Goal: Information Seeking & Learning: Compare options

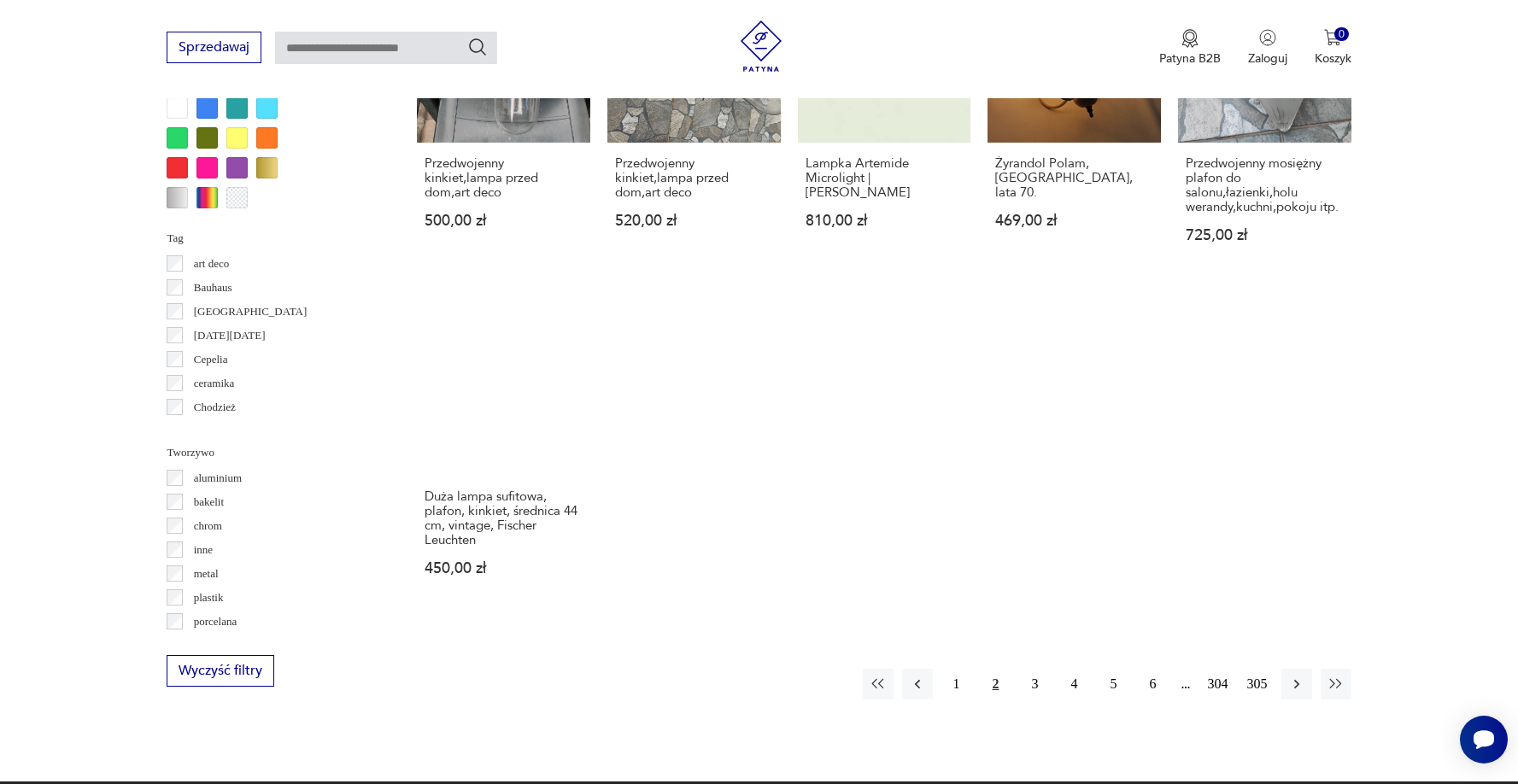
scroll to position [1460, 0]
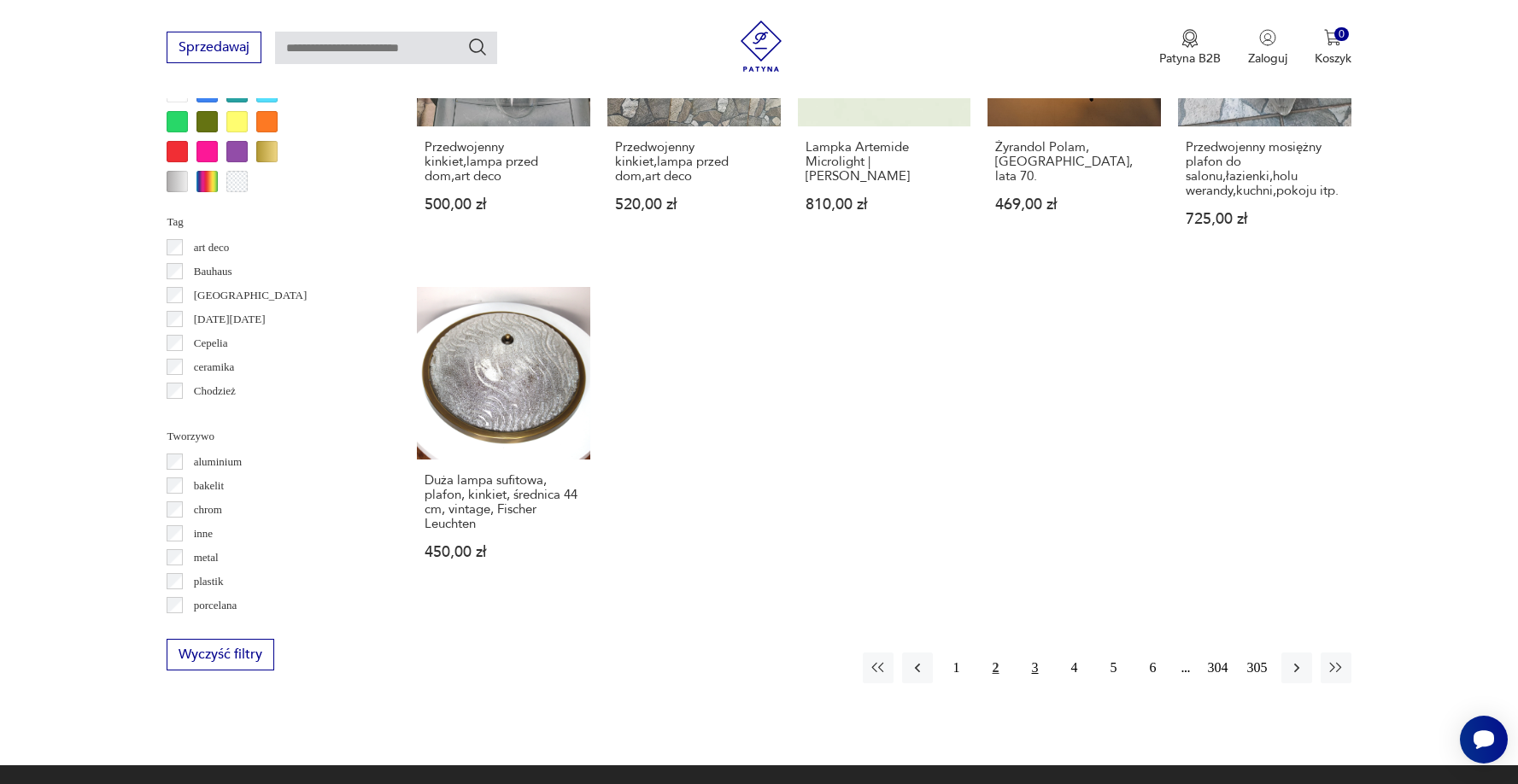
click at [1029, 666] on button "3" at bounding box center [1035, 668] width 31 height 31
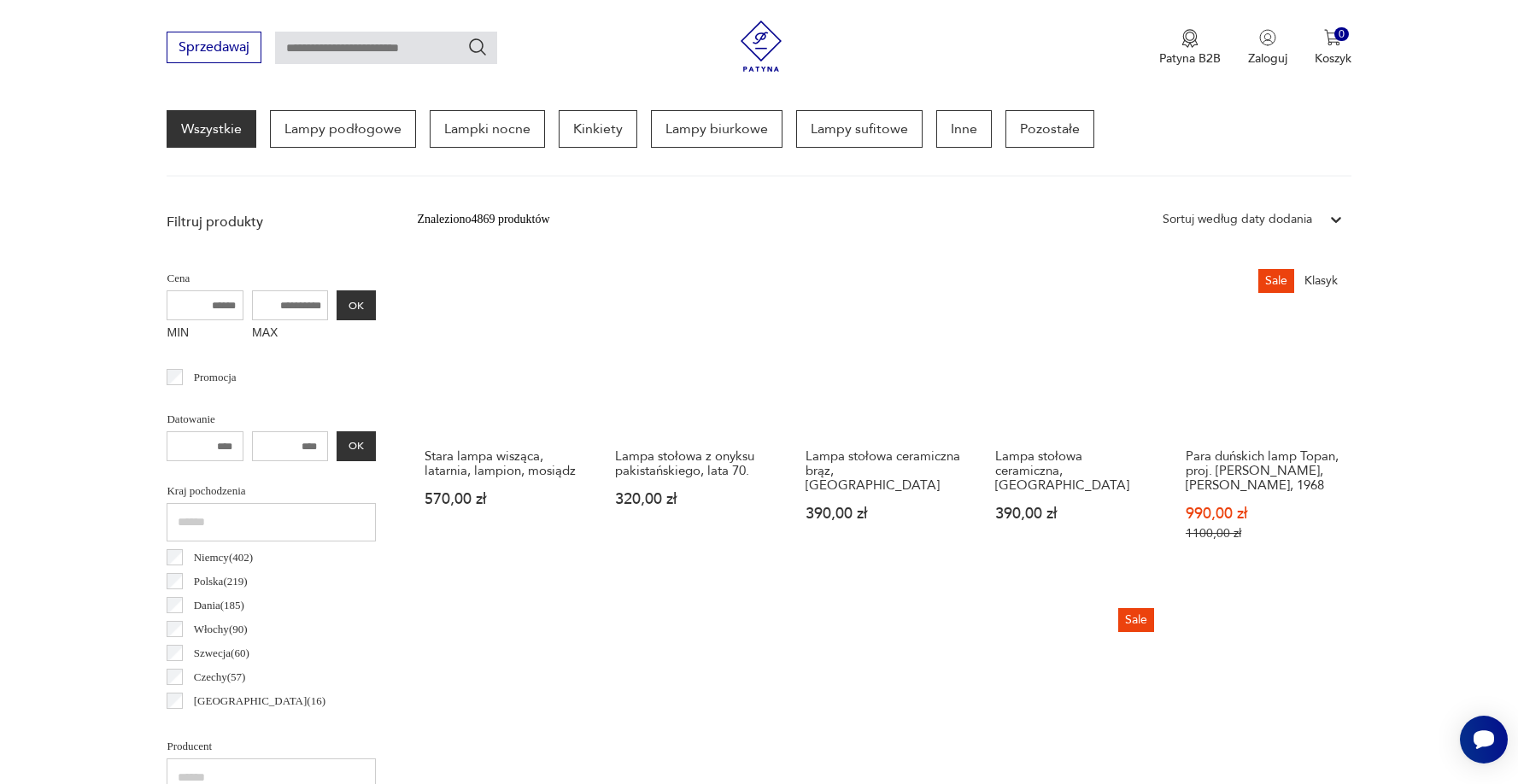
scroll to position [299, 0]
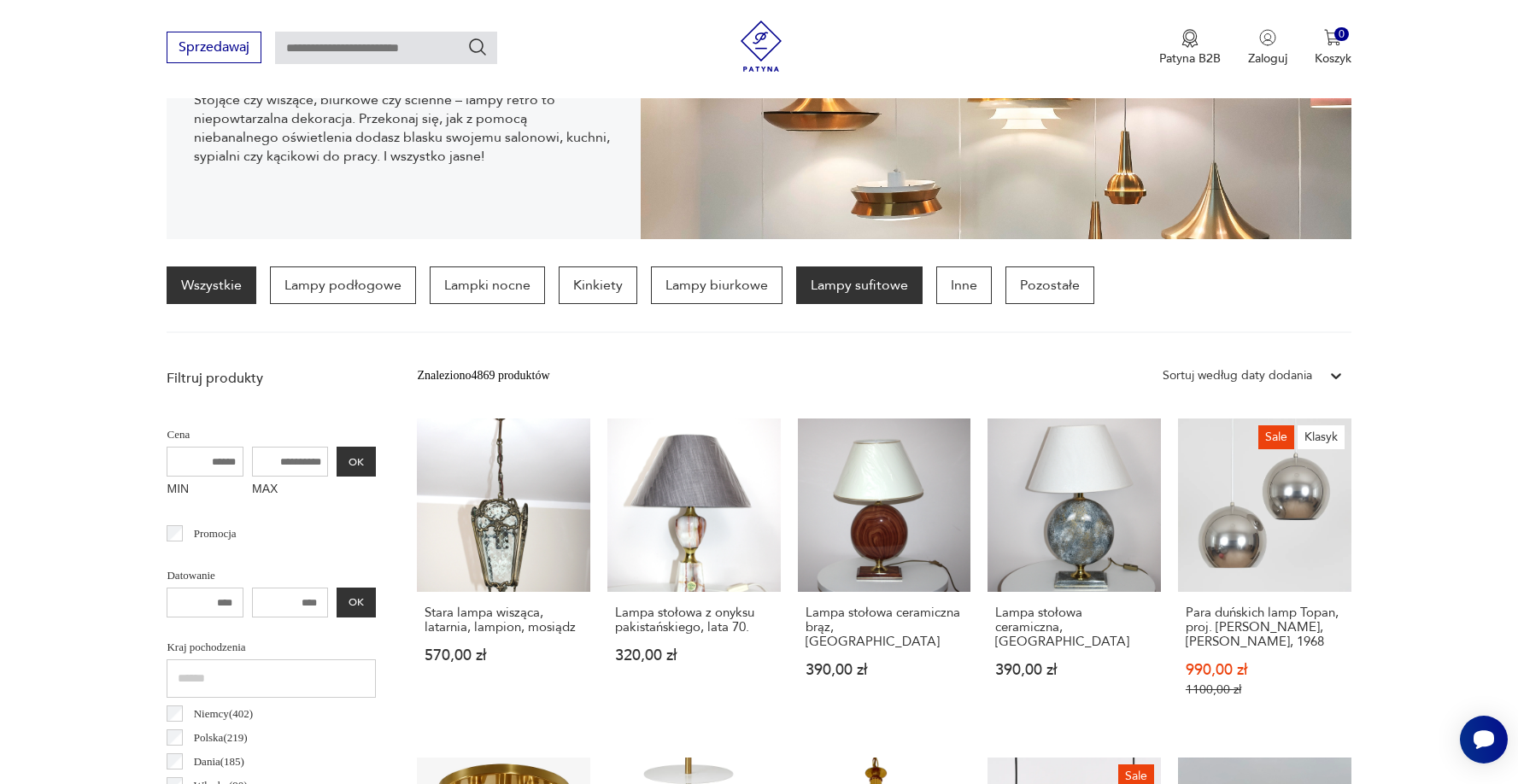
click at [825, 298] on p "Lampy sufitowe" at bounding box center [859, 285] width 126 height 37
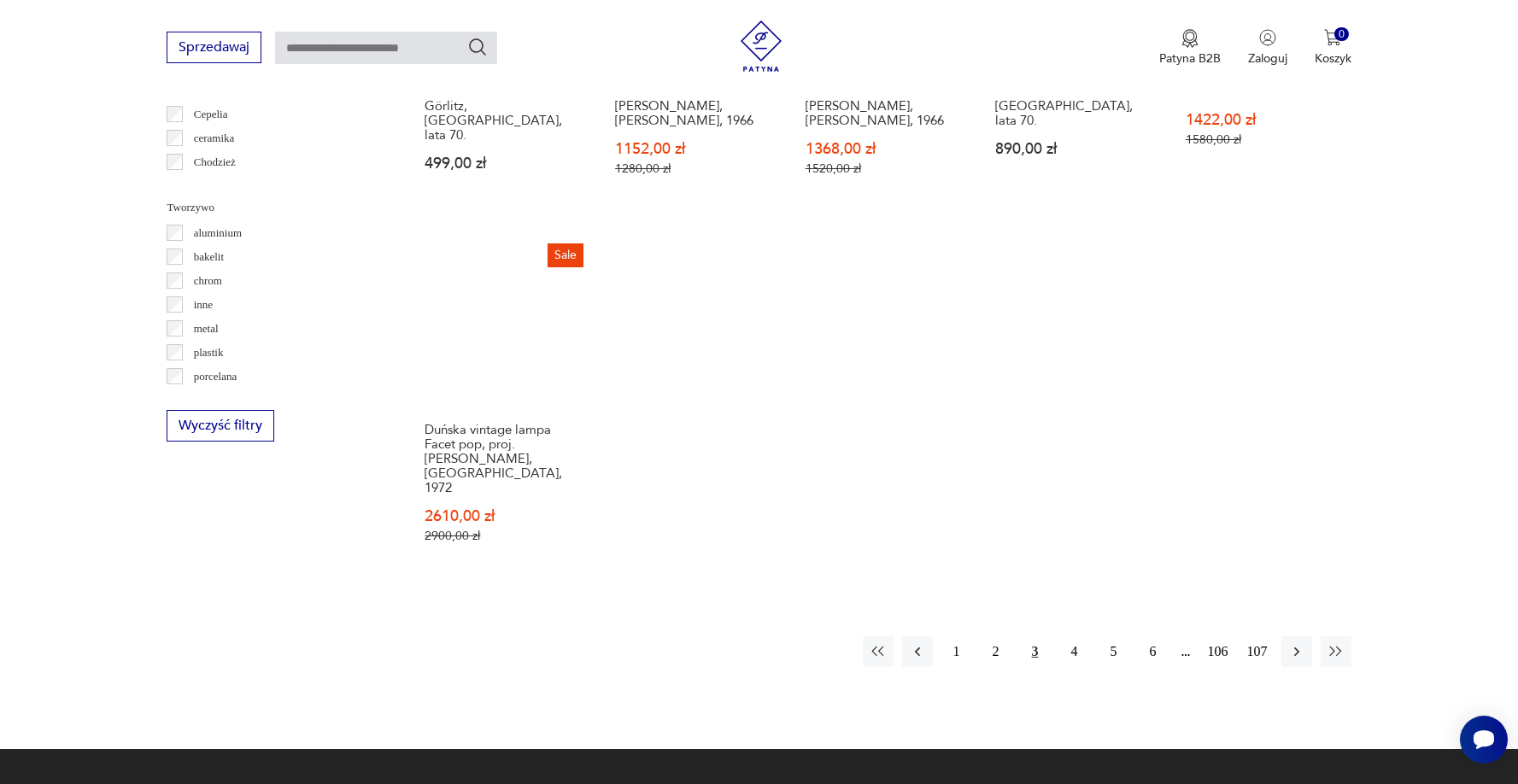
scroll to position [1532, 0]
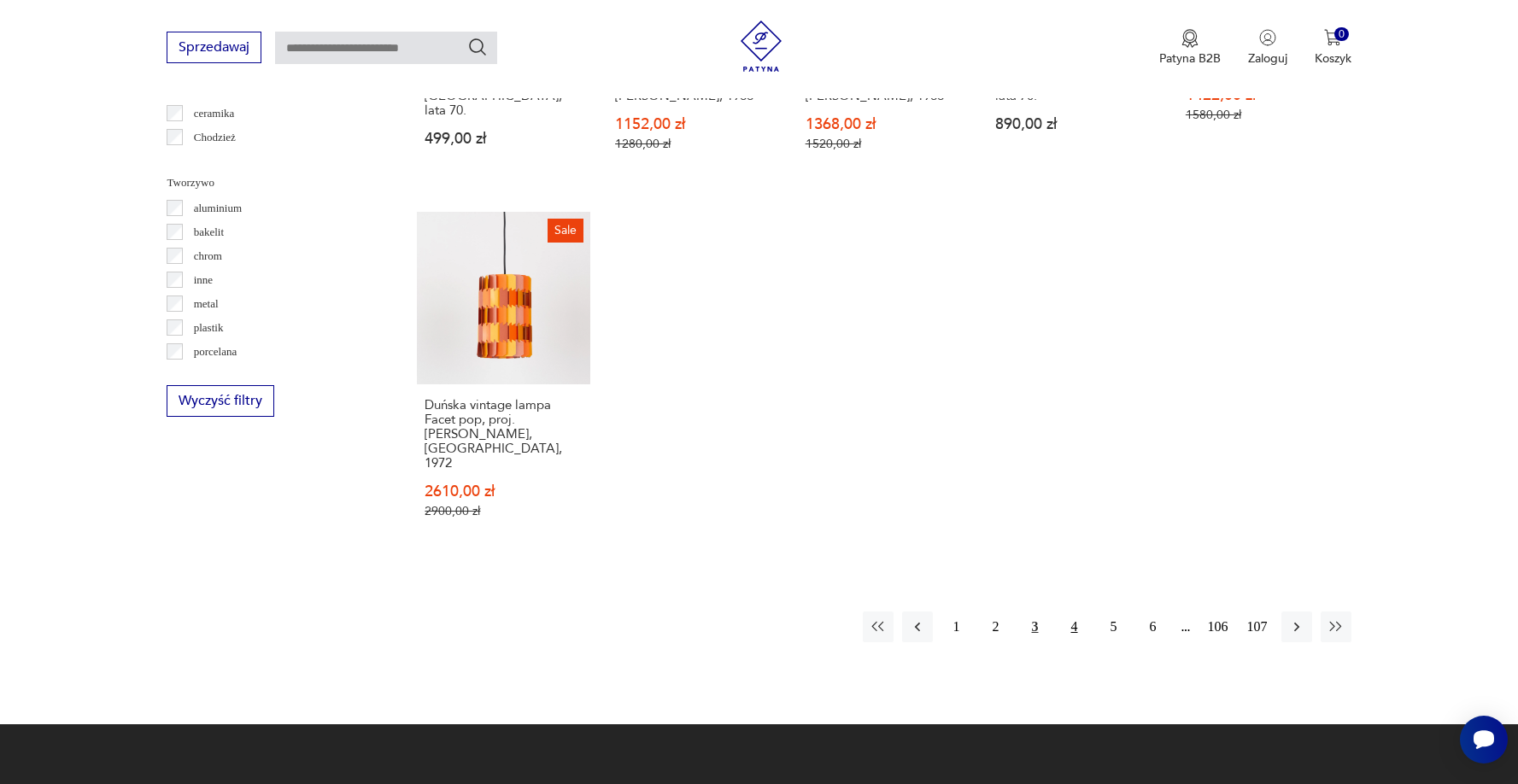
click at [1071, 612] on button "4" at bounding box center [1074, 627] width 31 height 31
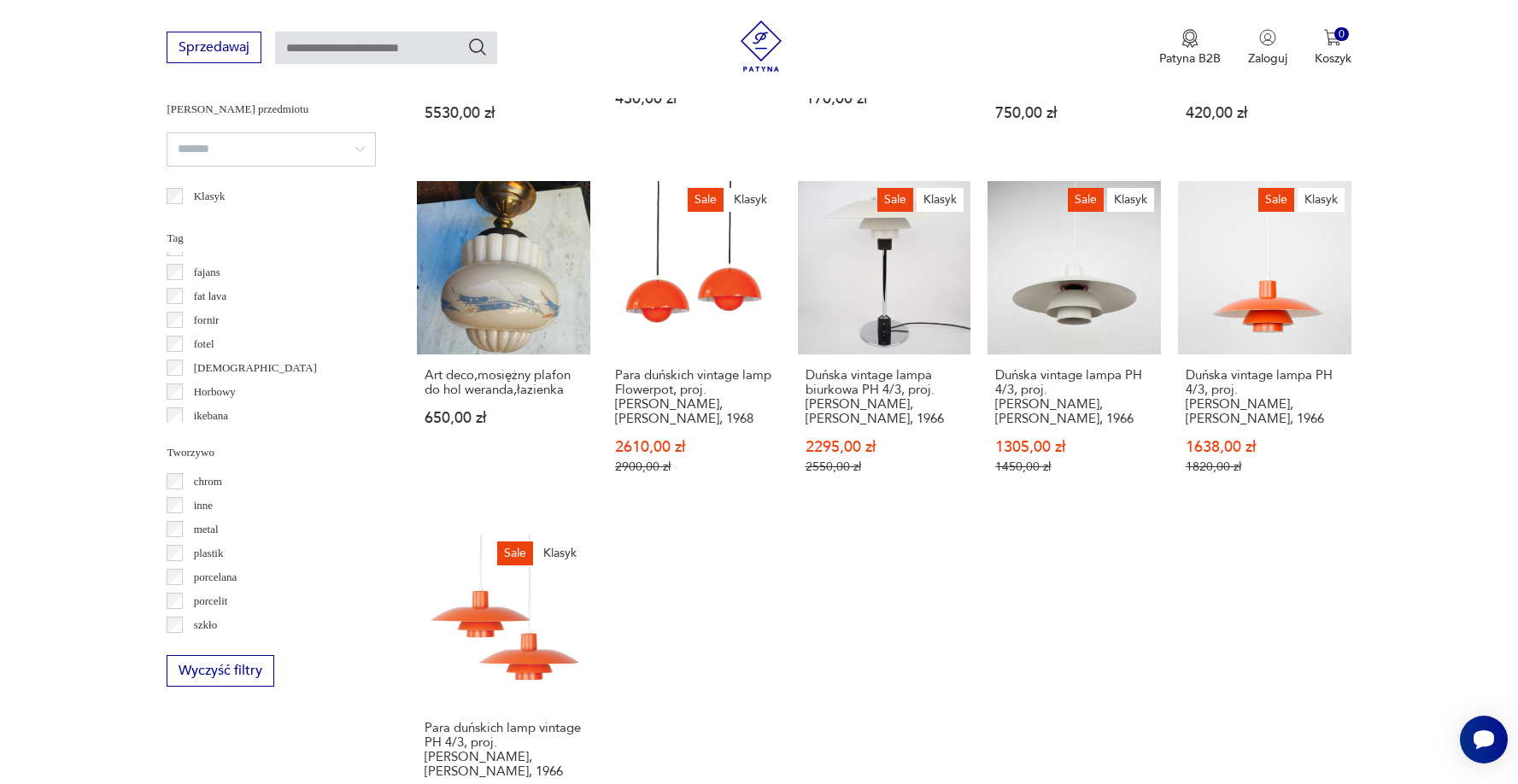
scroll to position [44, 0]
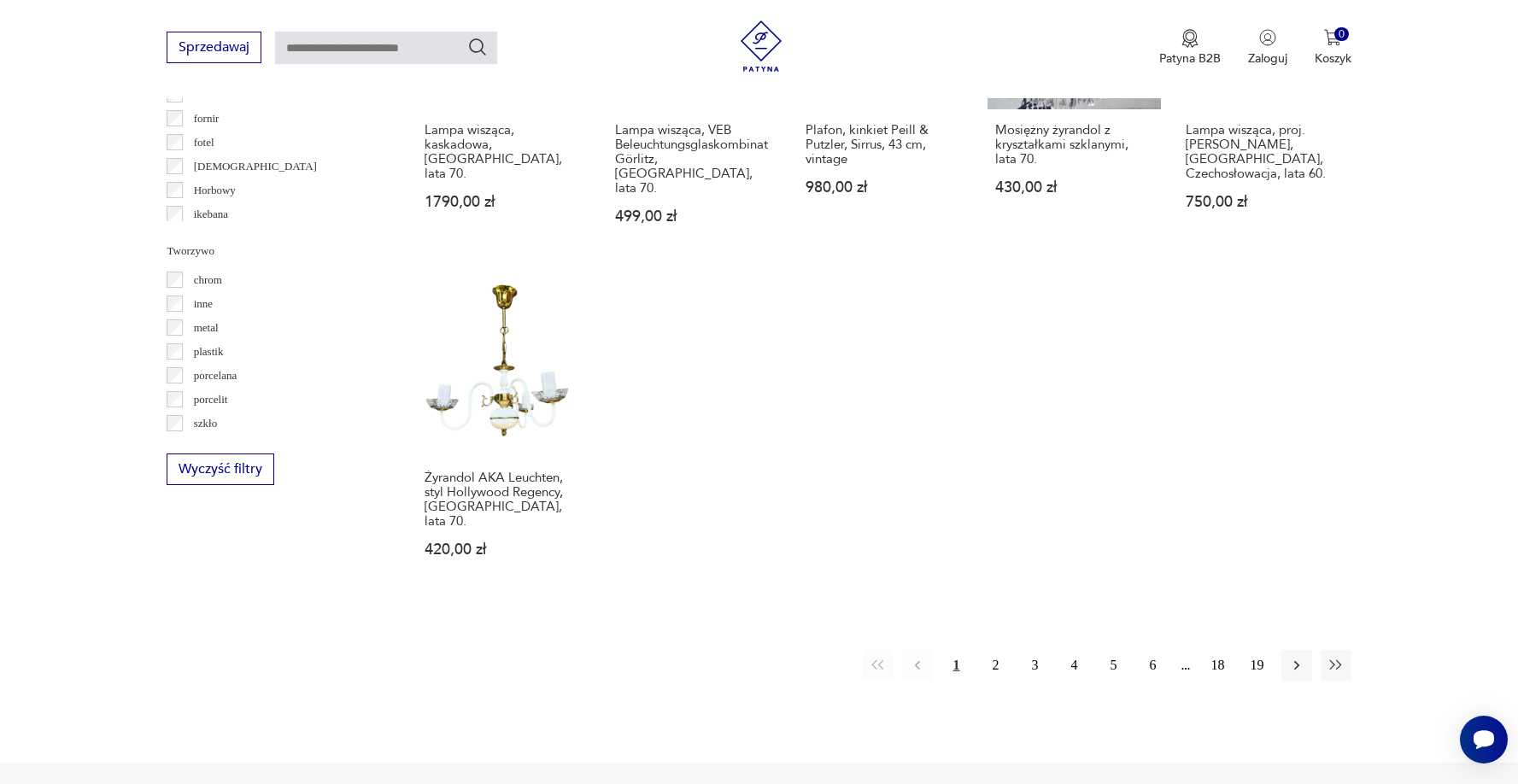
scroll to position [1465, 0]
click at [998, 648] on button "2" at bounding box center [996, 663] width 31 height 31
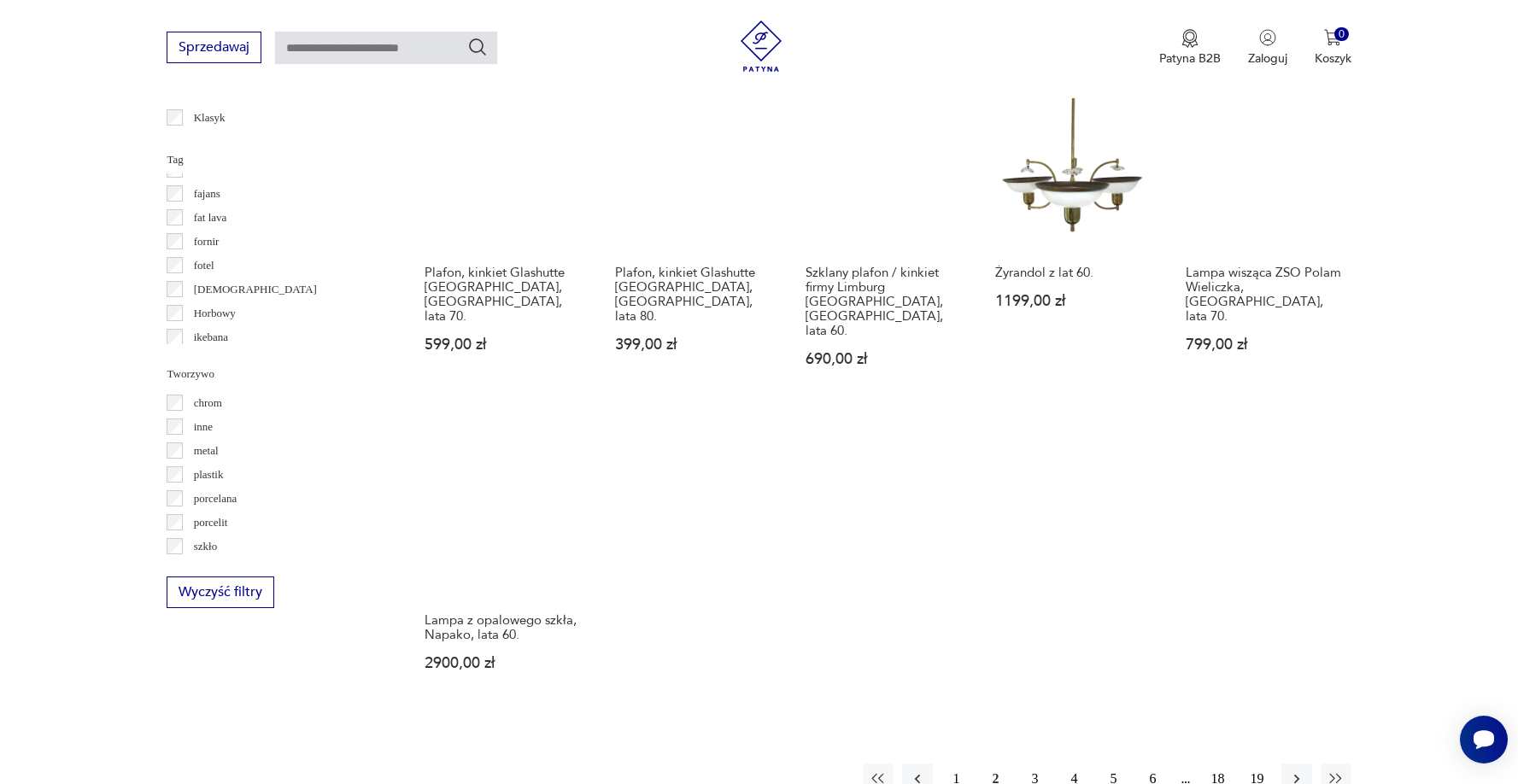
scroll to position [1362, 0]
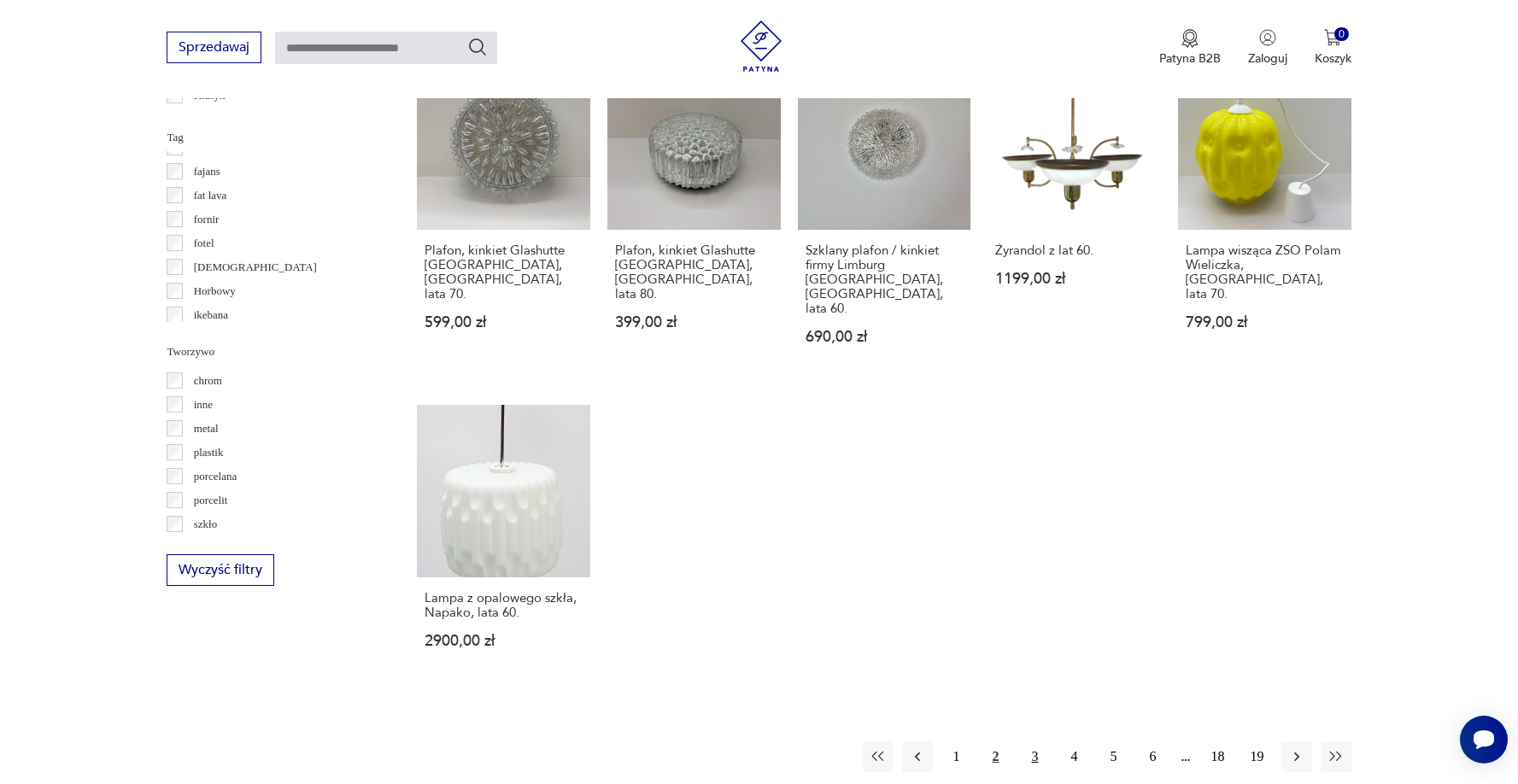
click at [1033, 741] on button "3" at bounding box center [1035, 756] width 31 height 31
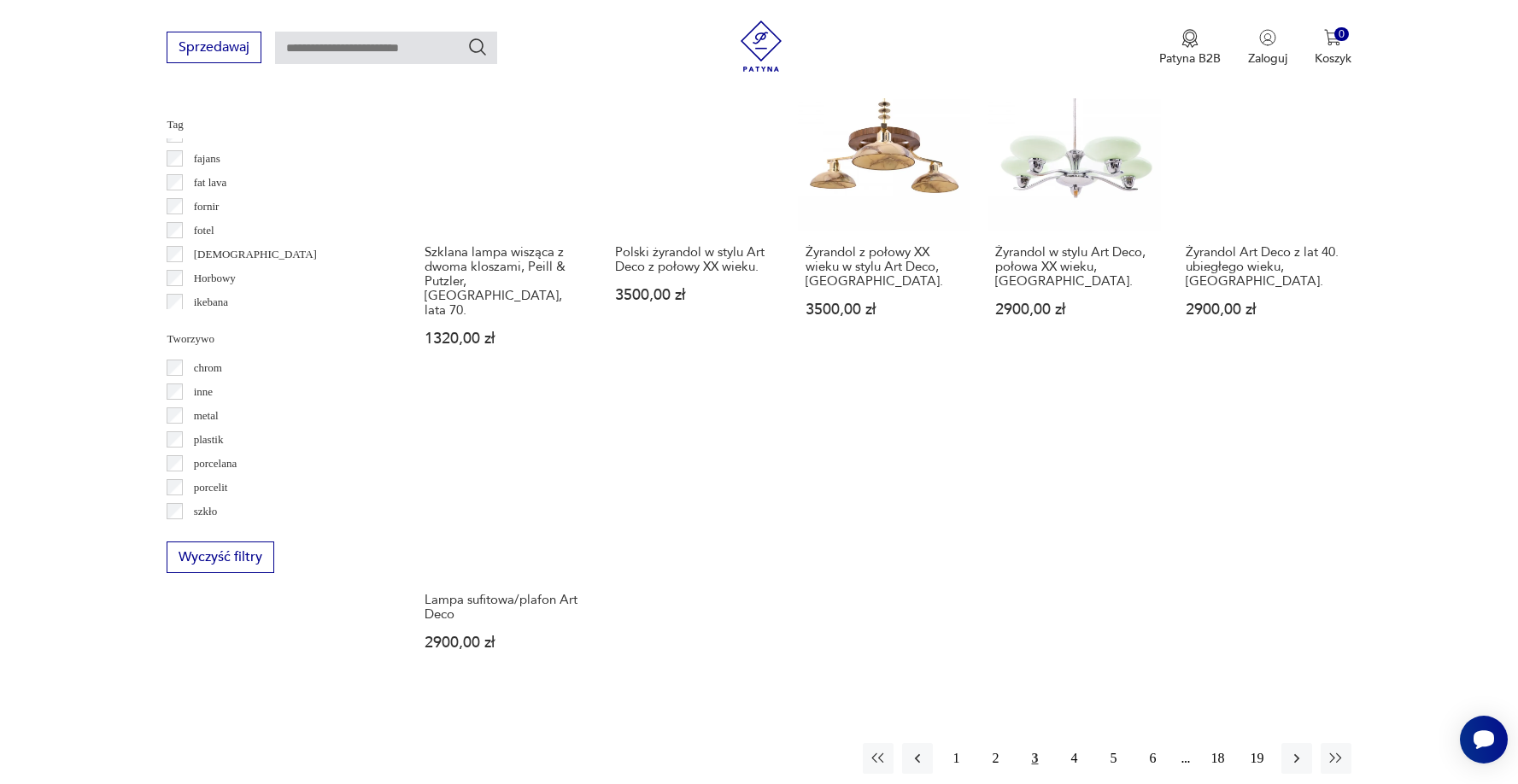
scroll to position [1383, 0]
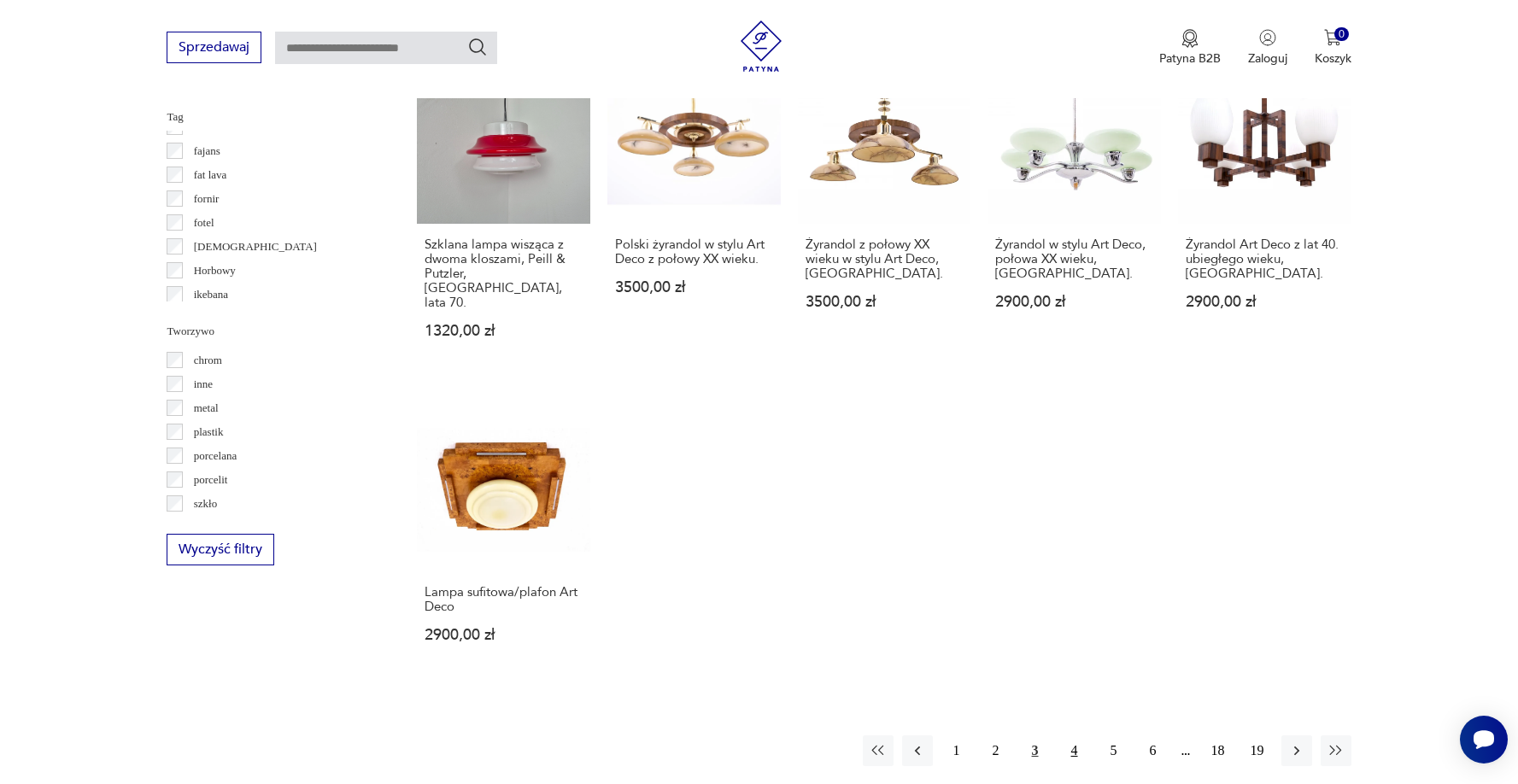
click at [1078, 735] on button "4" at bounding box center [1074, 750] width 31 height 31
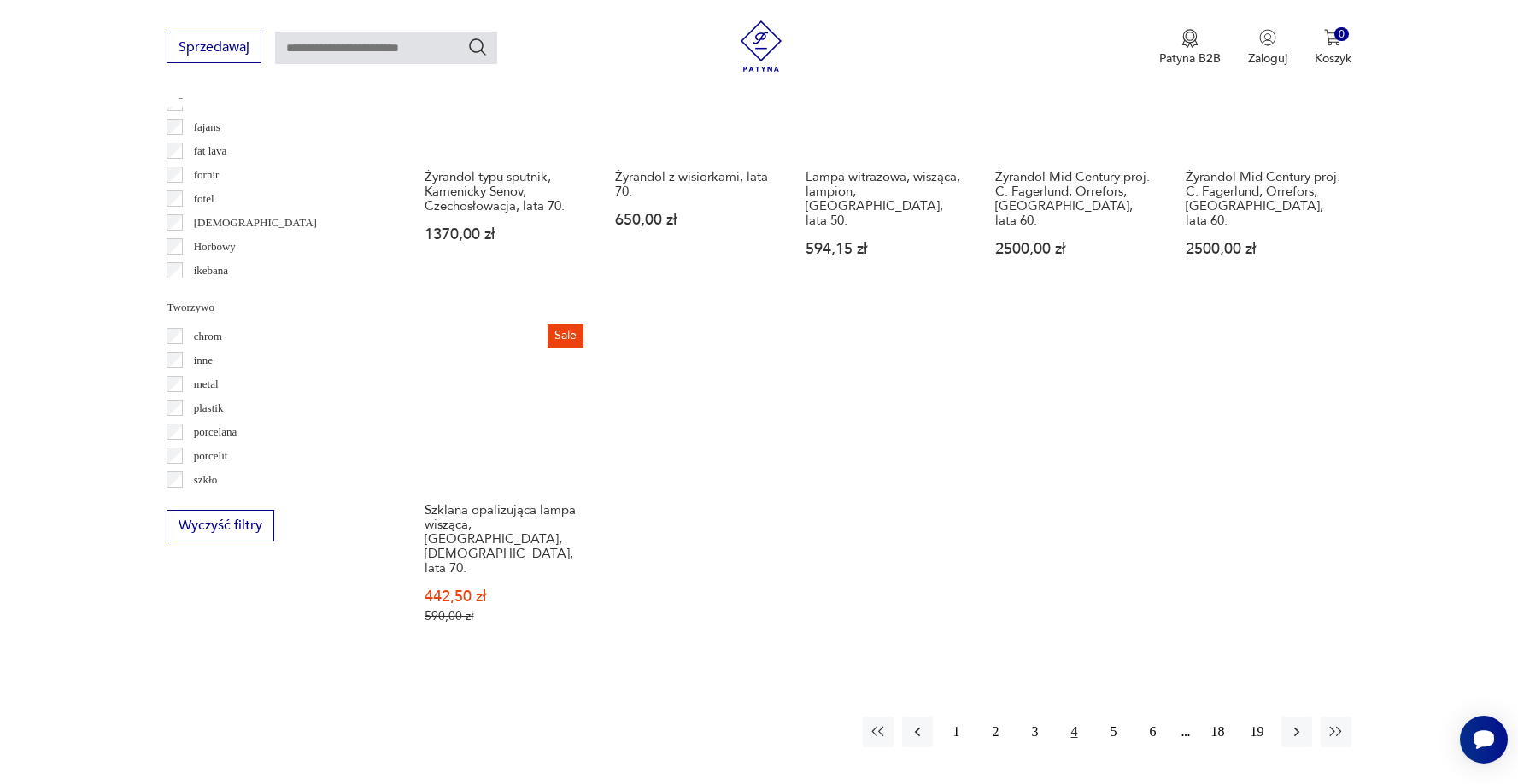
scroll to position [1444, 0]
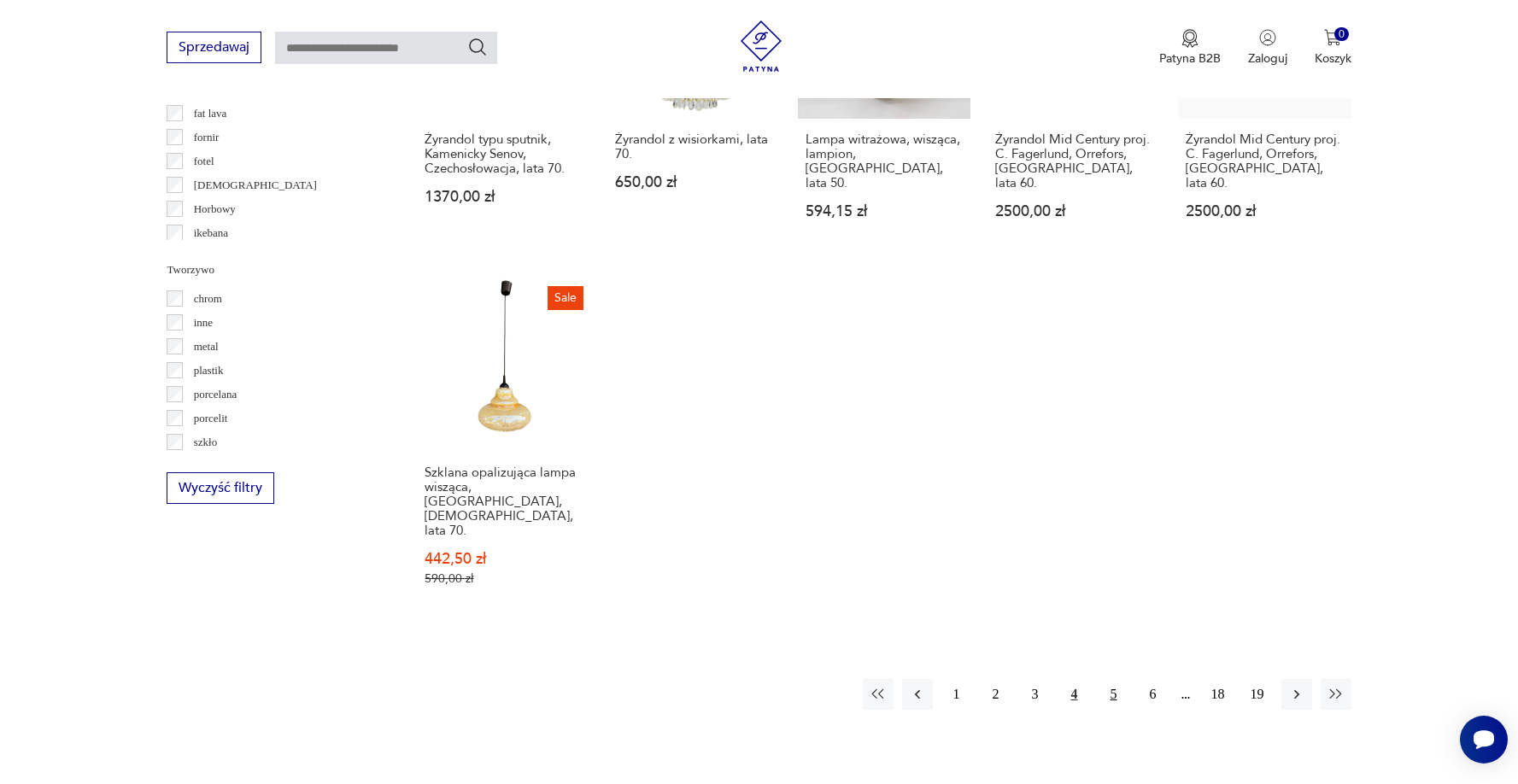
click at [1115, 679] on button "5" at bounding box center [1114, 694] width 31 height 31
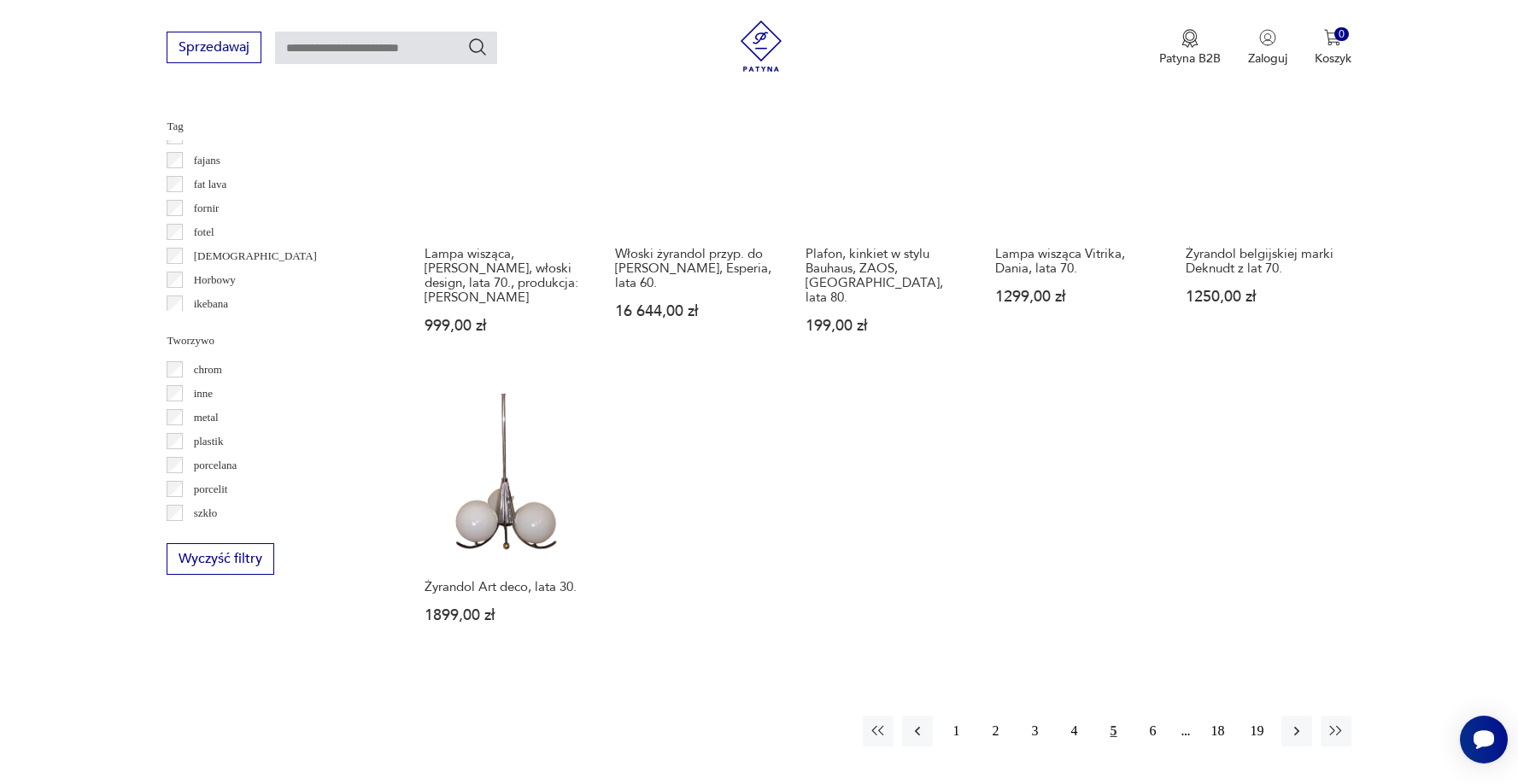
scroll to position [1373, 0]
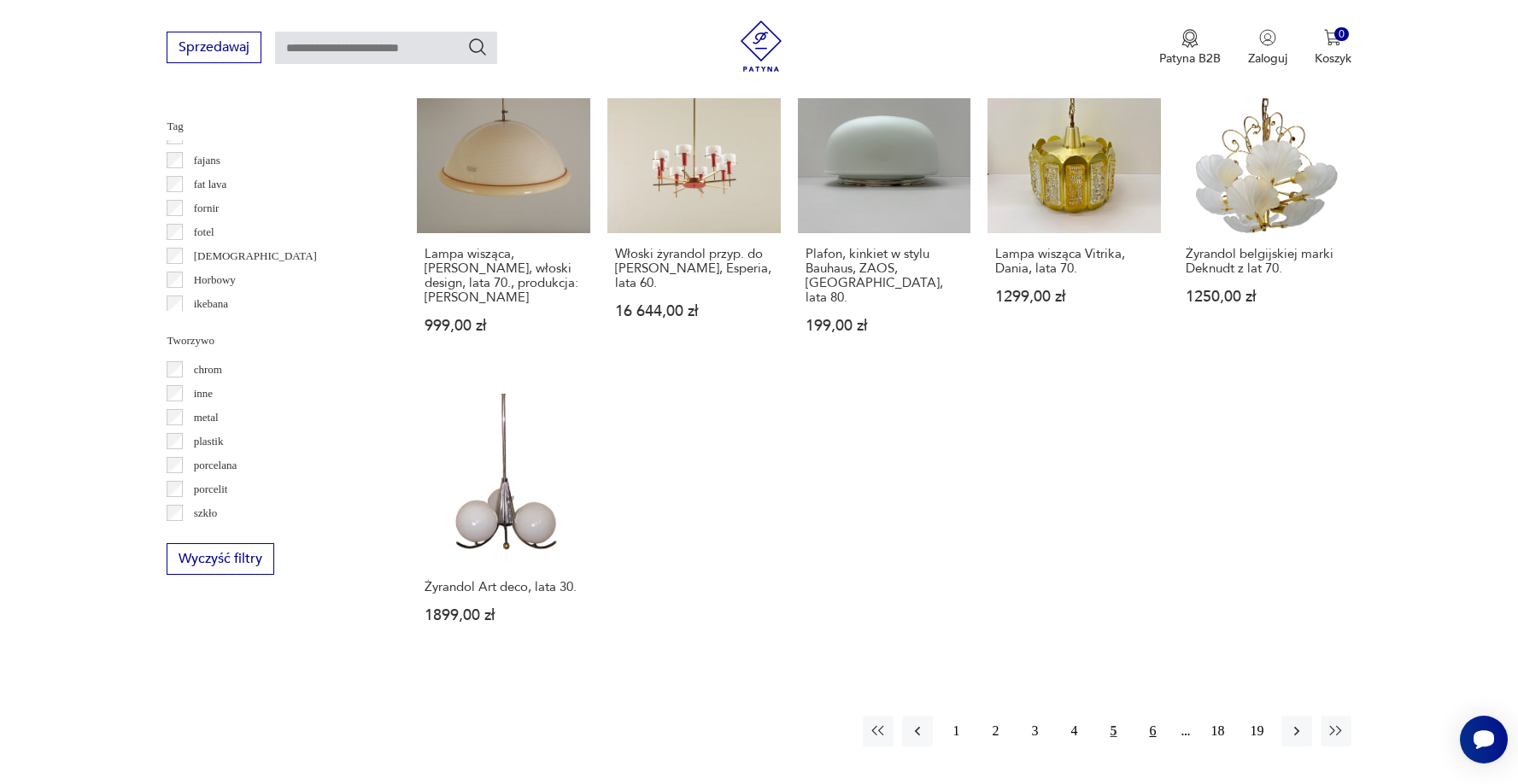
click at [1155, 716] on button "6" at bounding box center [1153, 731] width 31 height 31
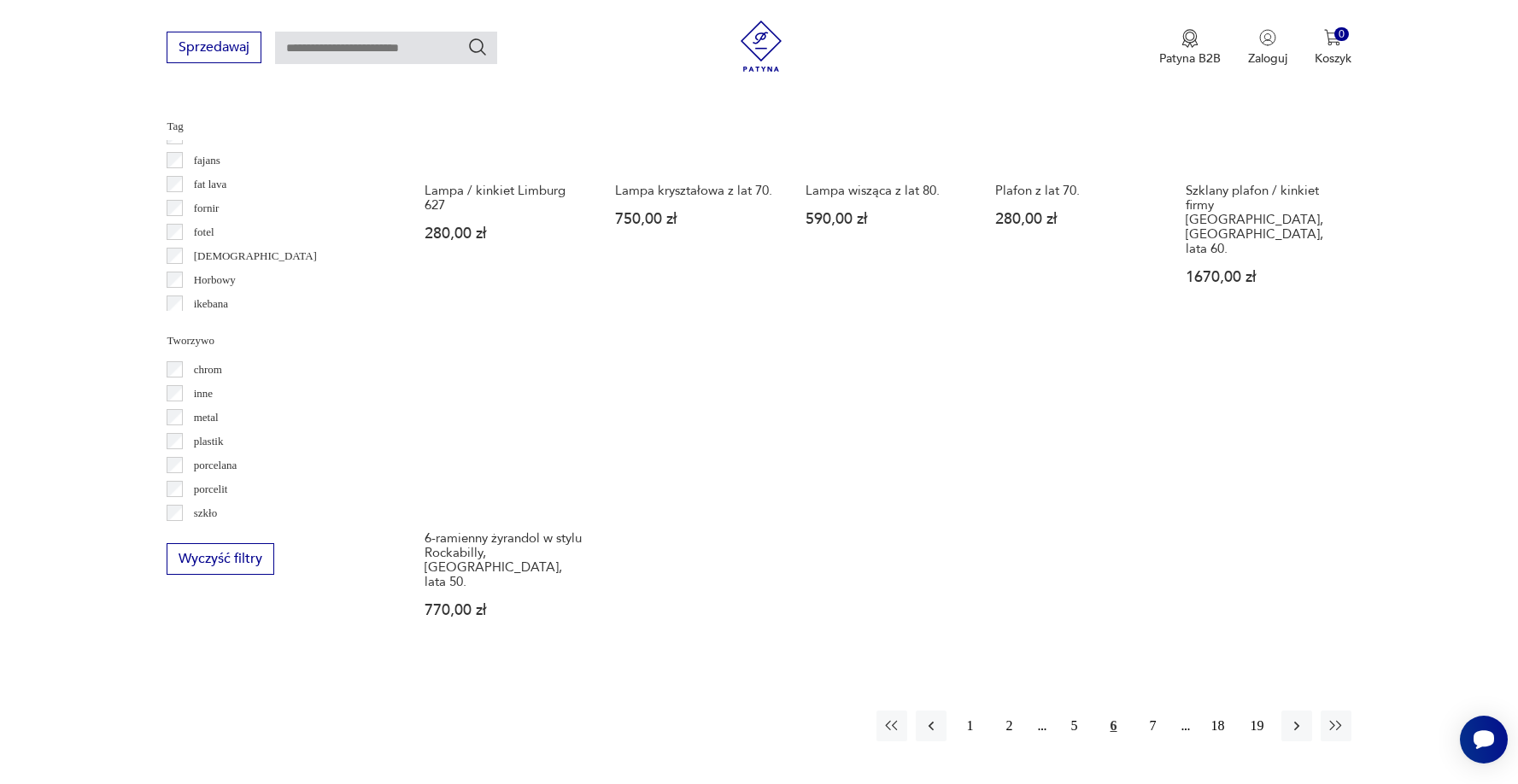
scroll to position [1399, 0]
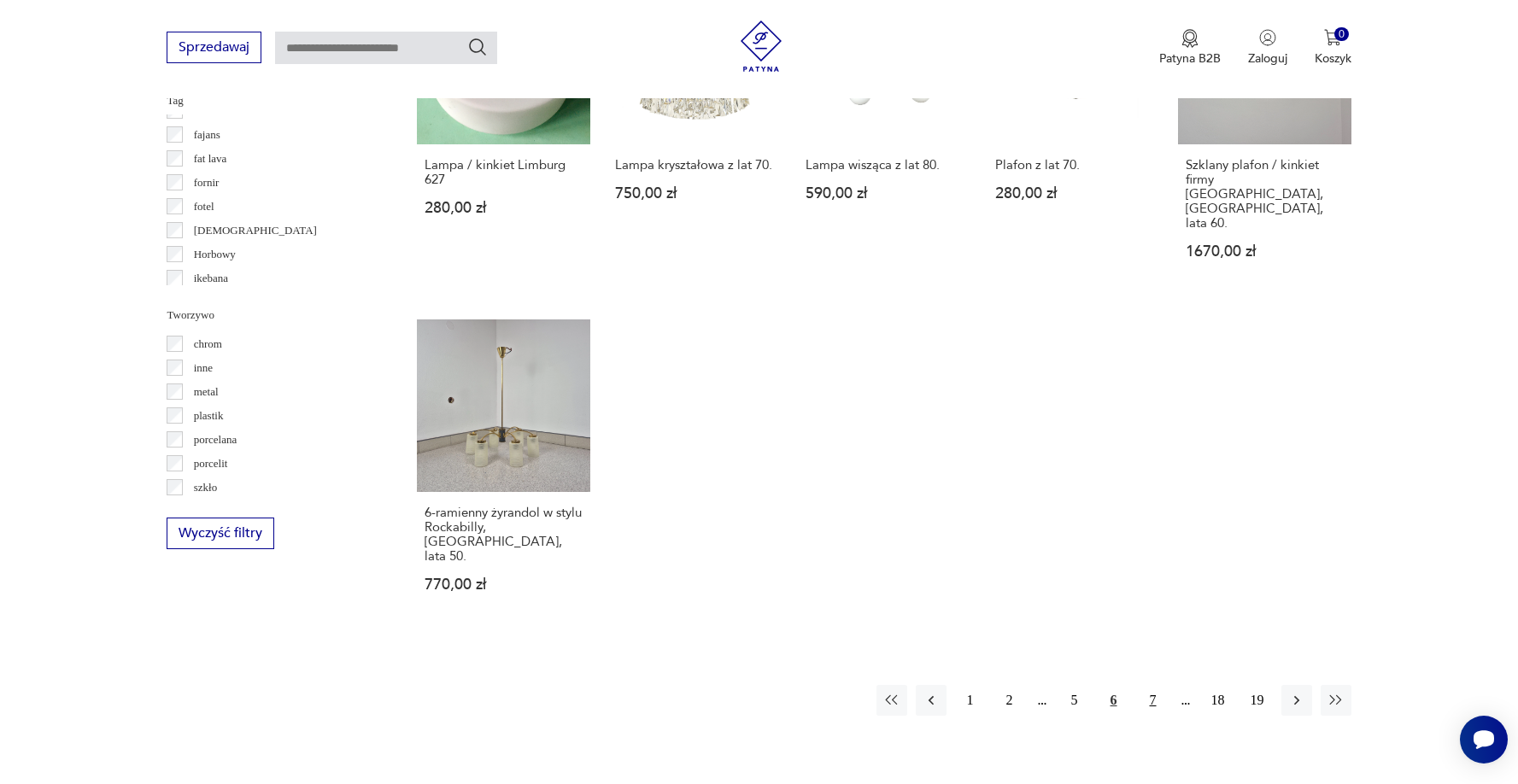
click at [1151, 685] on button "7" at bounding box center [1153, 700] width 31 height 31
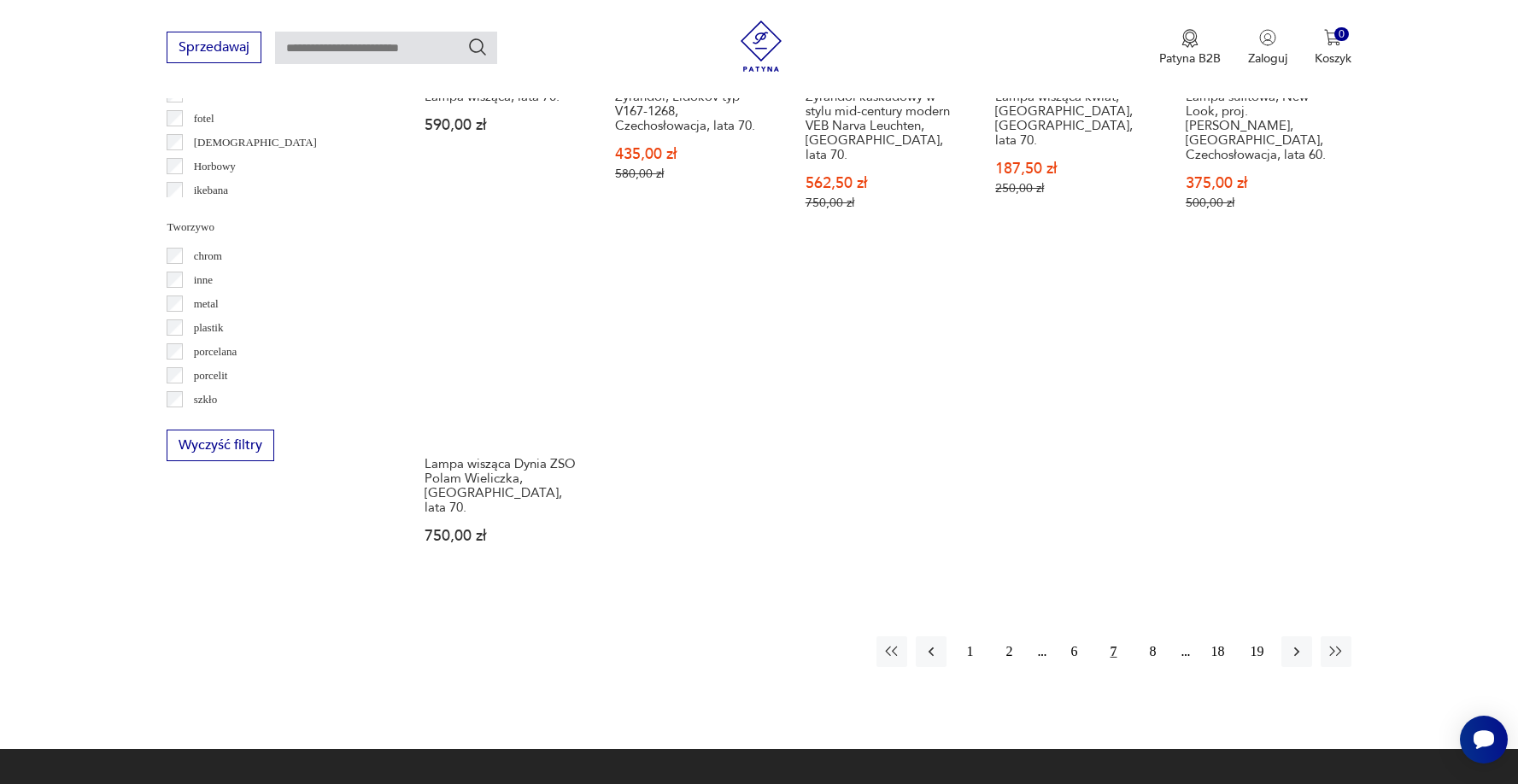
scroll to position [1485, 0]
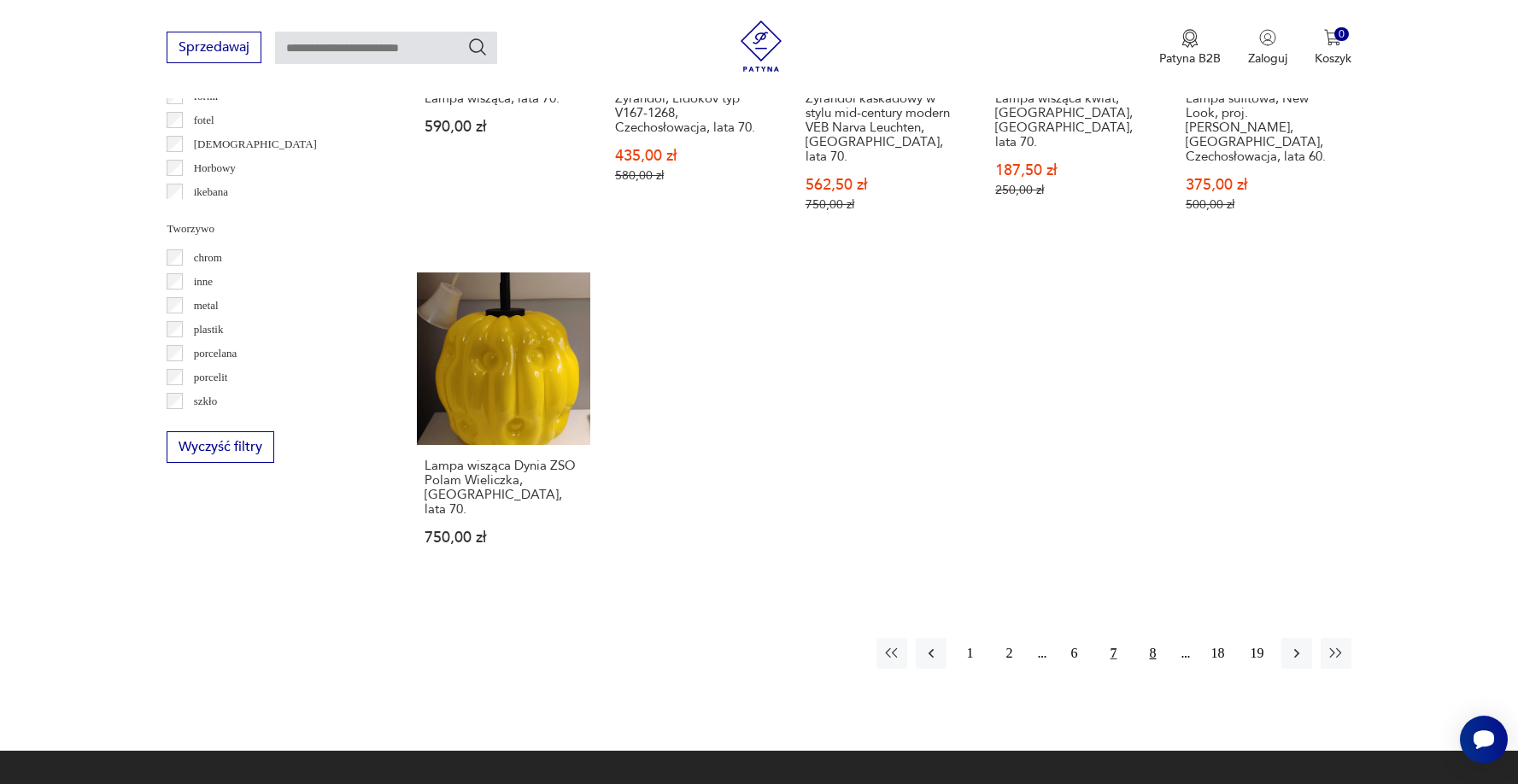
click at [1153, 641] on button "8" at bounding box center [1153, 653] width 31 height 31
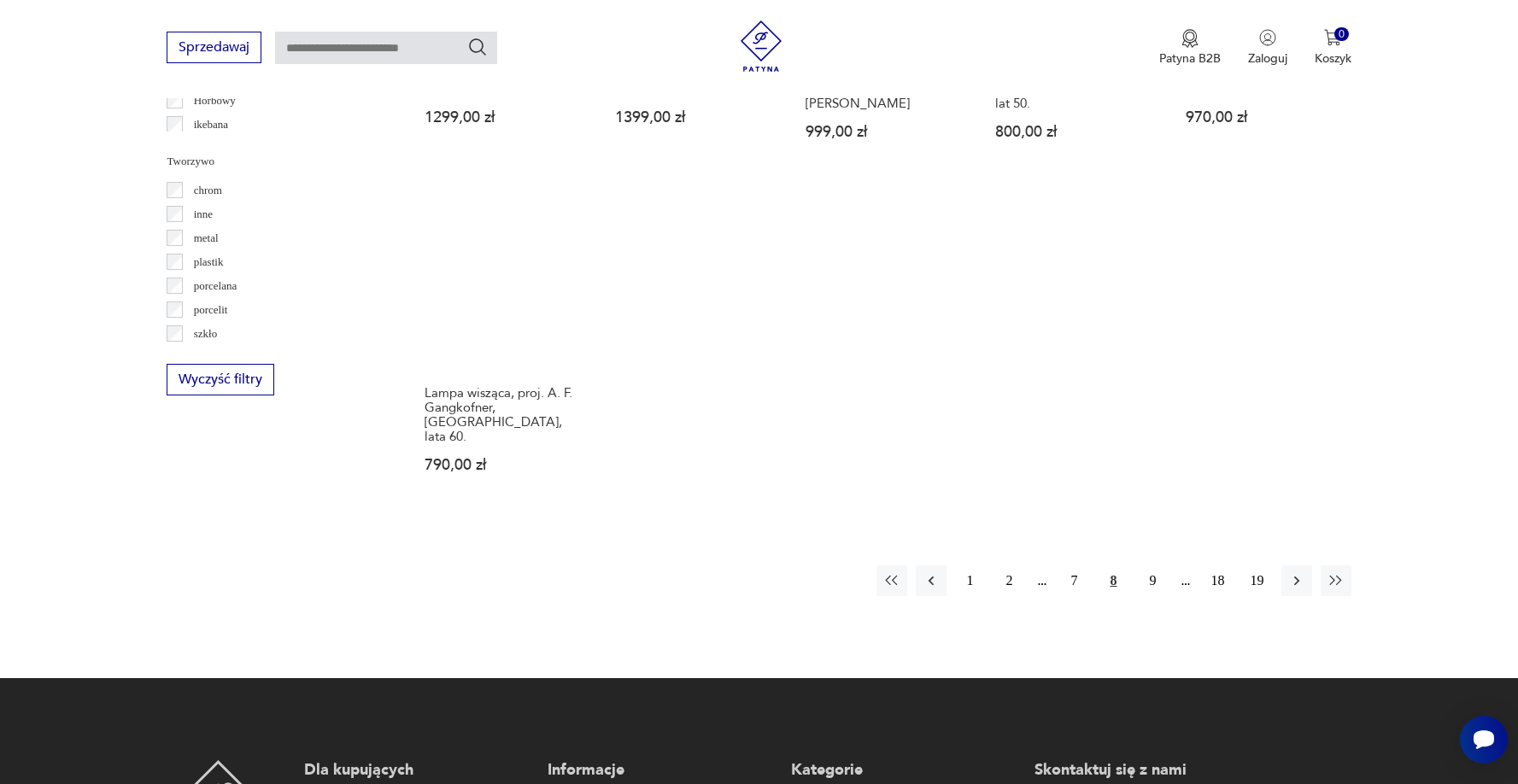
scroll to position [1579, 0]
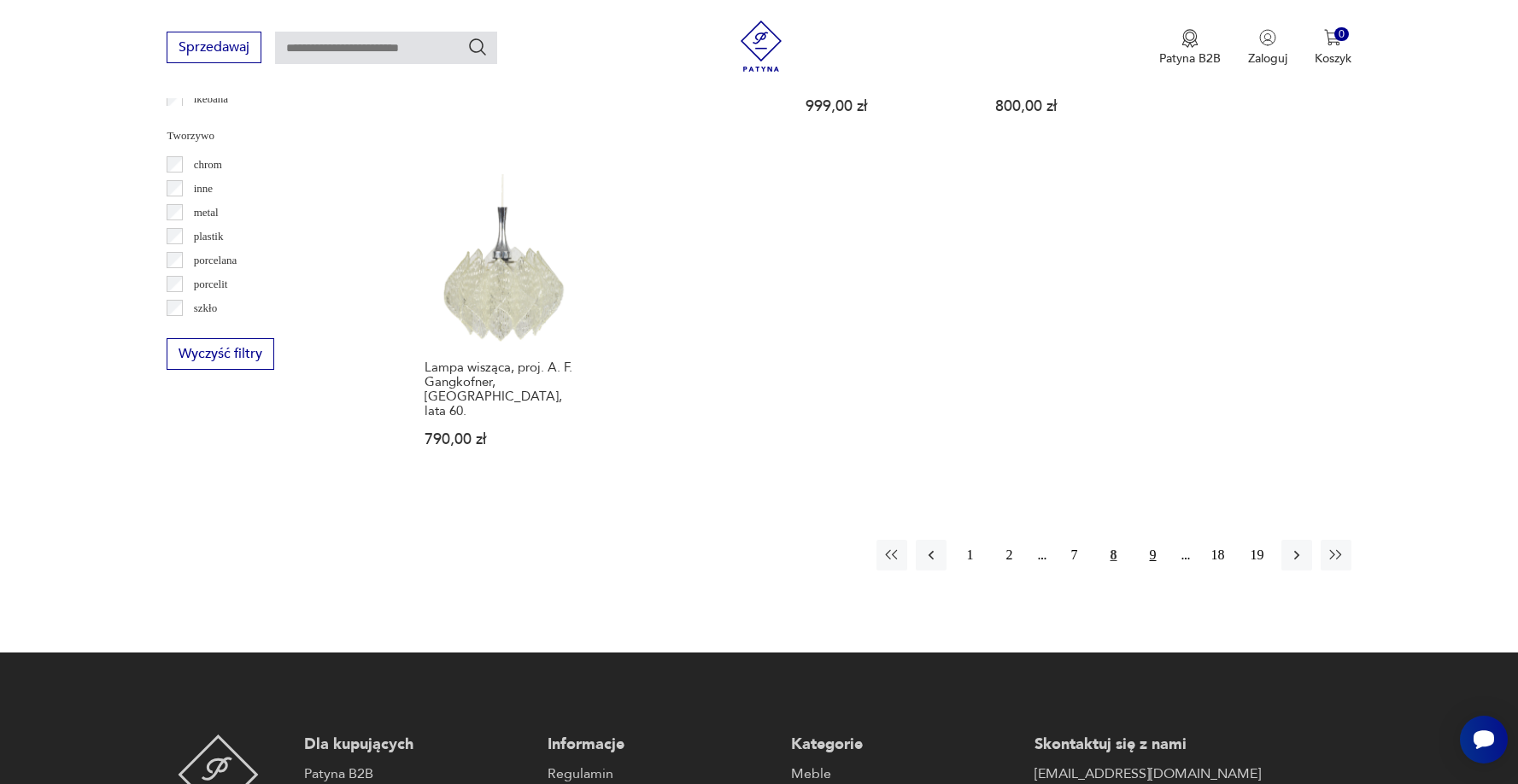
click at [1149, 540] on button "9" at bounding box center [1153, 555] width 31 height 31
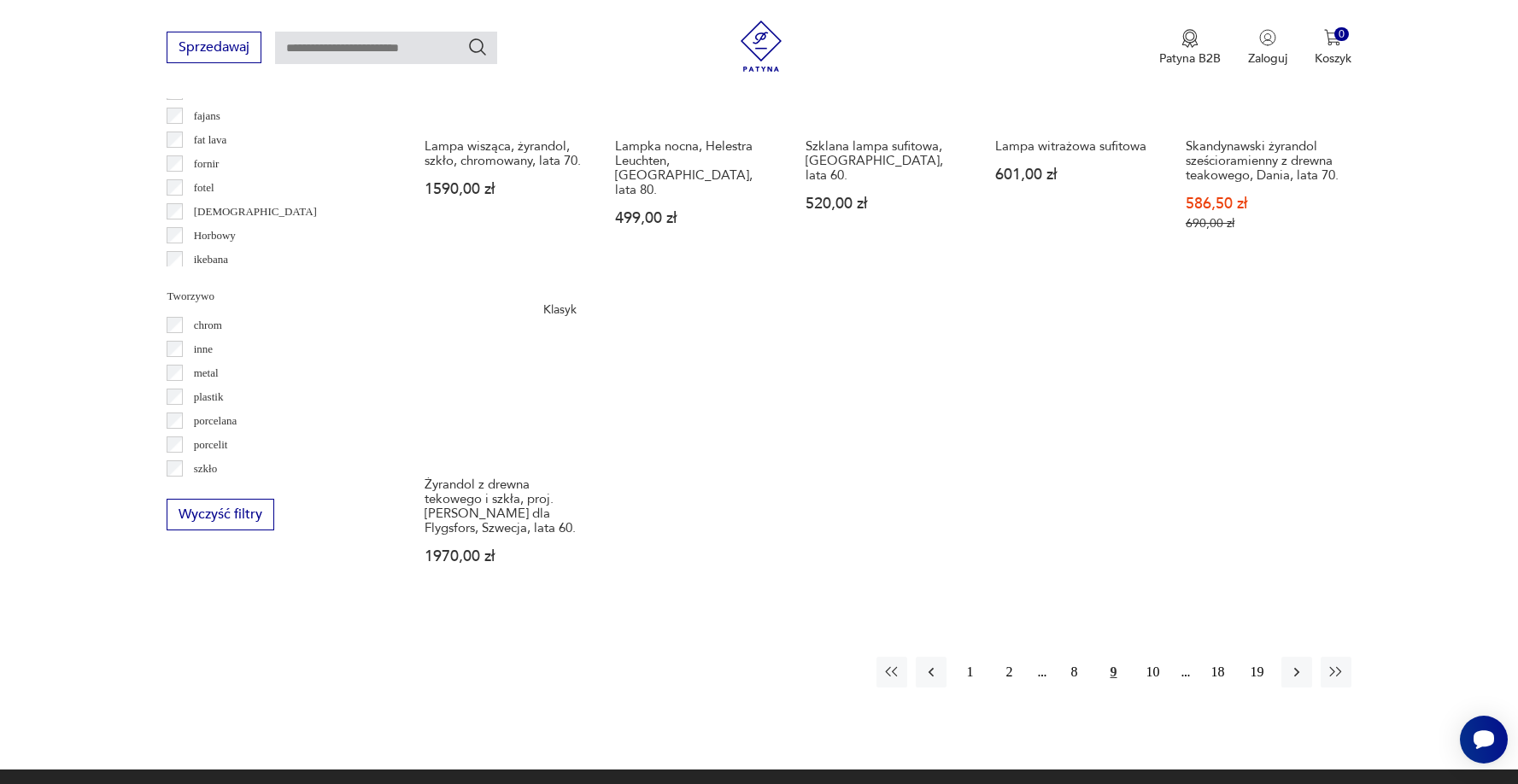
scroll to position [1436, 0]
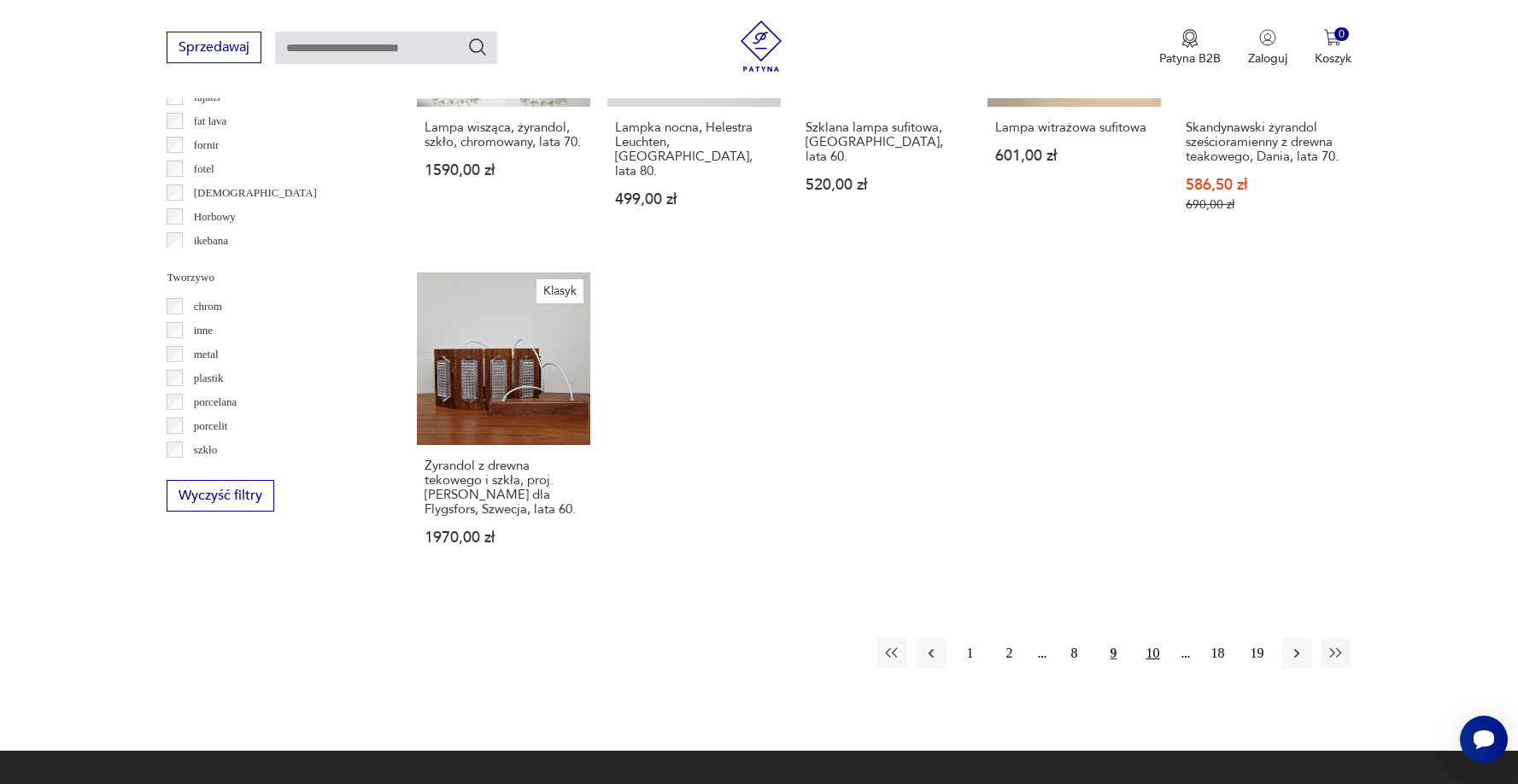
click at [1156, 649] on button "10" at bounding box center [1153, 653] width 31 height 31
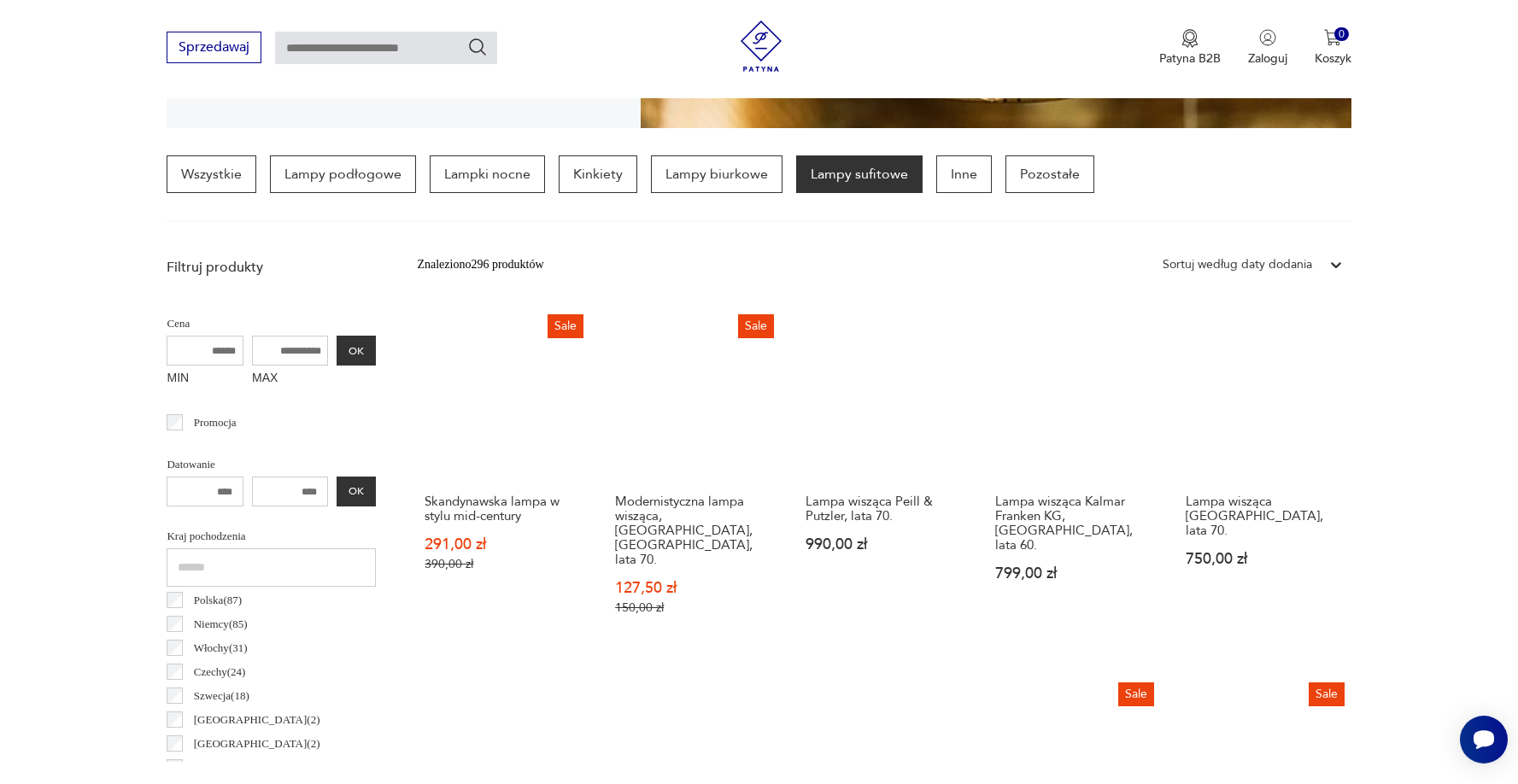
scroll to position [410, 0]
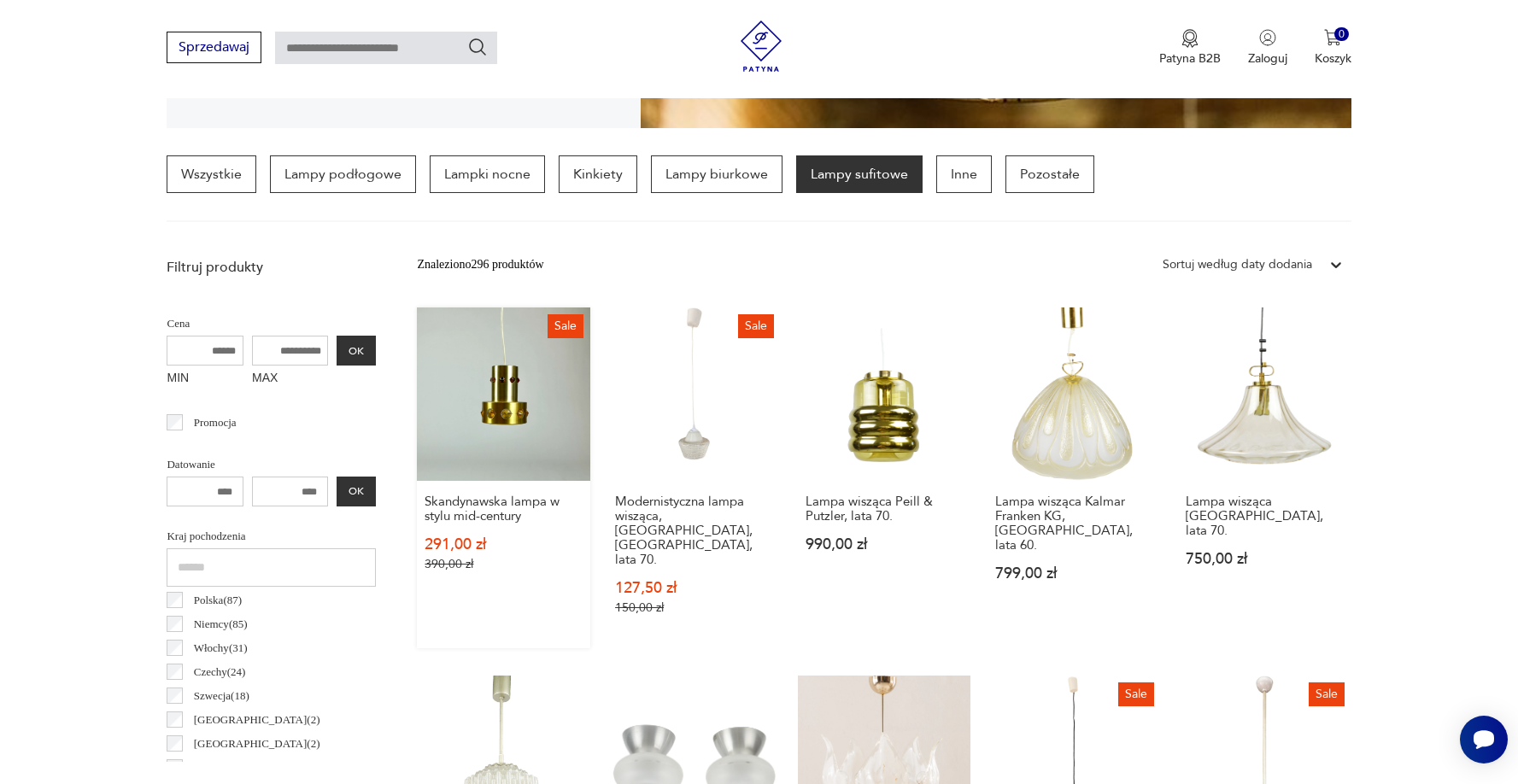
click at [483, 393] on link "Sale Skandynawska lampa w stylu mid-century 291,00 zł 390,00 zł" at bounding box center [503, 477] width 173 height 340
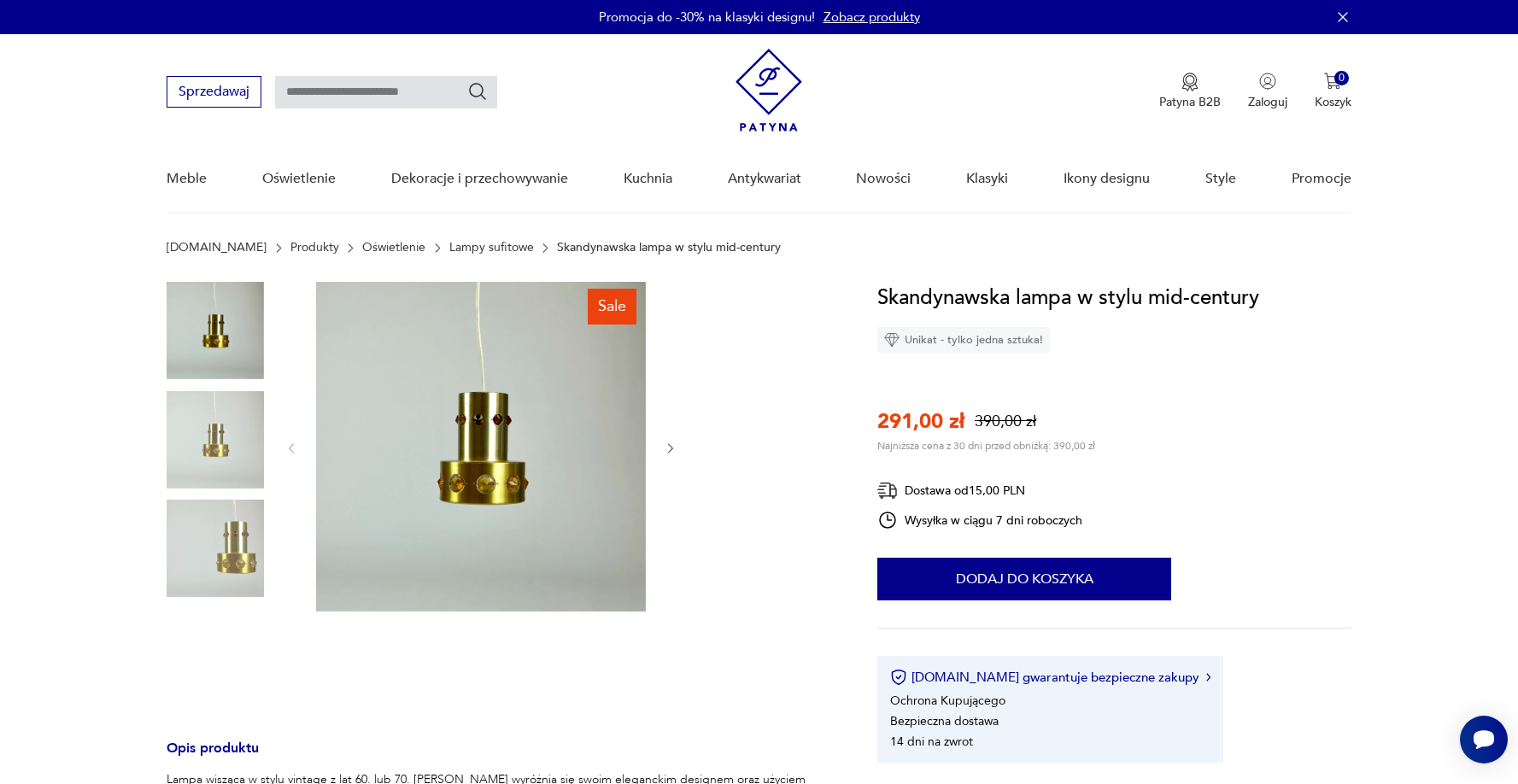
click at [687, 445] on div "Sale" at bounding box center [501, 495] width 670 height 427
click at [665, 446] on icon "button" at bounding box center [671, 449] width 14 height 14
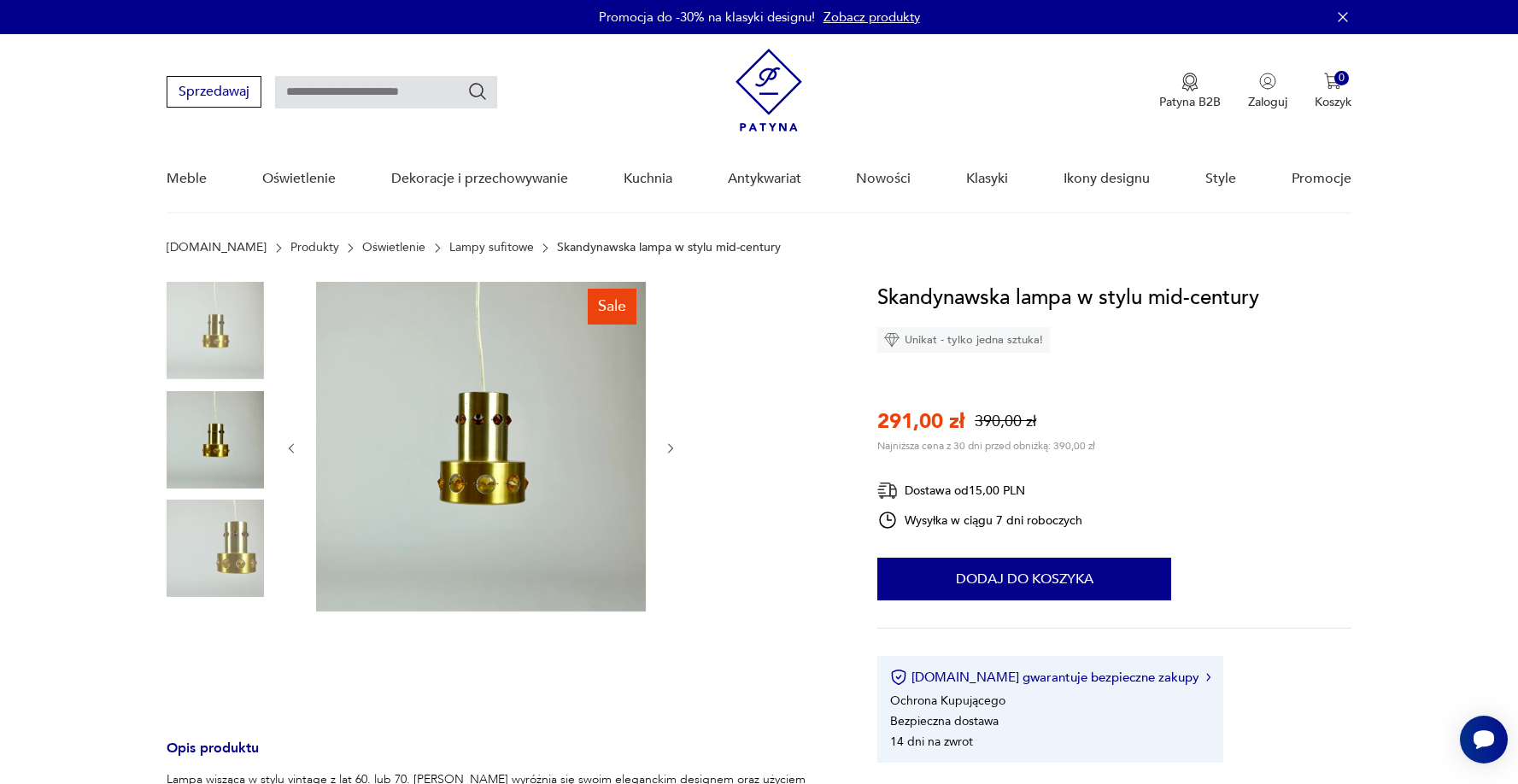
click at [665, 446] on icon "button" at bounding box center [671, 449] width 14 height 14
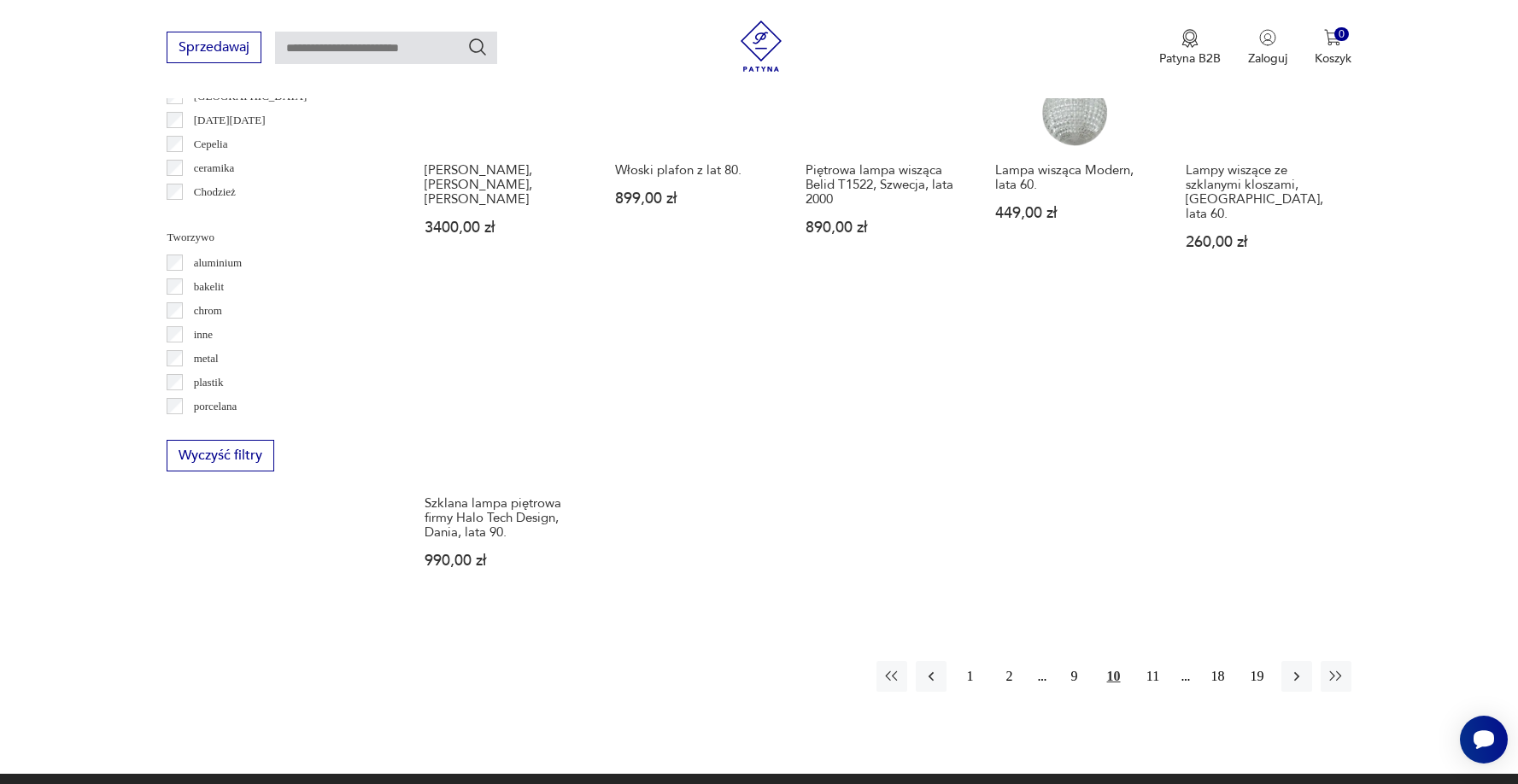
scroll to position [1484, 0]
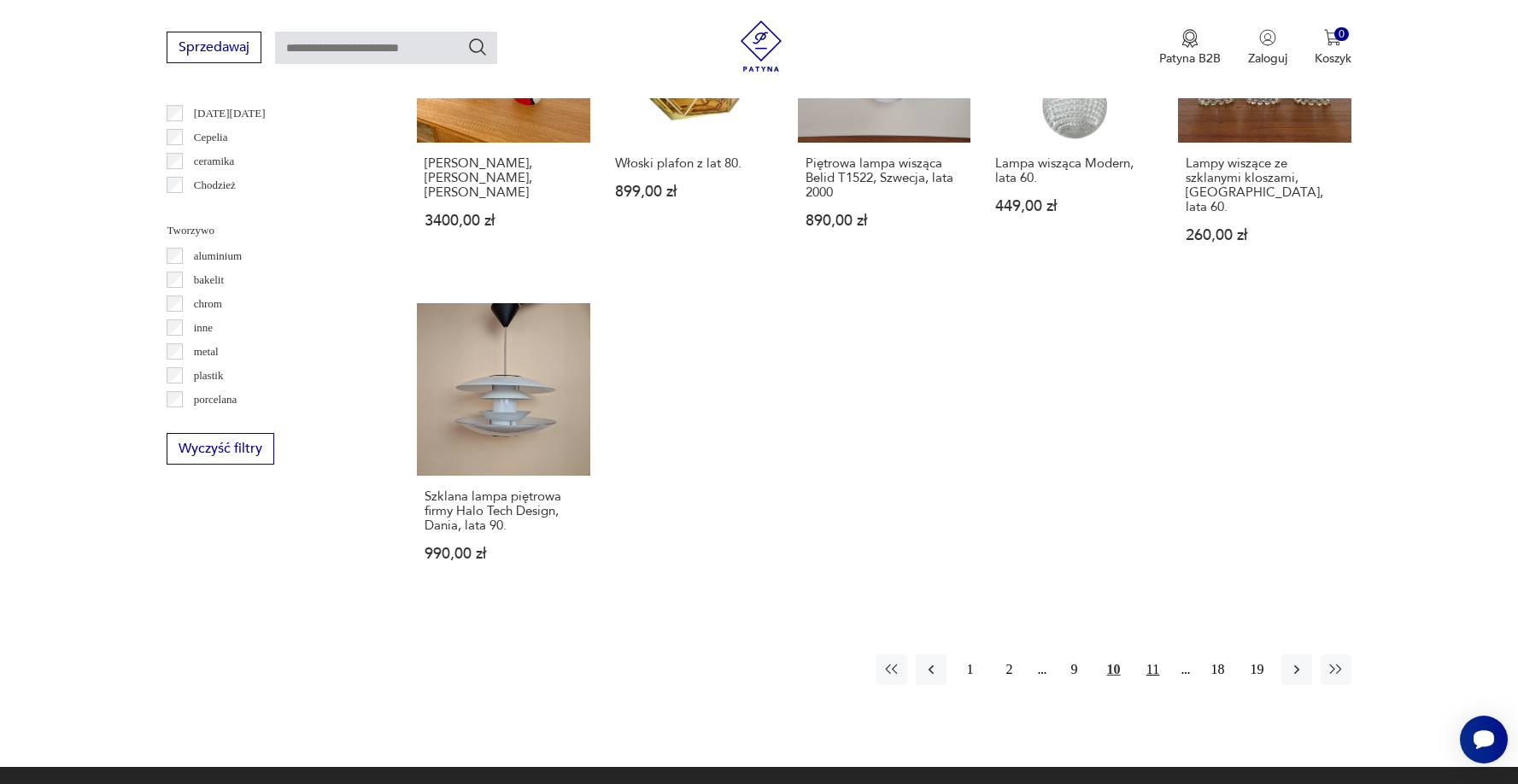
click at [1153, 654] on button "11" at bounding box center [1153, 669] width 31 height 31
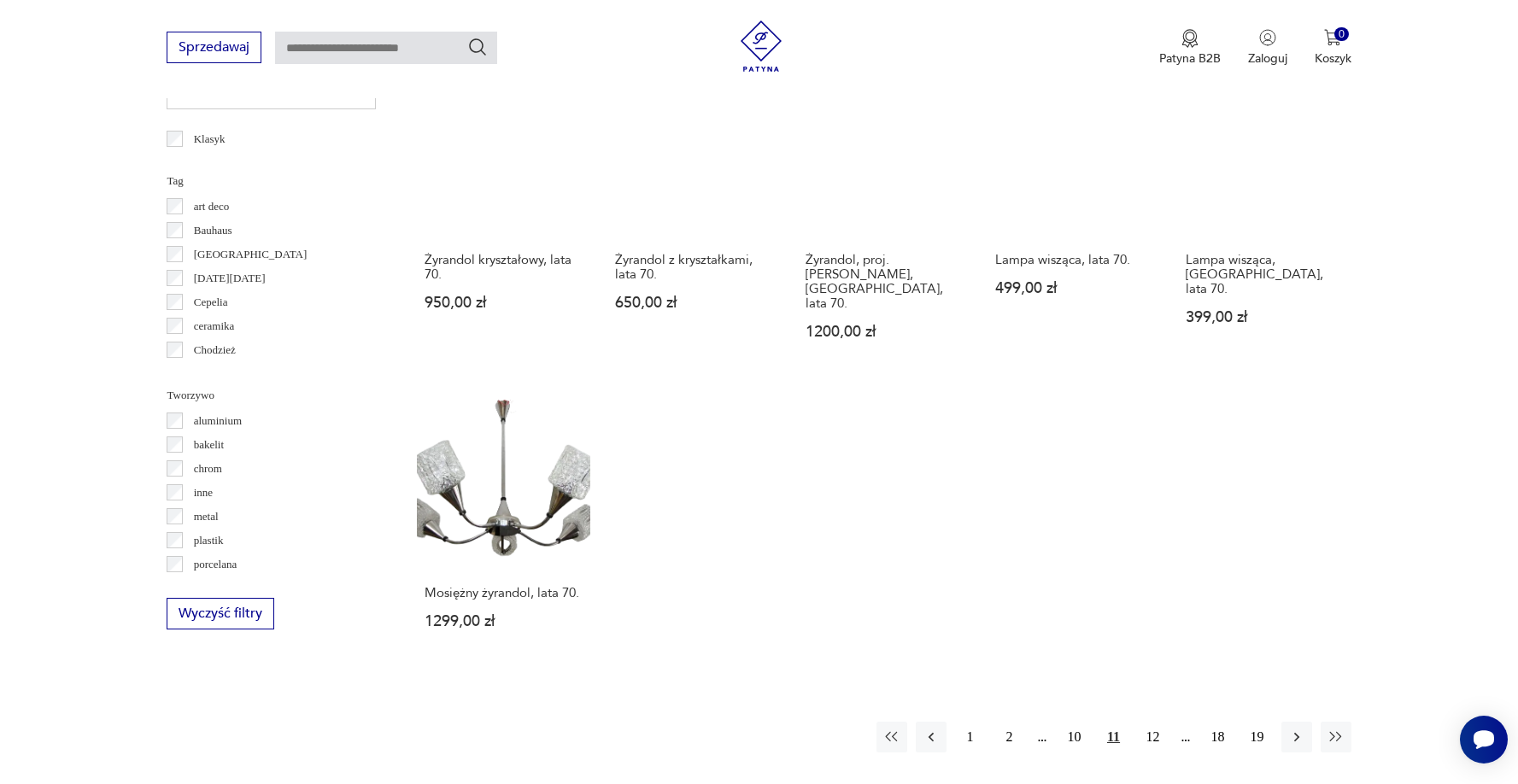
scroll to position [1348, 0]
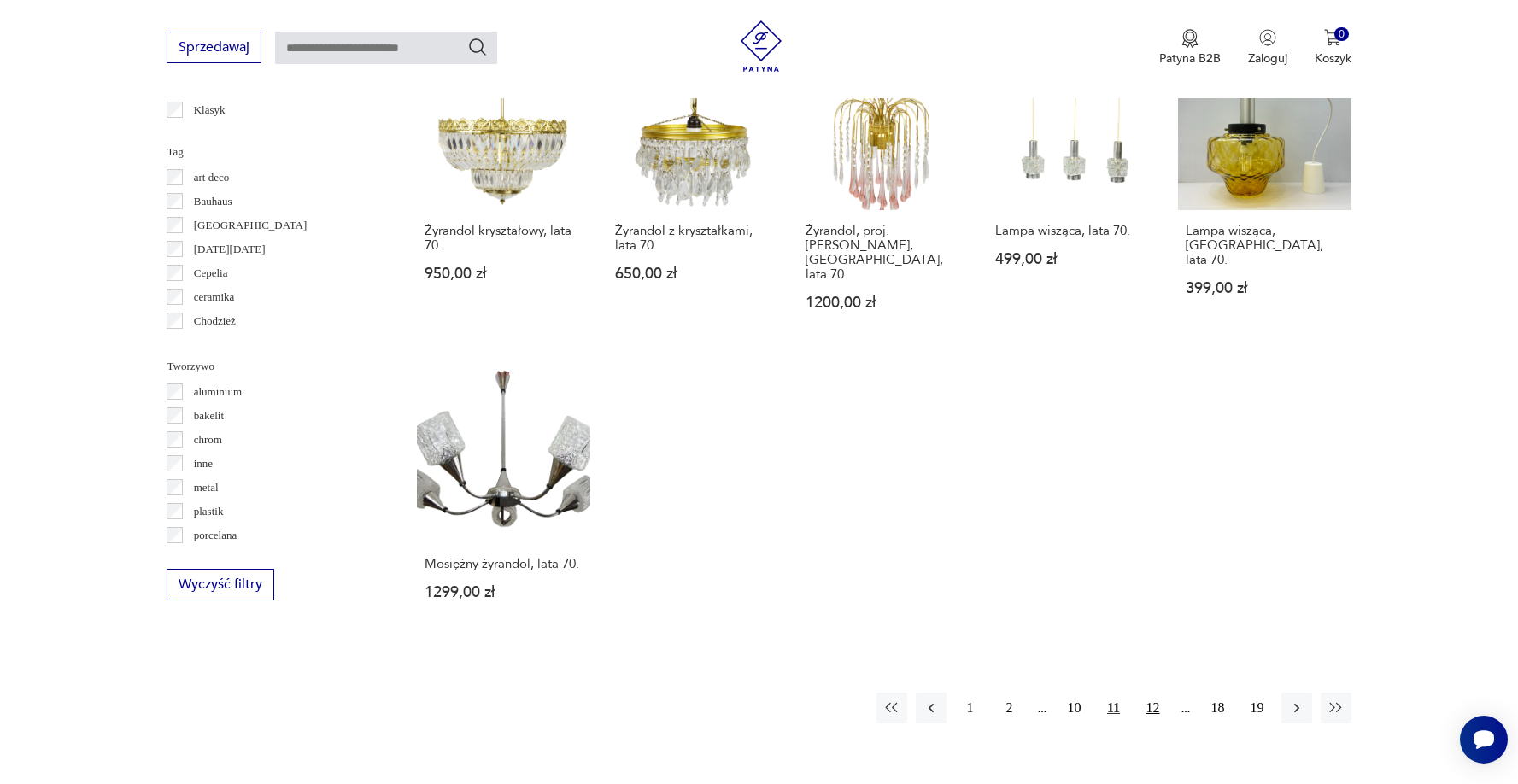
click at [1149, 692] on button "12" at bounding box center [1153, 708] width 31 height 31
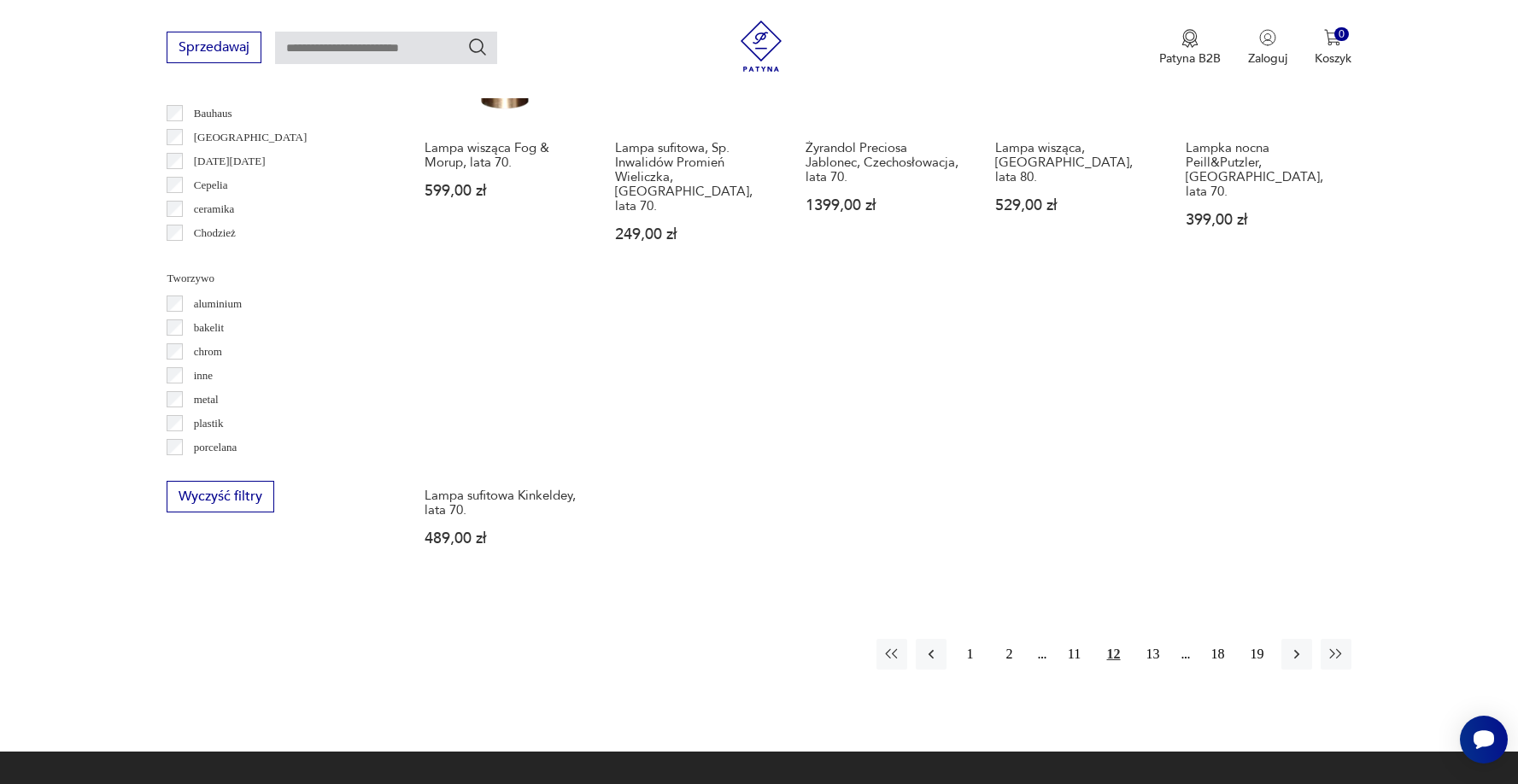
scroll to position [1475, 0]
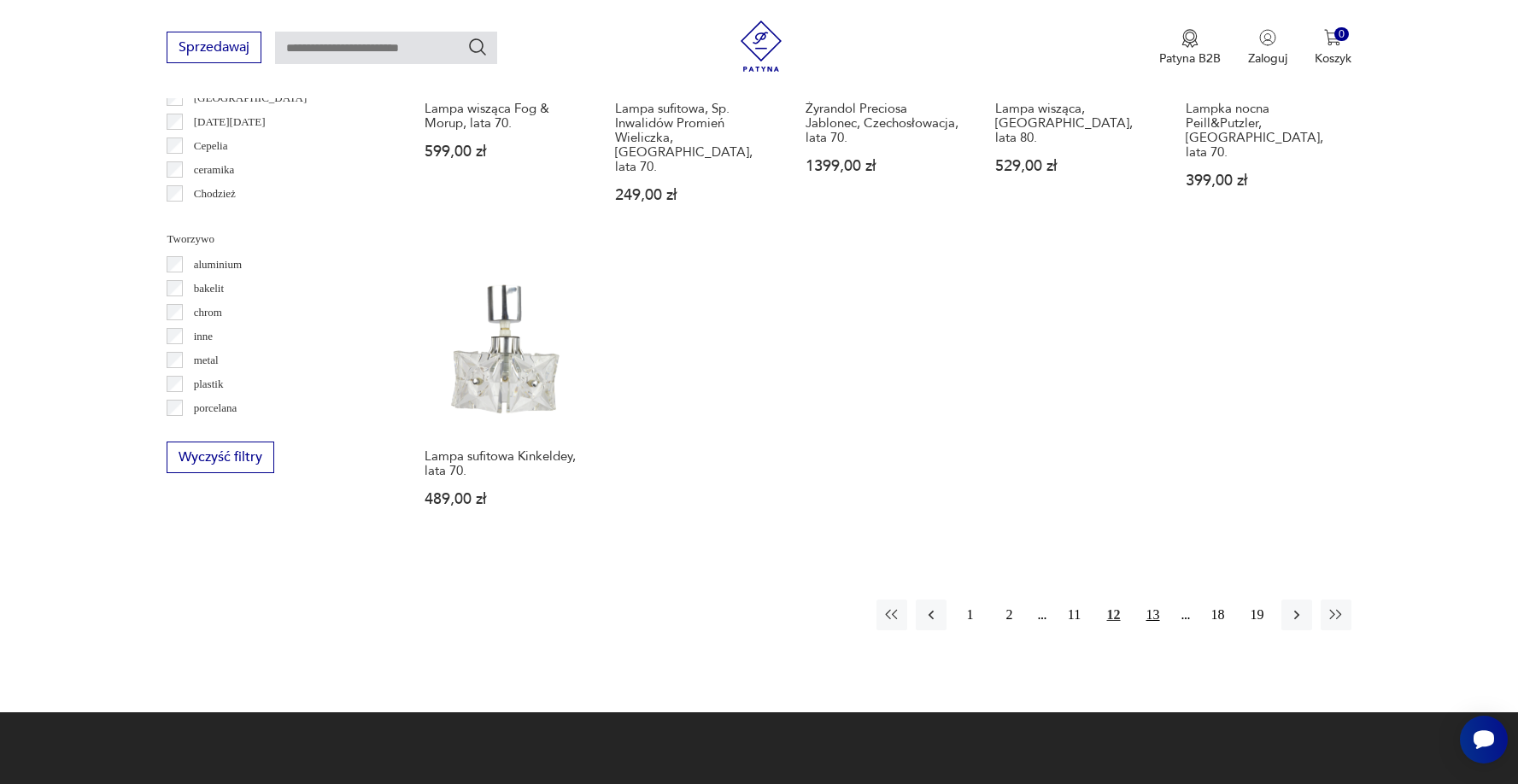
click at [1156, 602] on button "13" at bounding box center [1153, 614] width 31 height 31
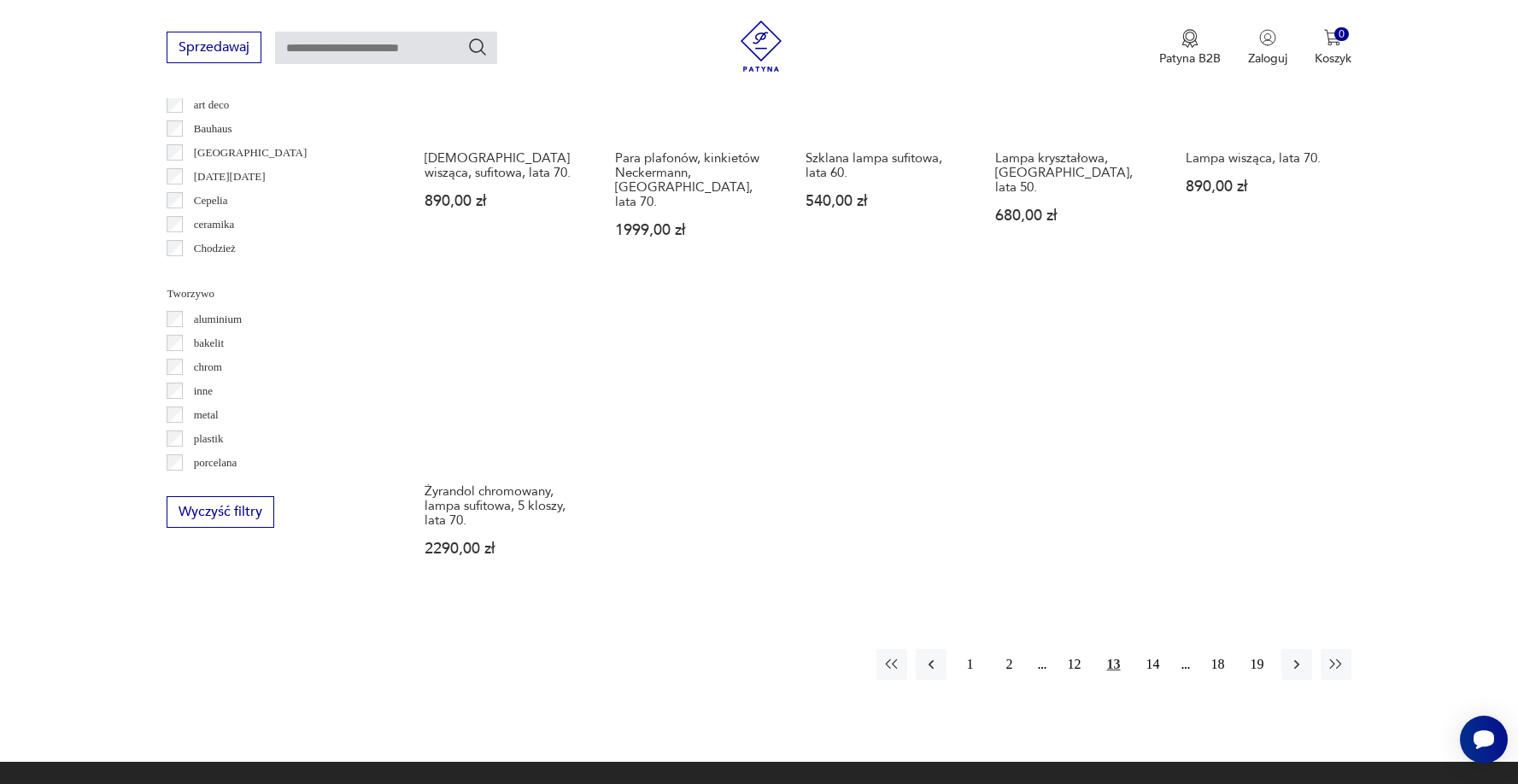
scroll to position [1421, 0]
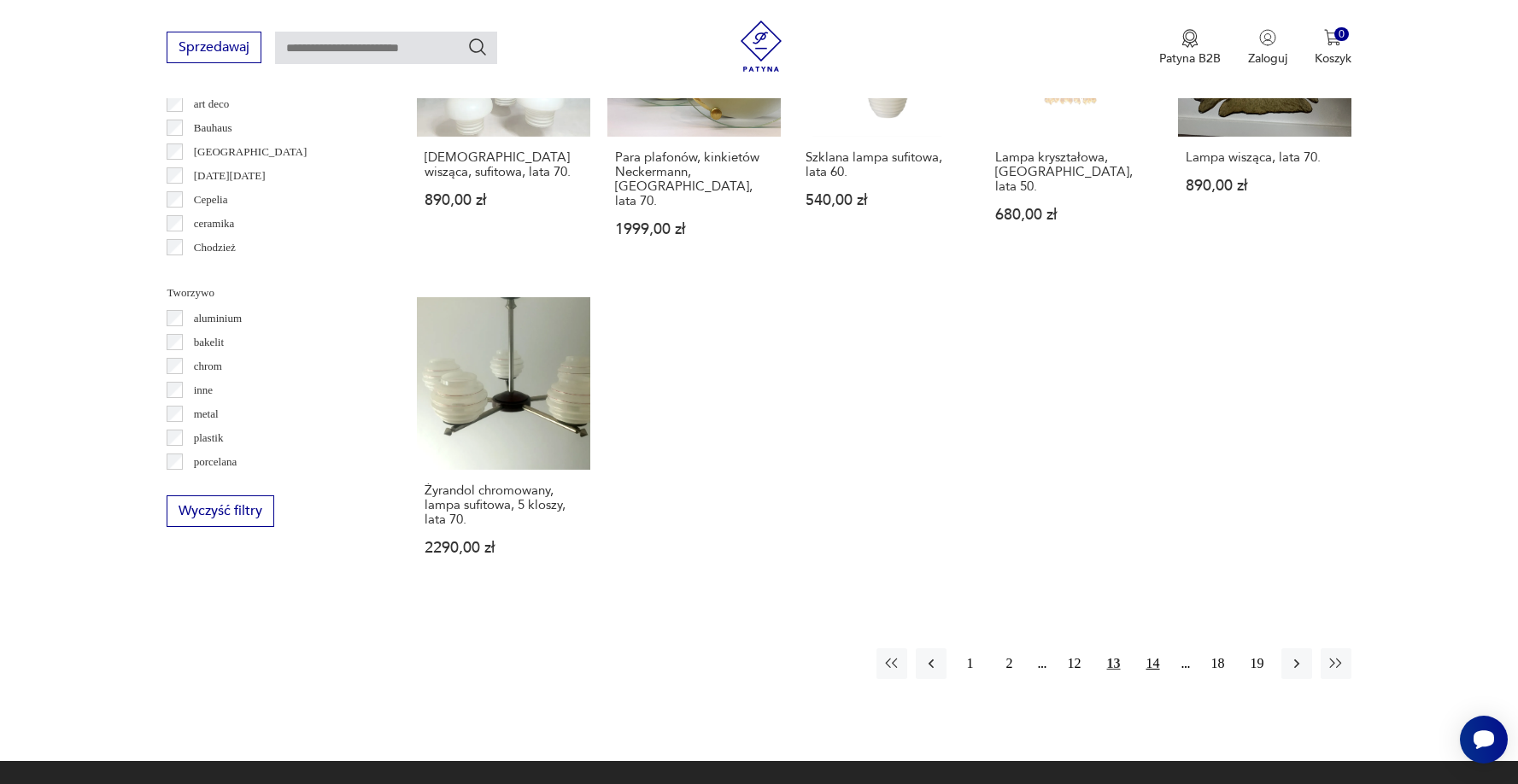
click at [1154, 648] on button "14" at bounding box center [1153, 663] width 31 height 31
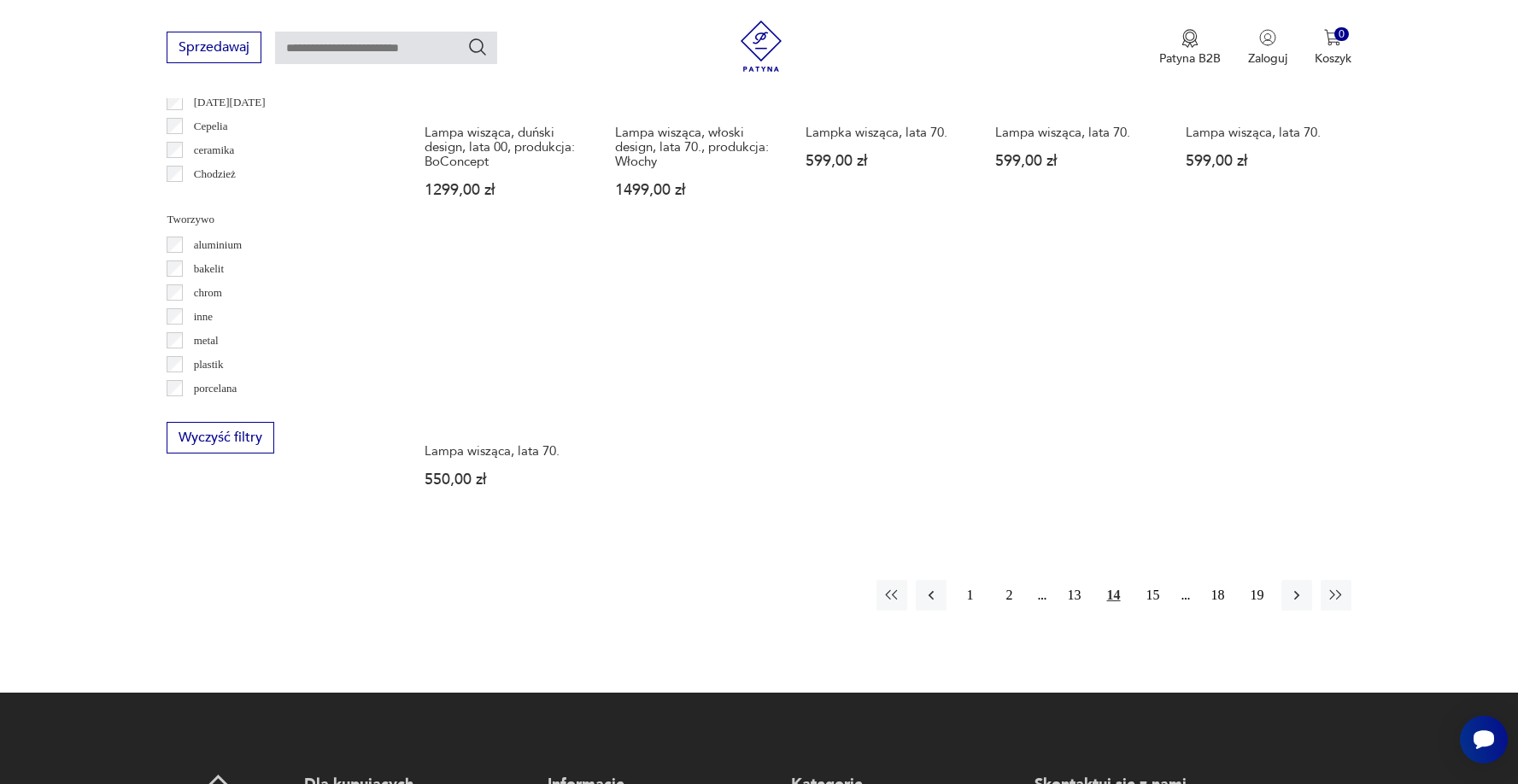
scroll to position [1595, 0]
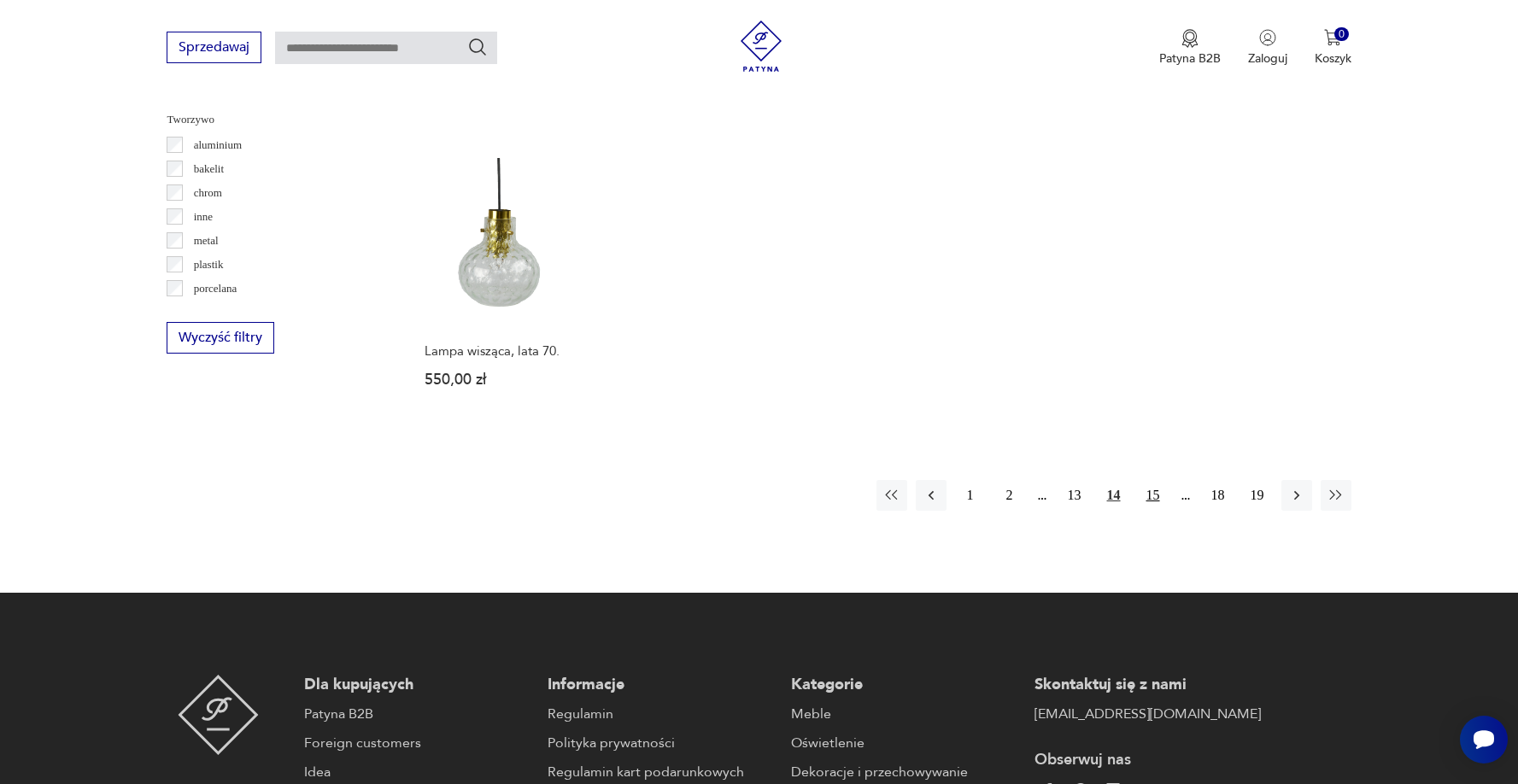
click at [1154, 484] on button "15" at bounding box center [1153, 495] width 31 height 31
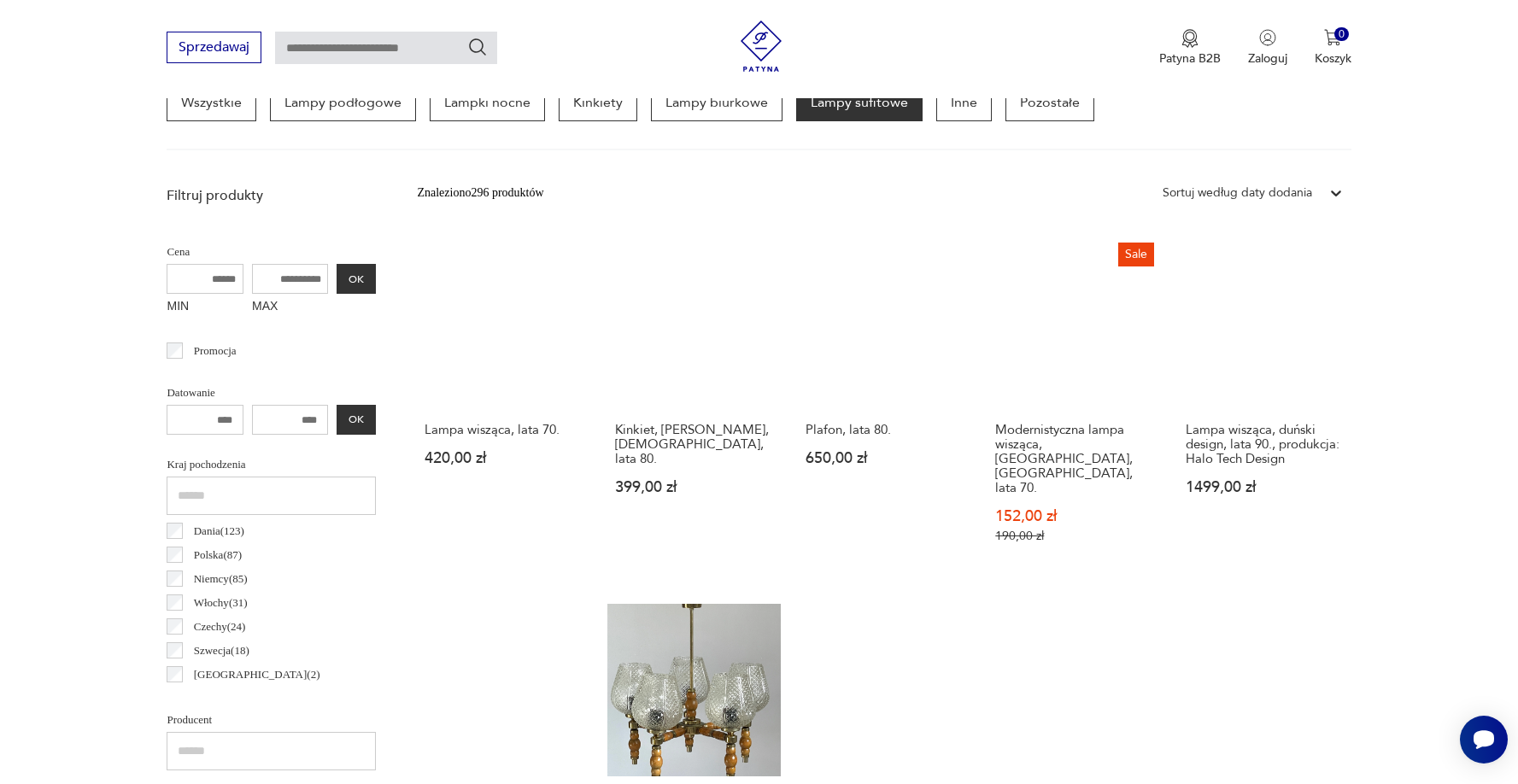
scroll to position [404, 0]
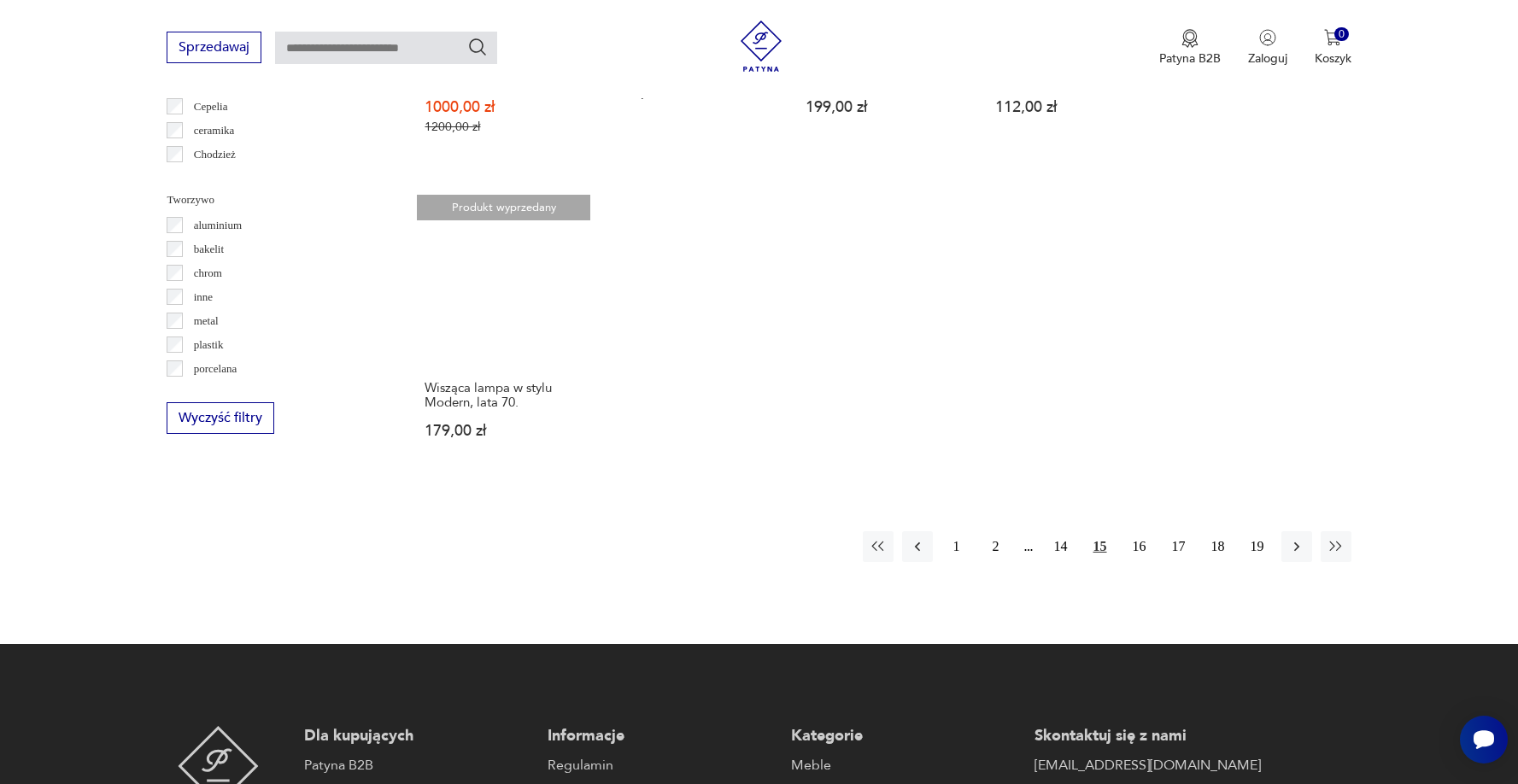
scroll to position [1530, 0]
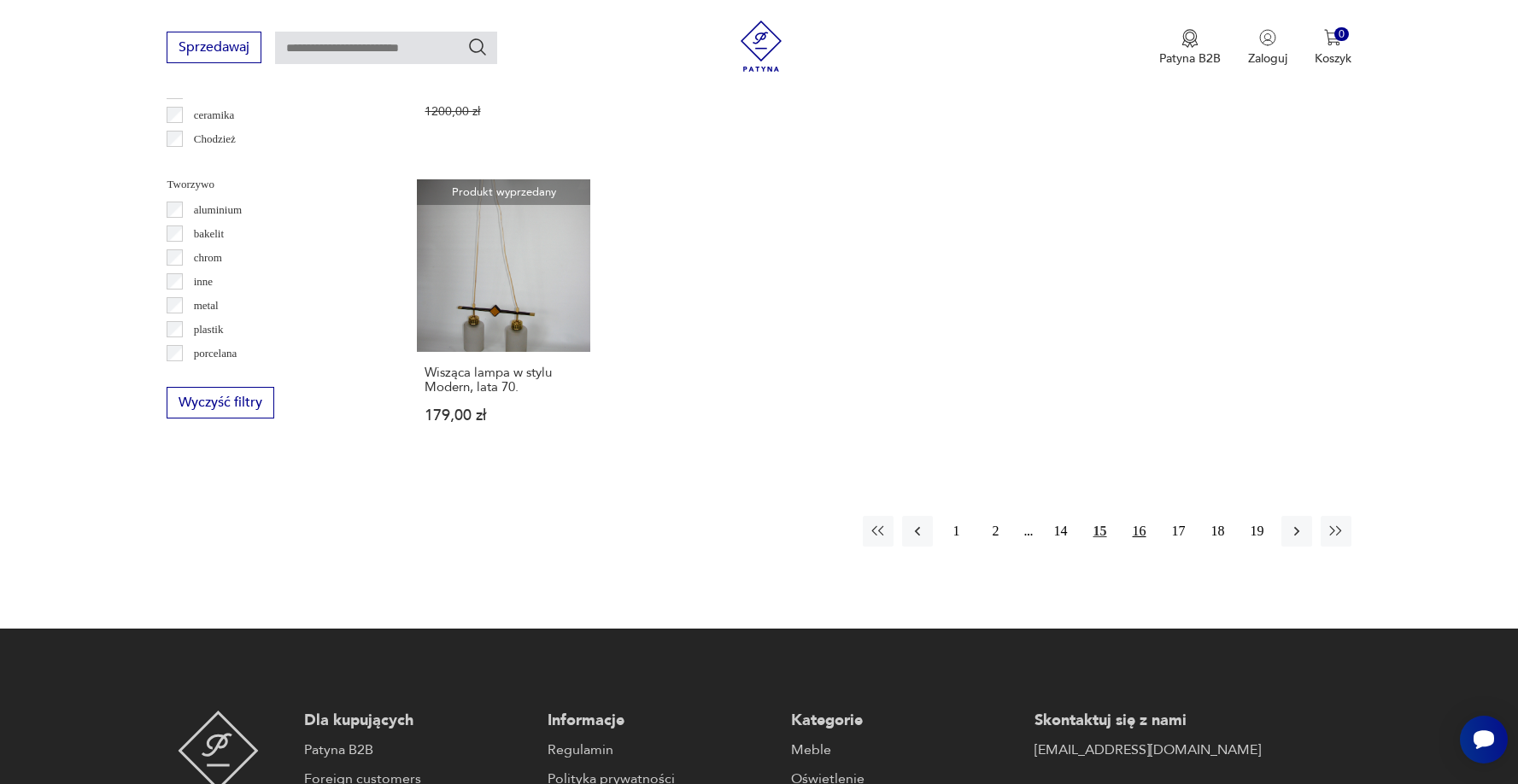
click at [1146, 525] on button "16" at bounding box center [1139, 531] width 31 height 31
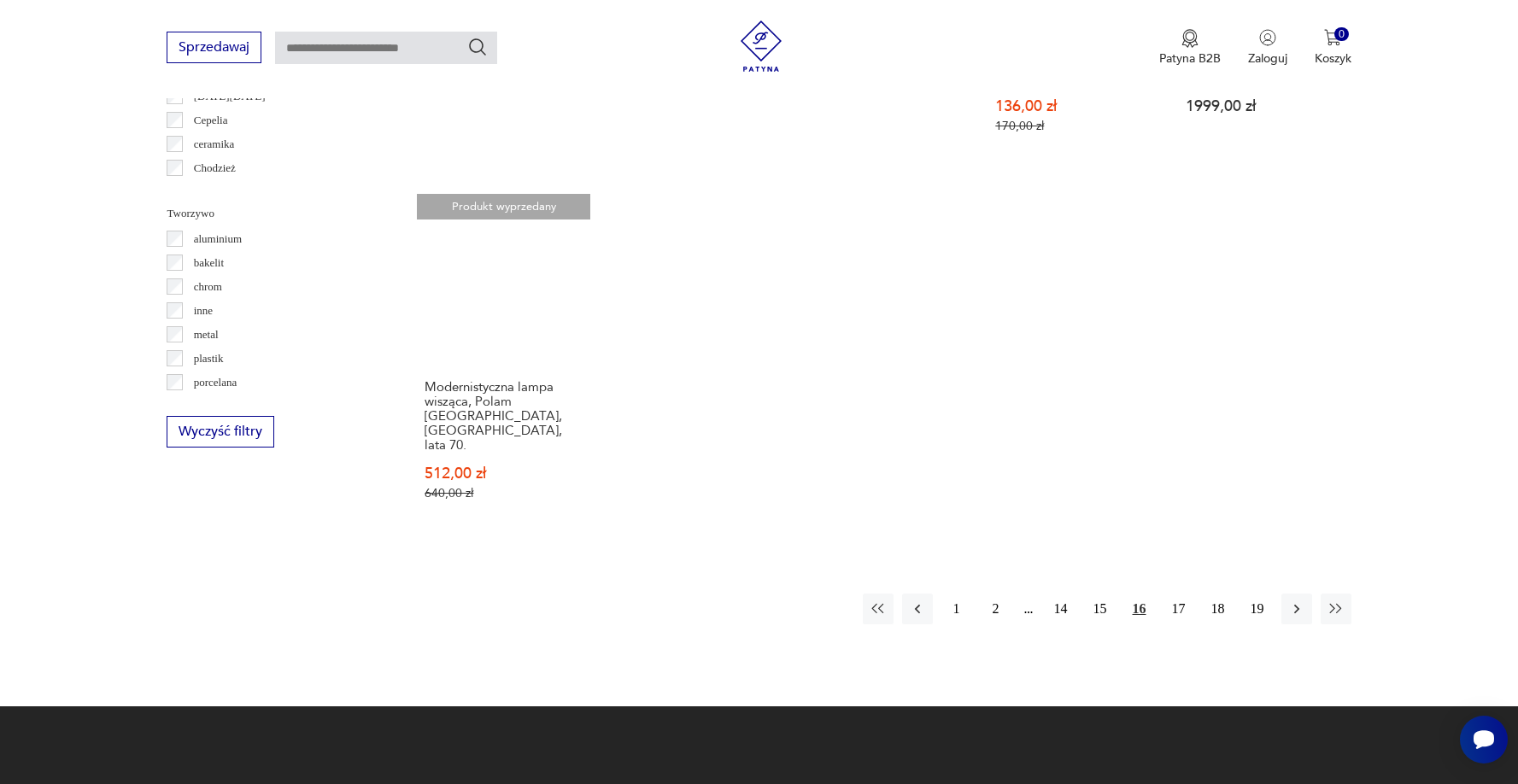
scroll to position [1547, 0]
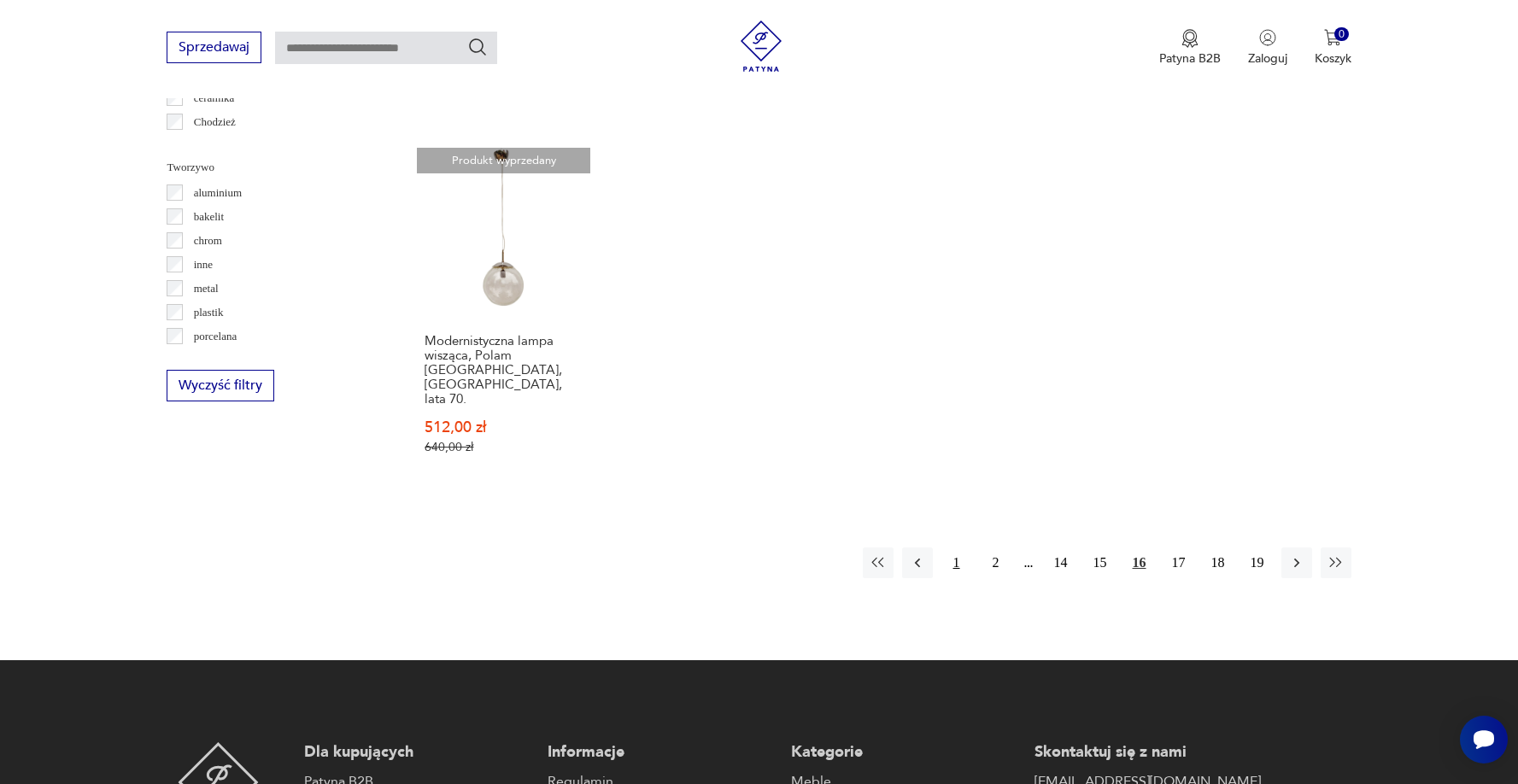
click at [965, 556] on button "1" at bounding box center [957, 563] width 31 height 31
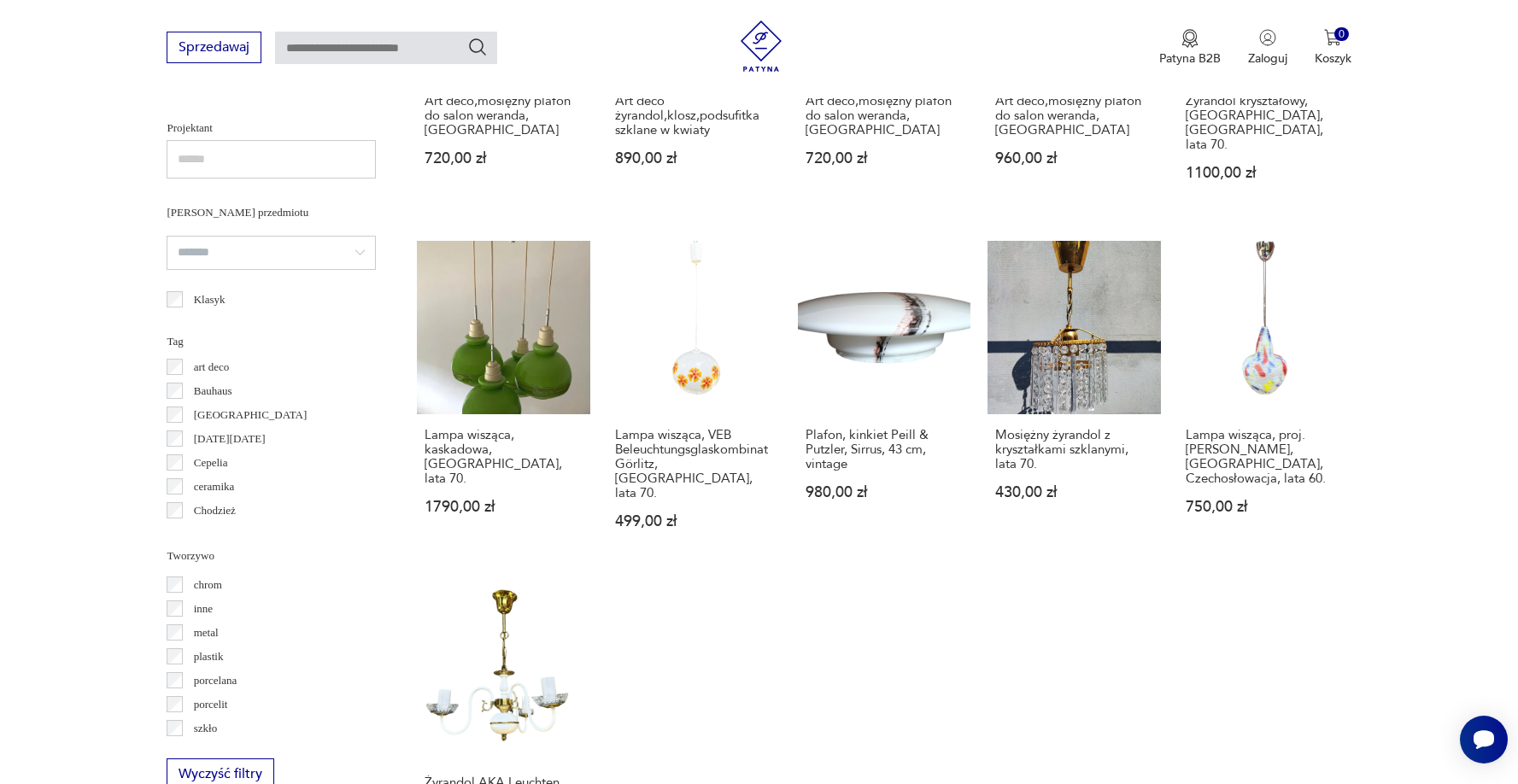
scroll to position [44, 0]
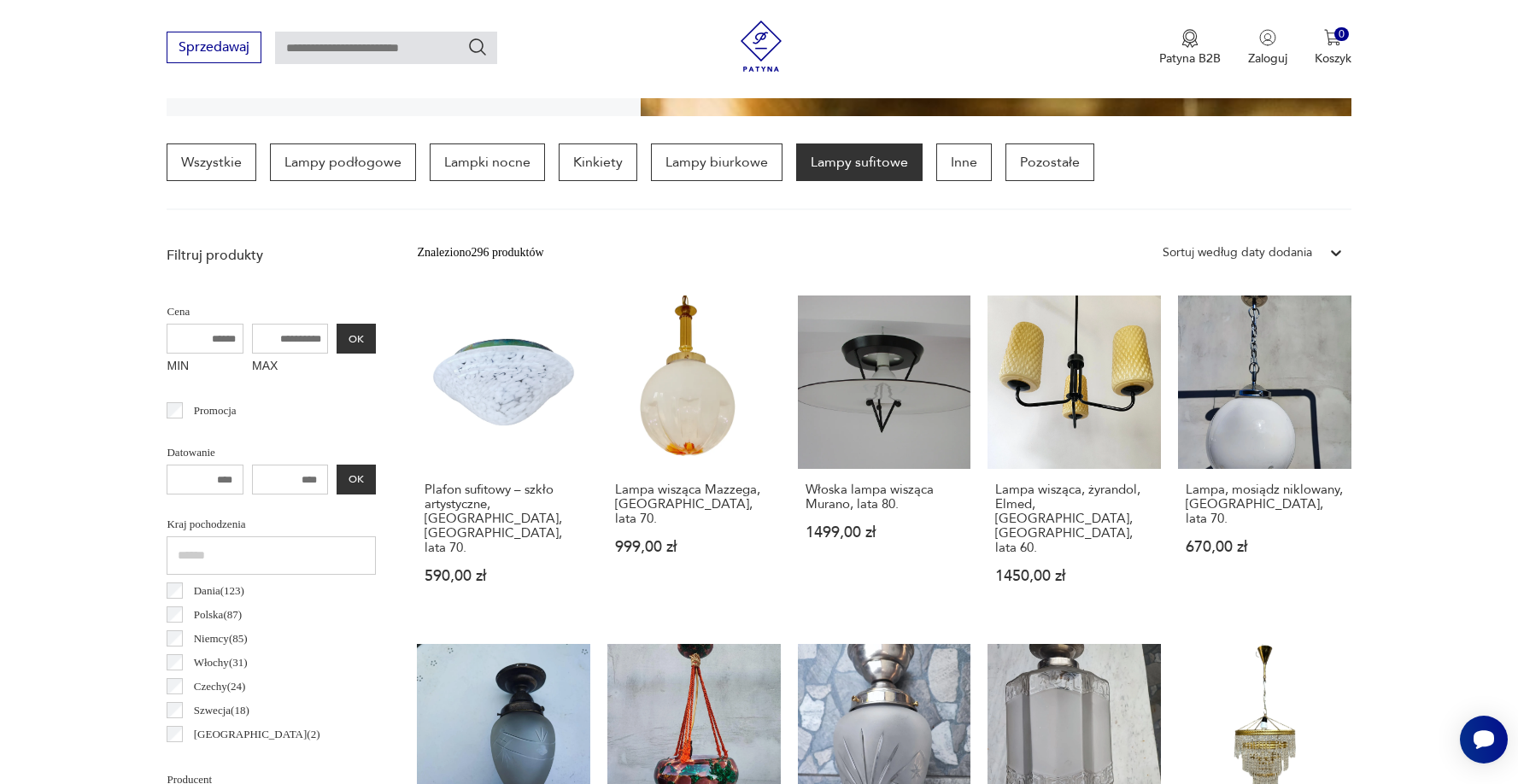
scroll to position [404, 0]
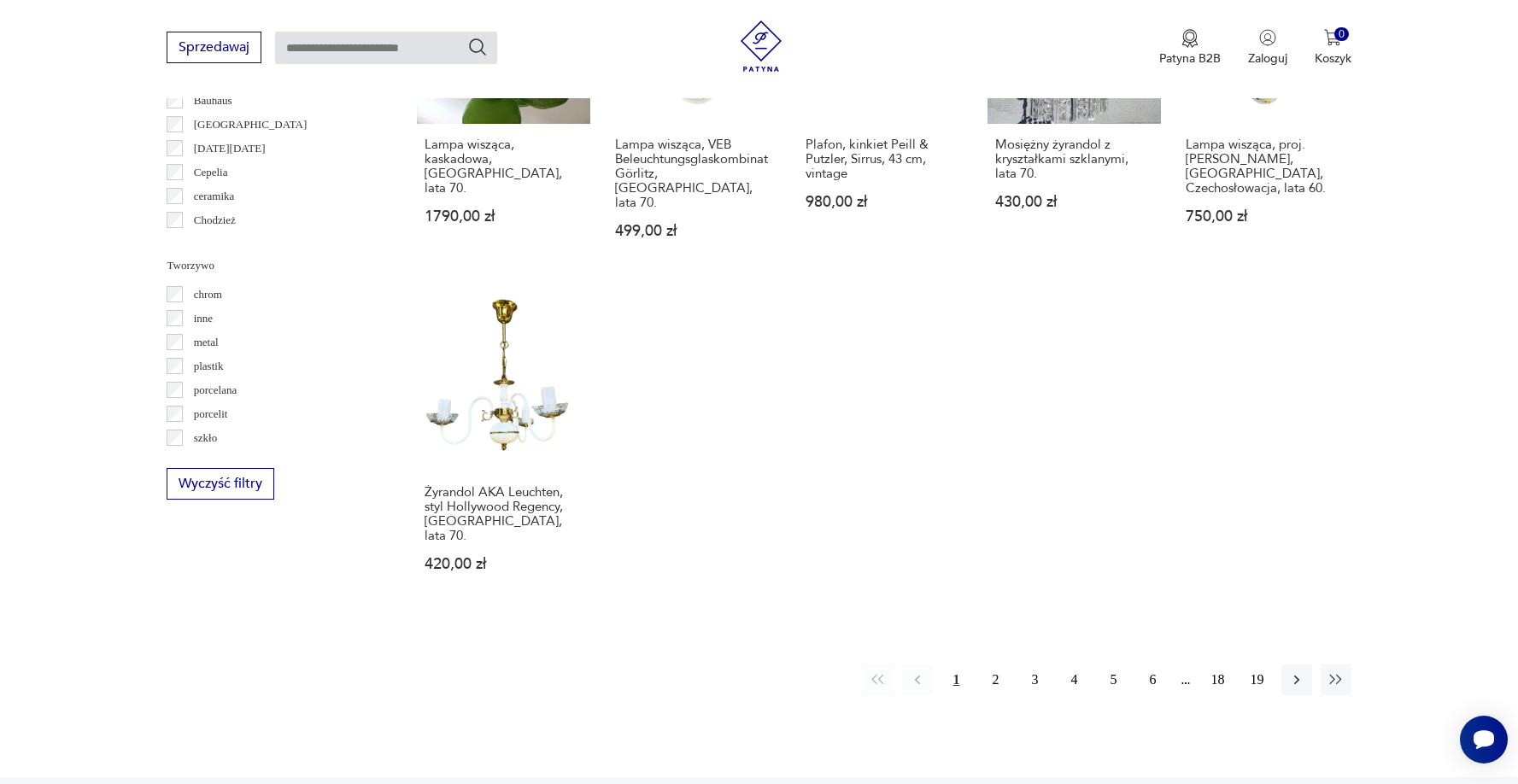
scroll to position [1518, 0]
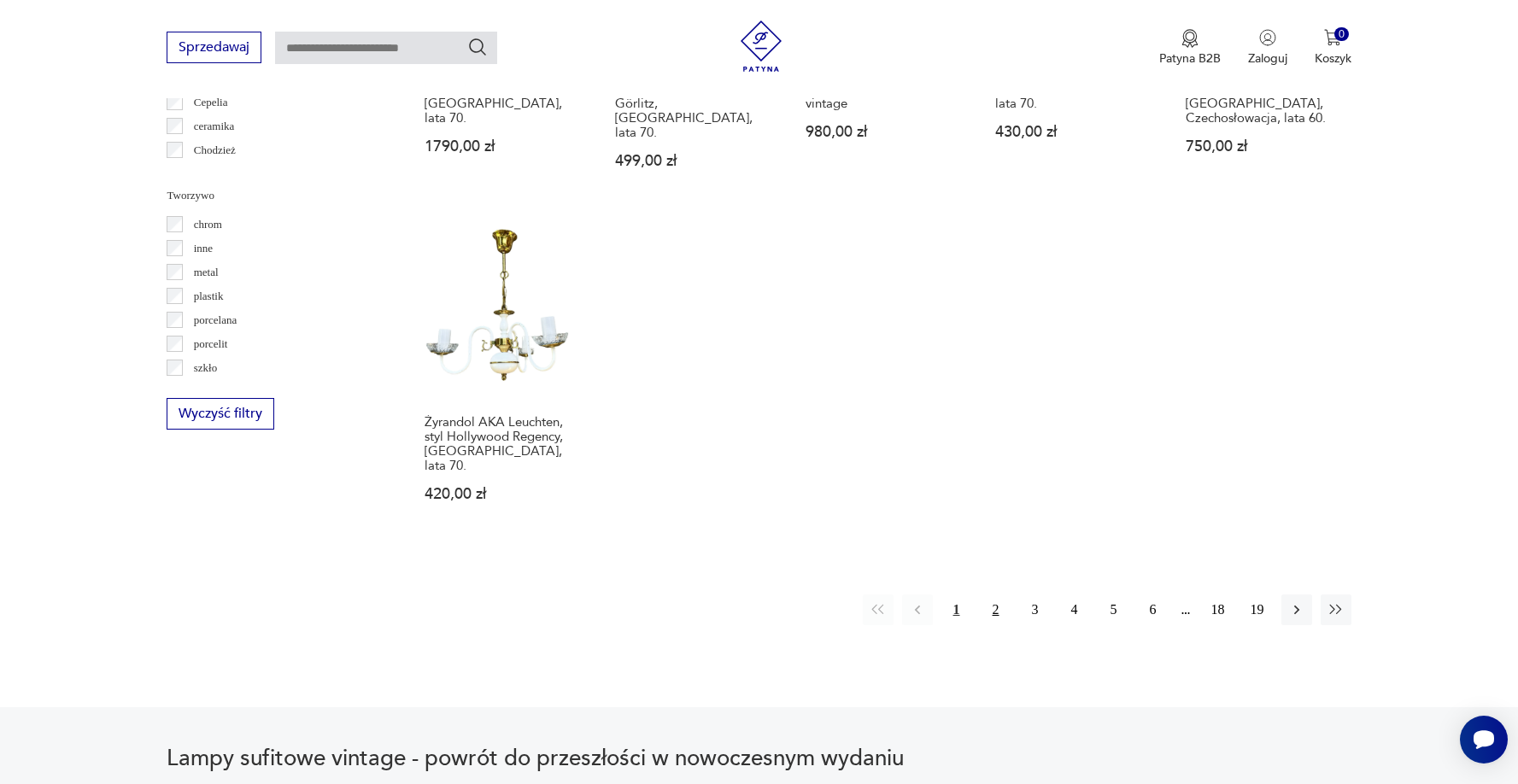
click at [992, 595] on button "2" at bounding box center [996, 610] width 31 height 31
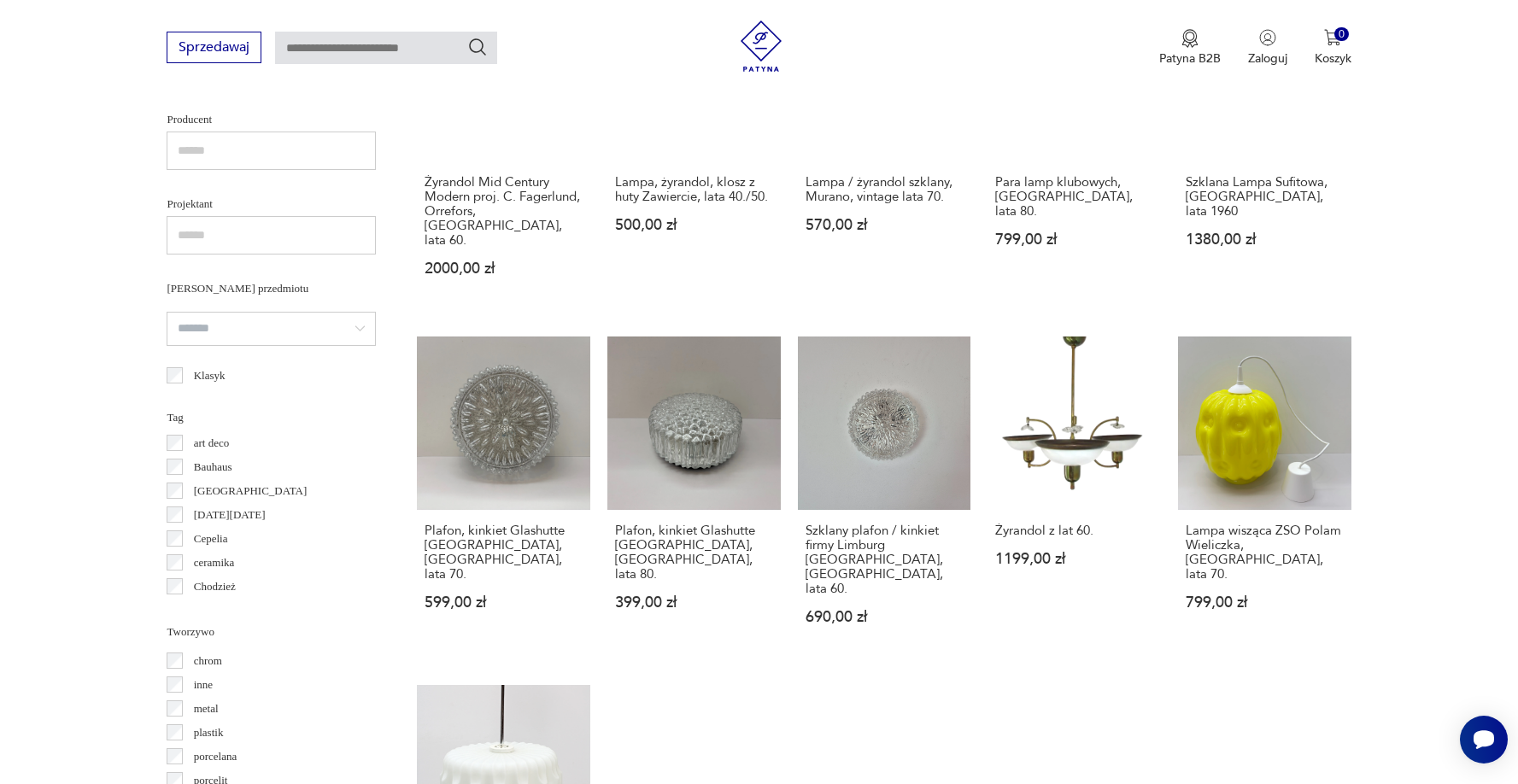
scroll to position [1088, 0]
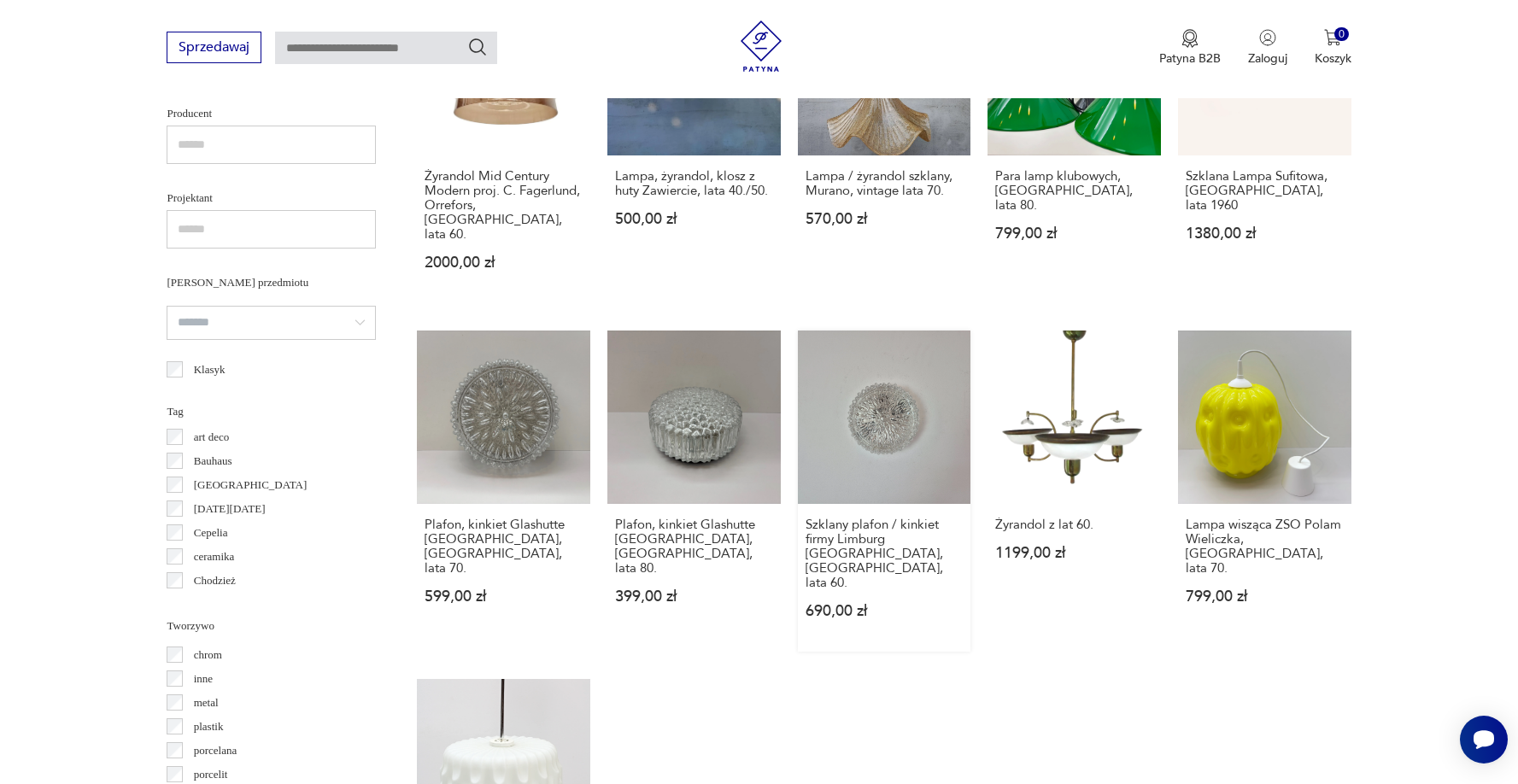
click at [842, 456] on link "Szklany plafon / kinkiet firmy Limburg [GEOGRAPHIC_DATA], [GEOGRAPHIC_DATA], la…" at bounding box center [884, 491] width 173 height 321
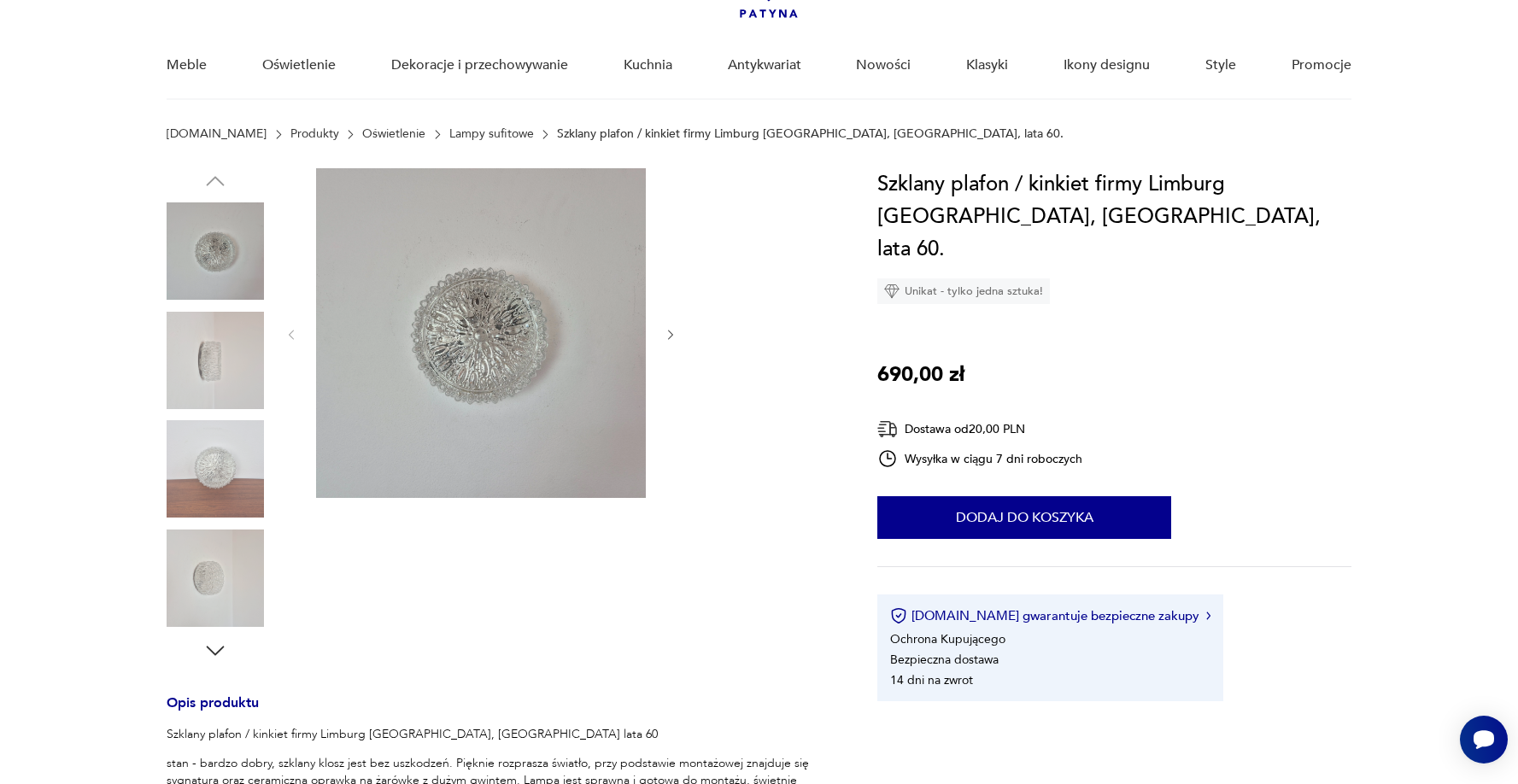
click at [668, 329] on icon "button" at bounding box center [671, 335] width 14 height 14
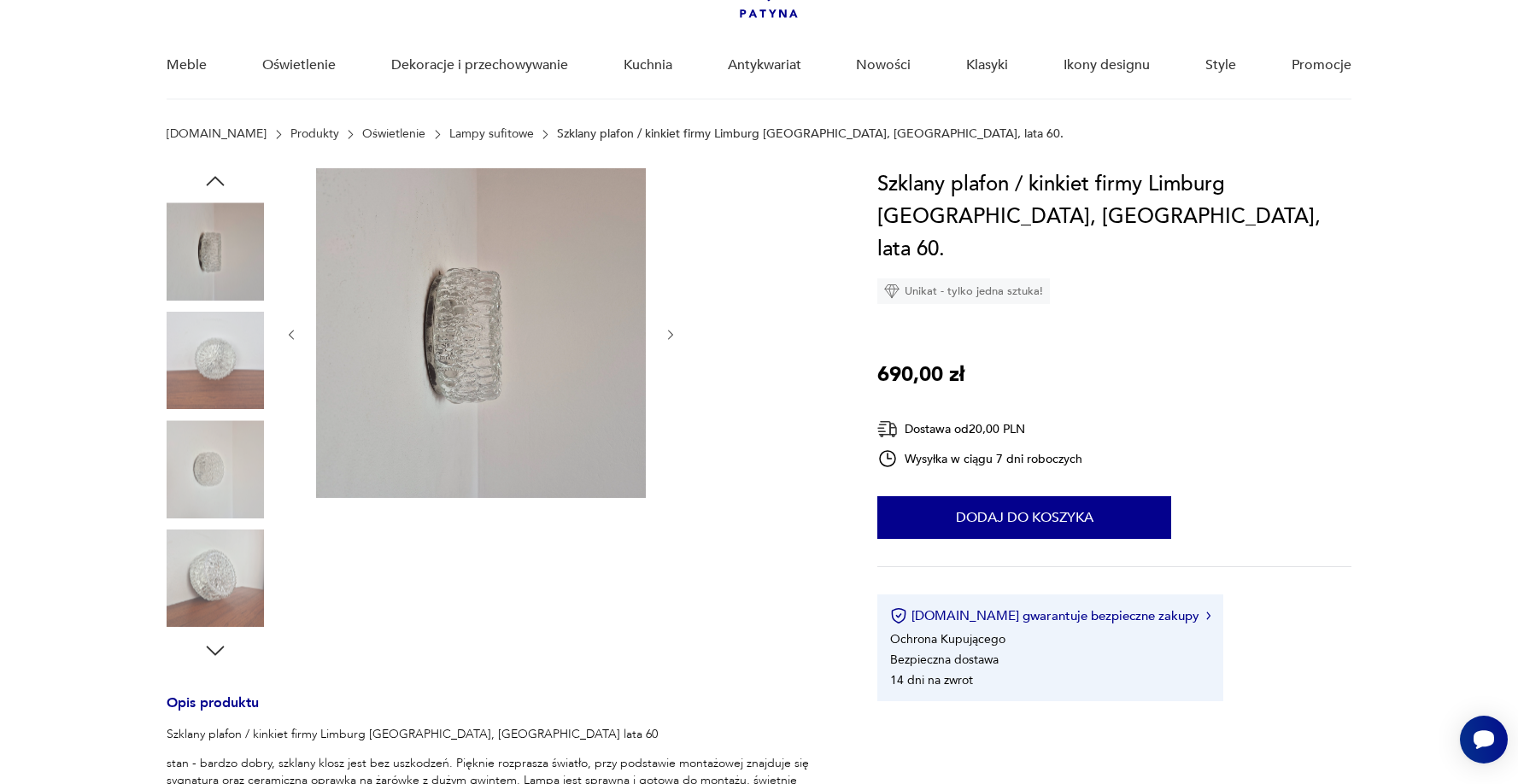
click at [668, 330] on icon "button" at bounding box center [671, 335] width 14 height 14
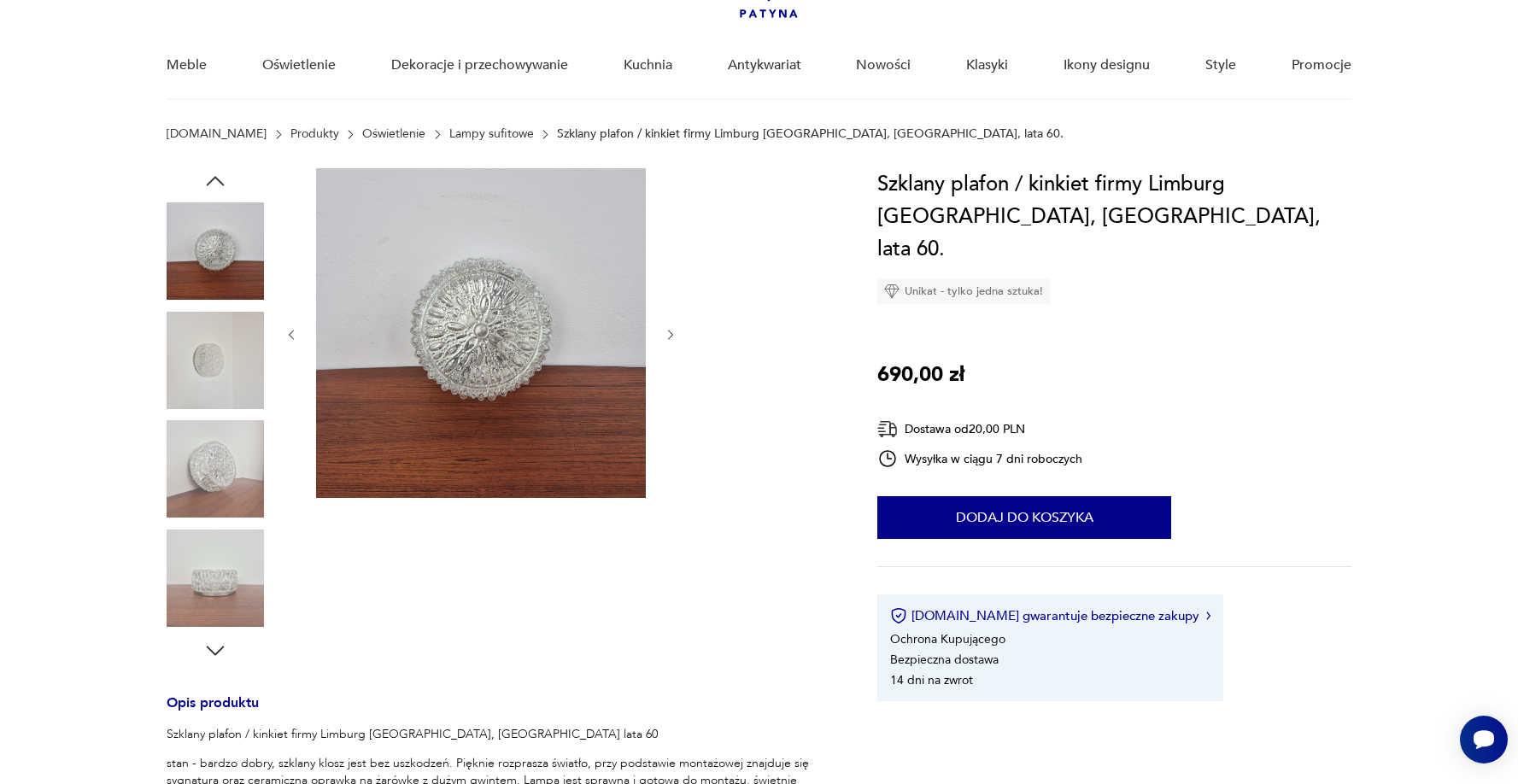
click at [668, 330] on icon "button" at bounding box center [671, 335] width 14 height 14
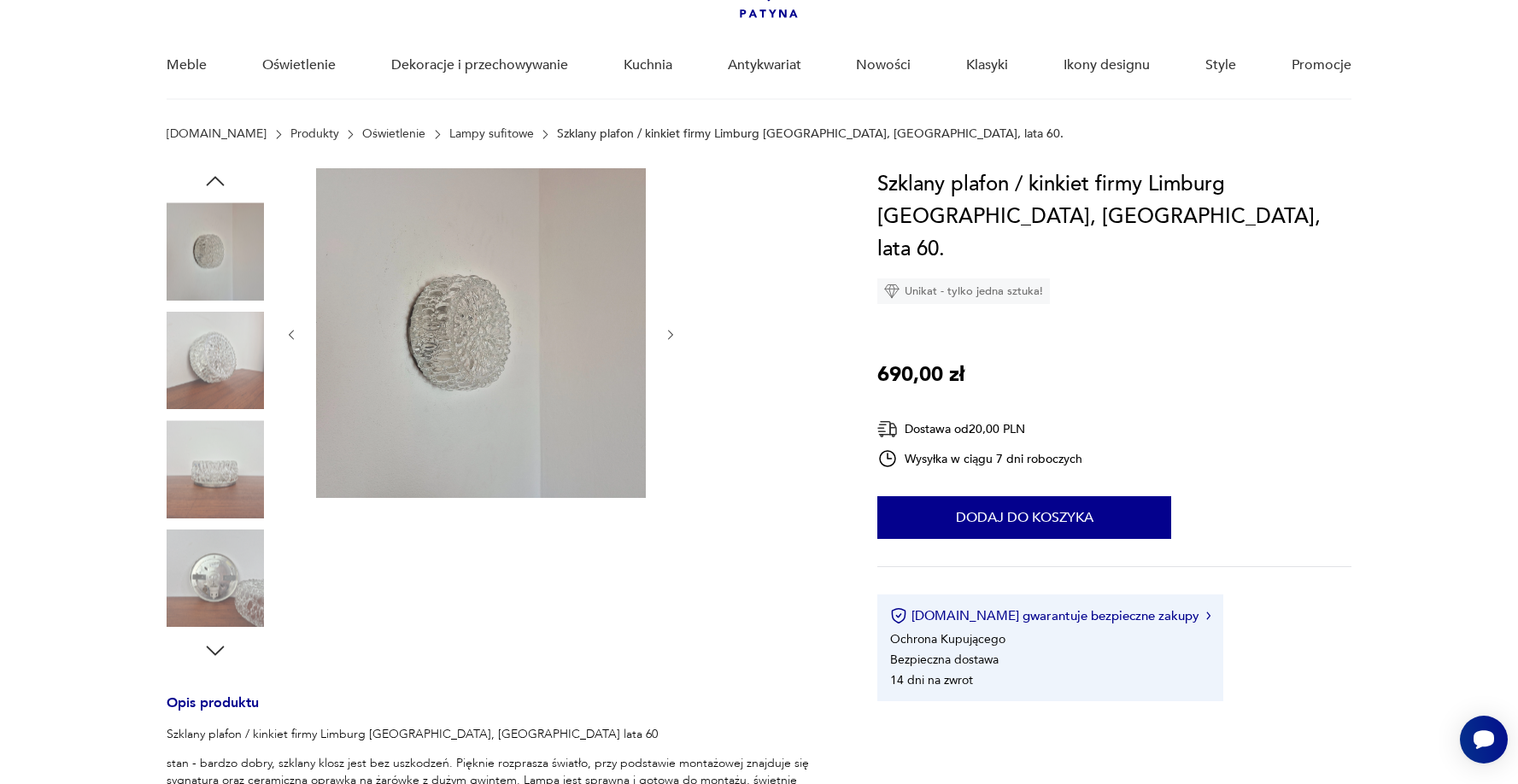
click at [668, 330] on icon "button" at bounding box center [671, 335] width 14 height 14
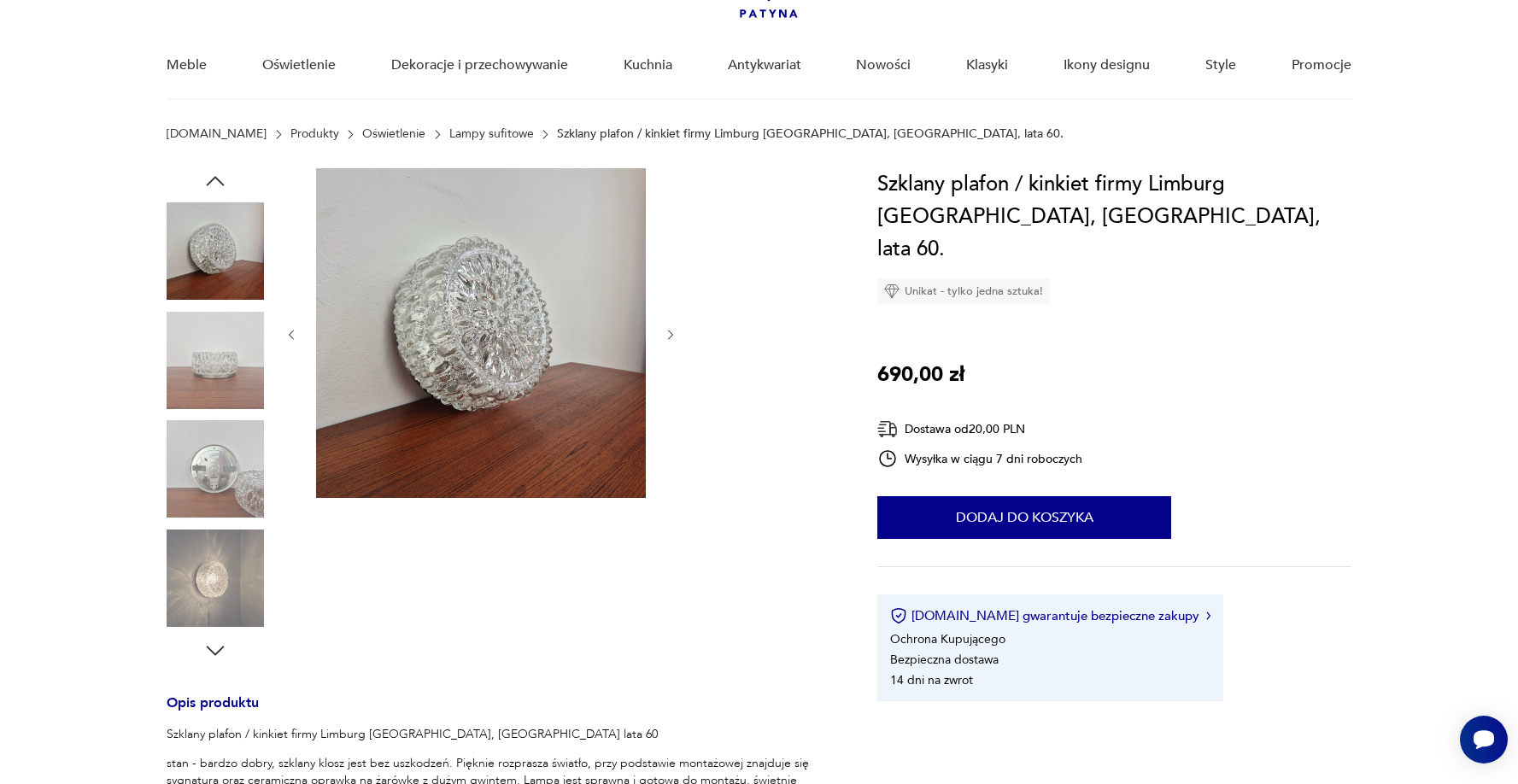
click at [668, 330] on icon "button" at bounding box center [671, 335] width 14 height 14
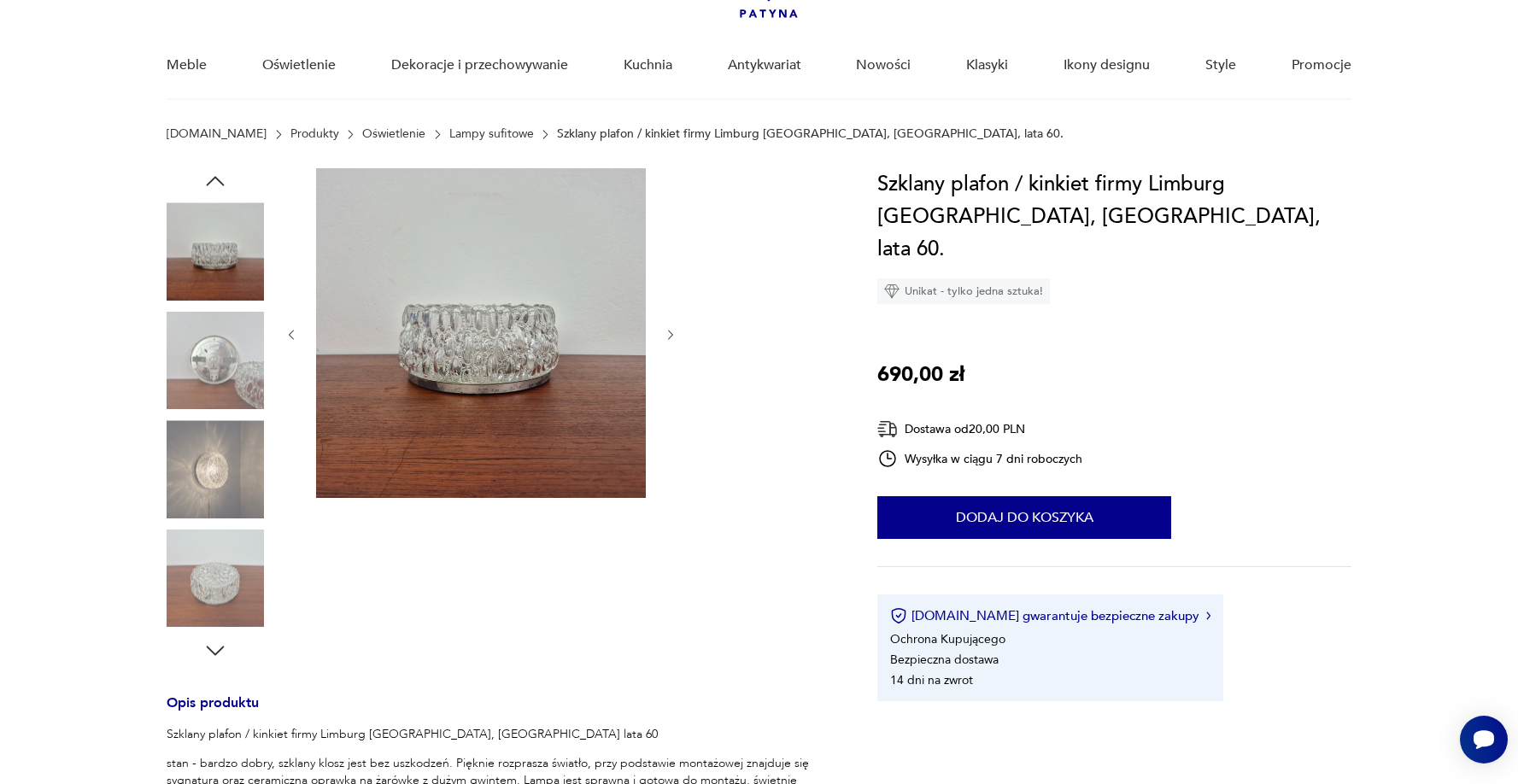
click at [668, 330] on icon "button" at bounding box center [671, 335] width 14 height 14
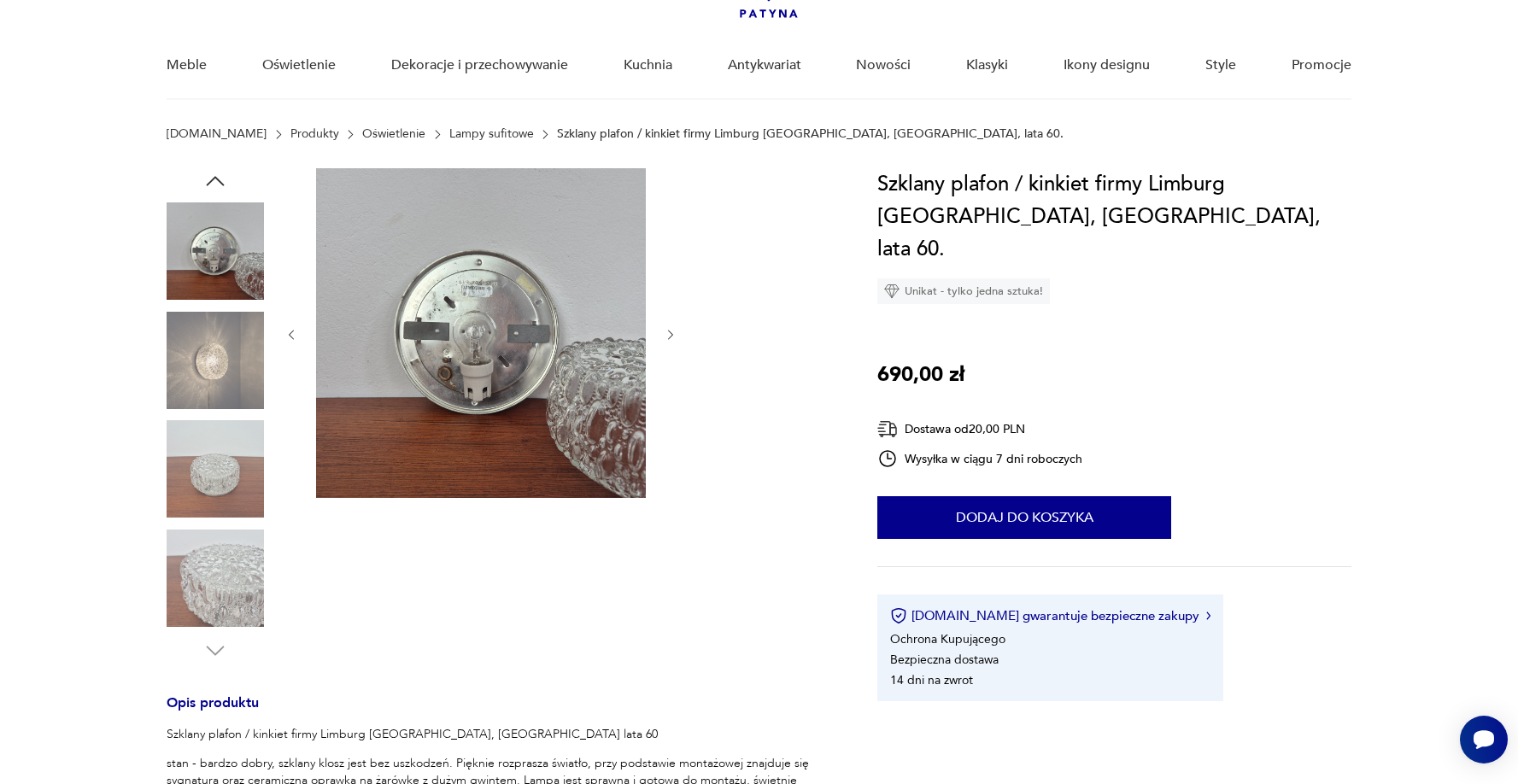
click at [668, 330] on icon "button" at bounding box center [671, 335] width 14 height 14
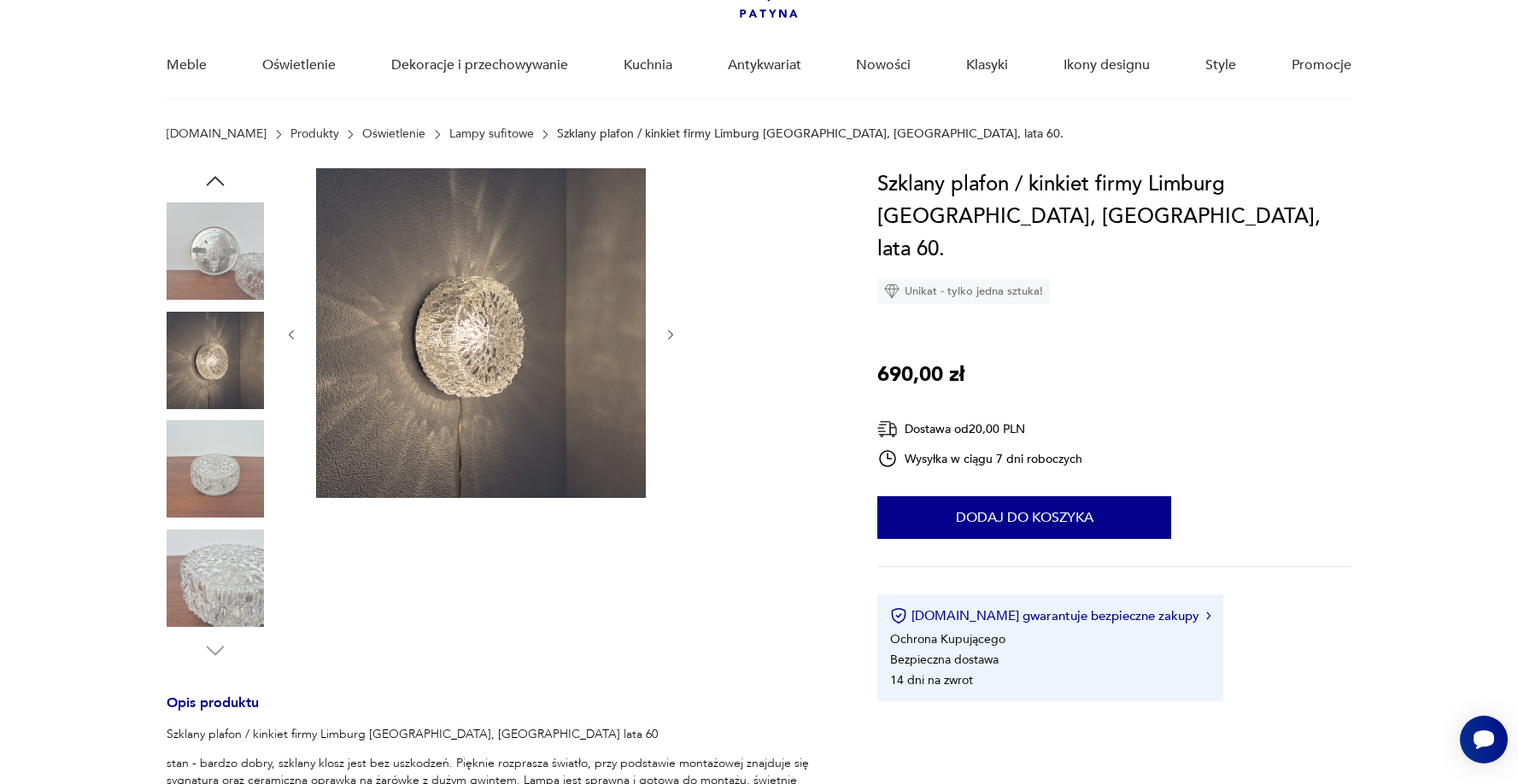
click at [668, 330] on icon "button" at bounding box center [671, 335] width 14 height 14
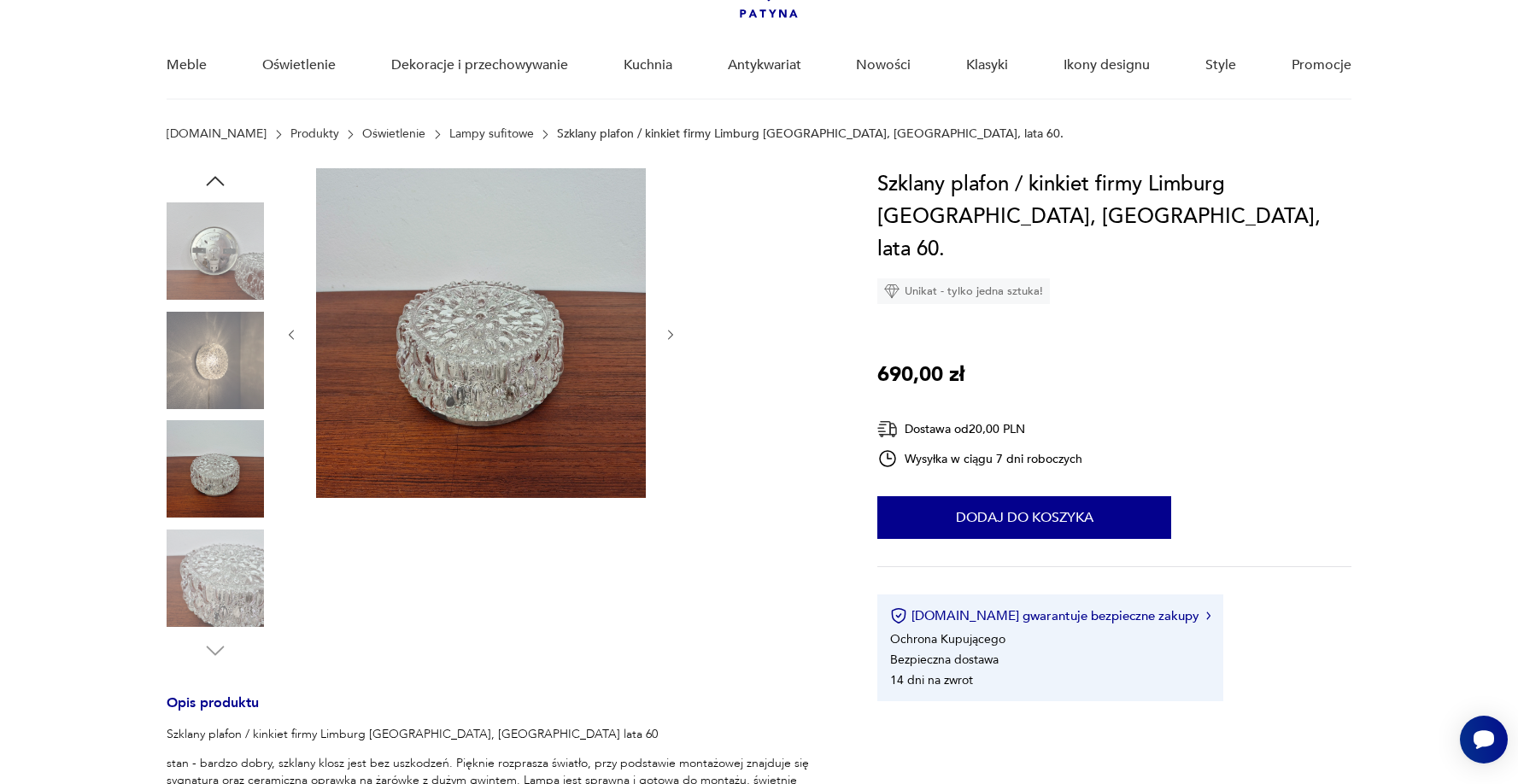
click at [668, 330] on icon "button" at bounding box center [671, 335] width 14 height 14
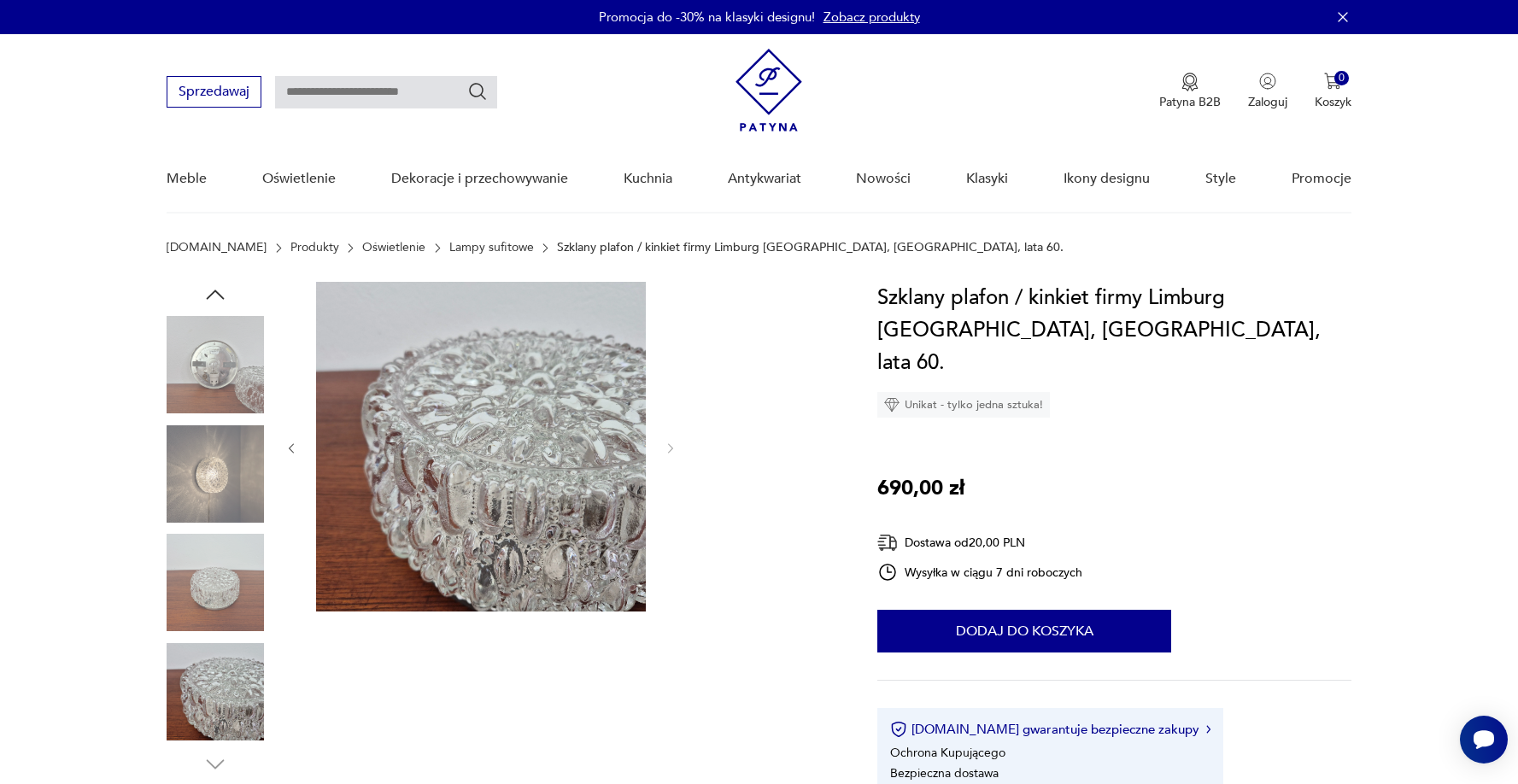
scroll to position [0, 0]
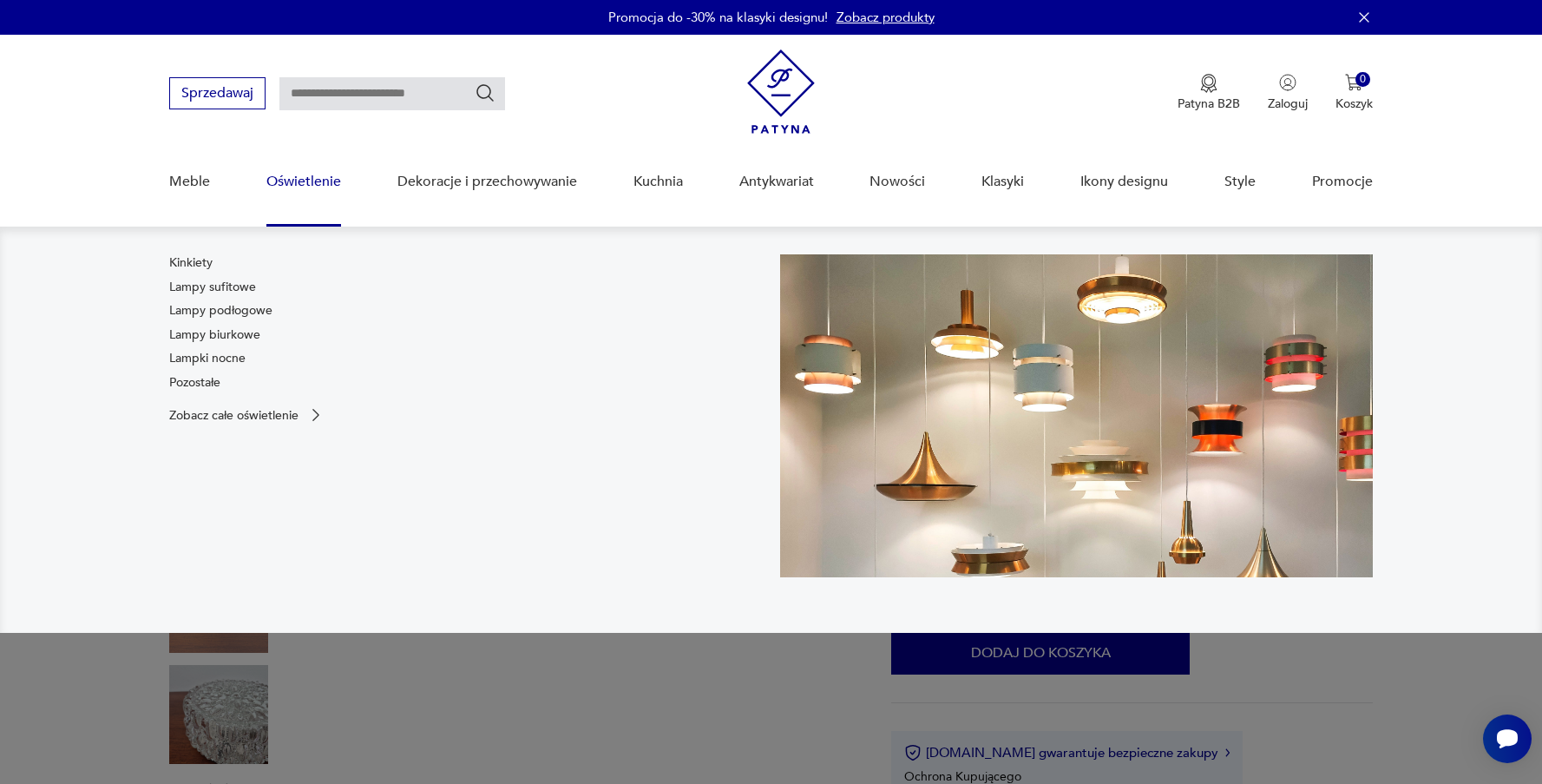
click at [294, 192] on link "Oświetlenie" at bounding box center [304, 182] width 75 height 67
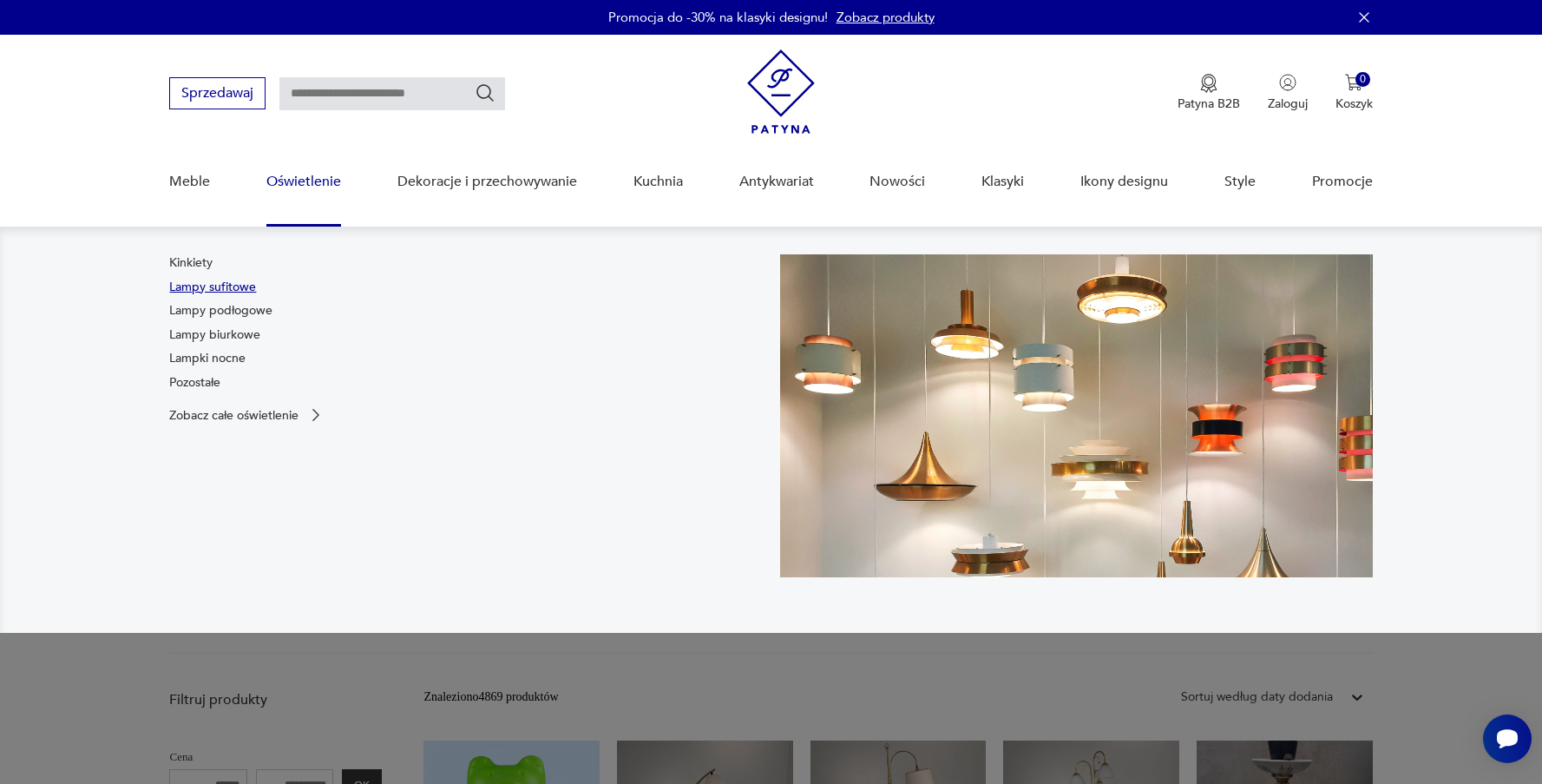
click at [240, 292] on link "Lampy sufitowe" at bounding box center [212, 286] width 87 height 17
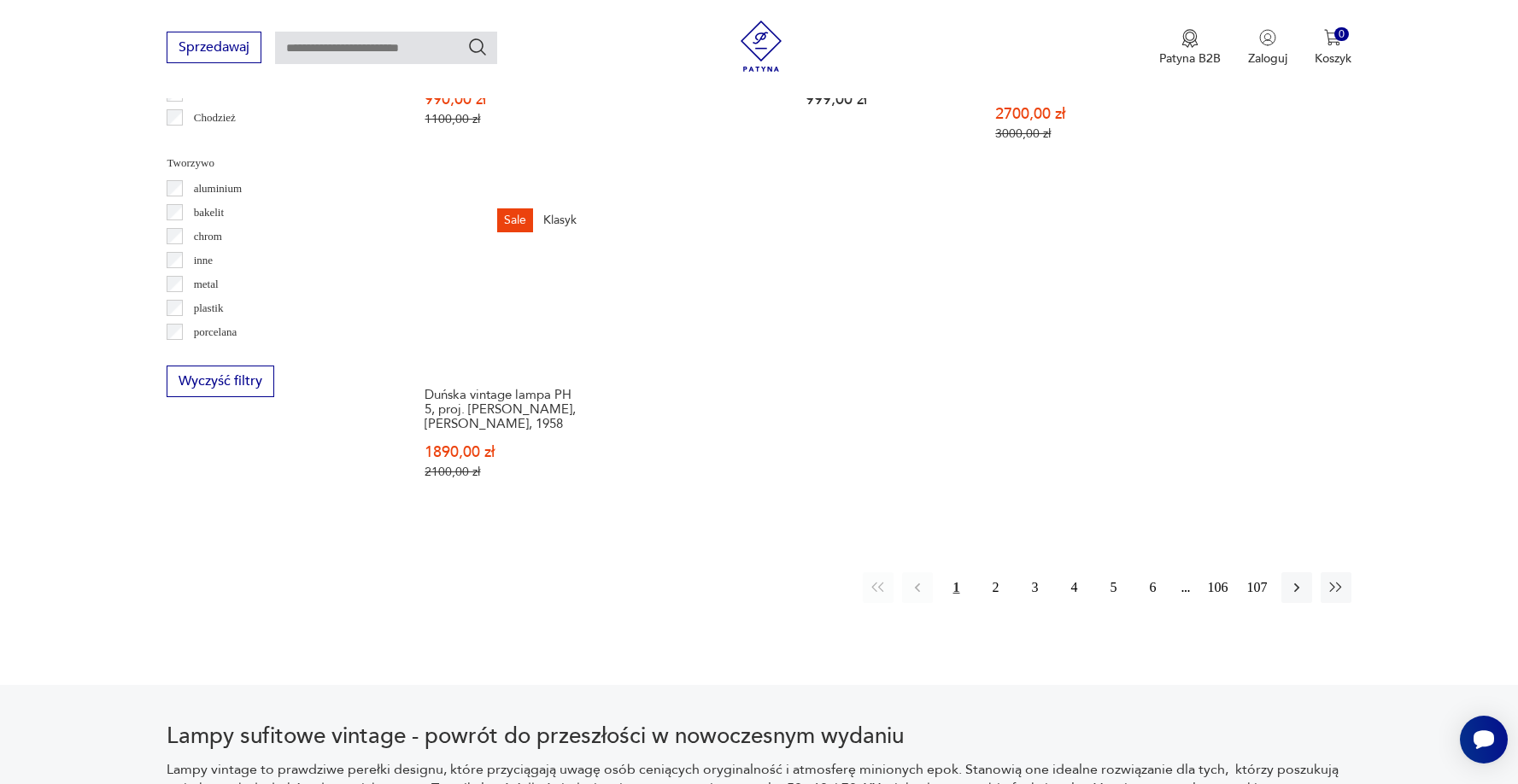
scroll to position [1724, 0]
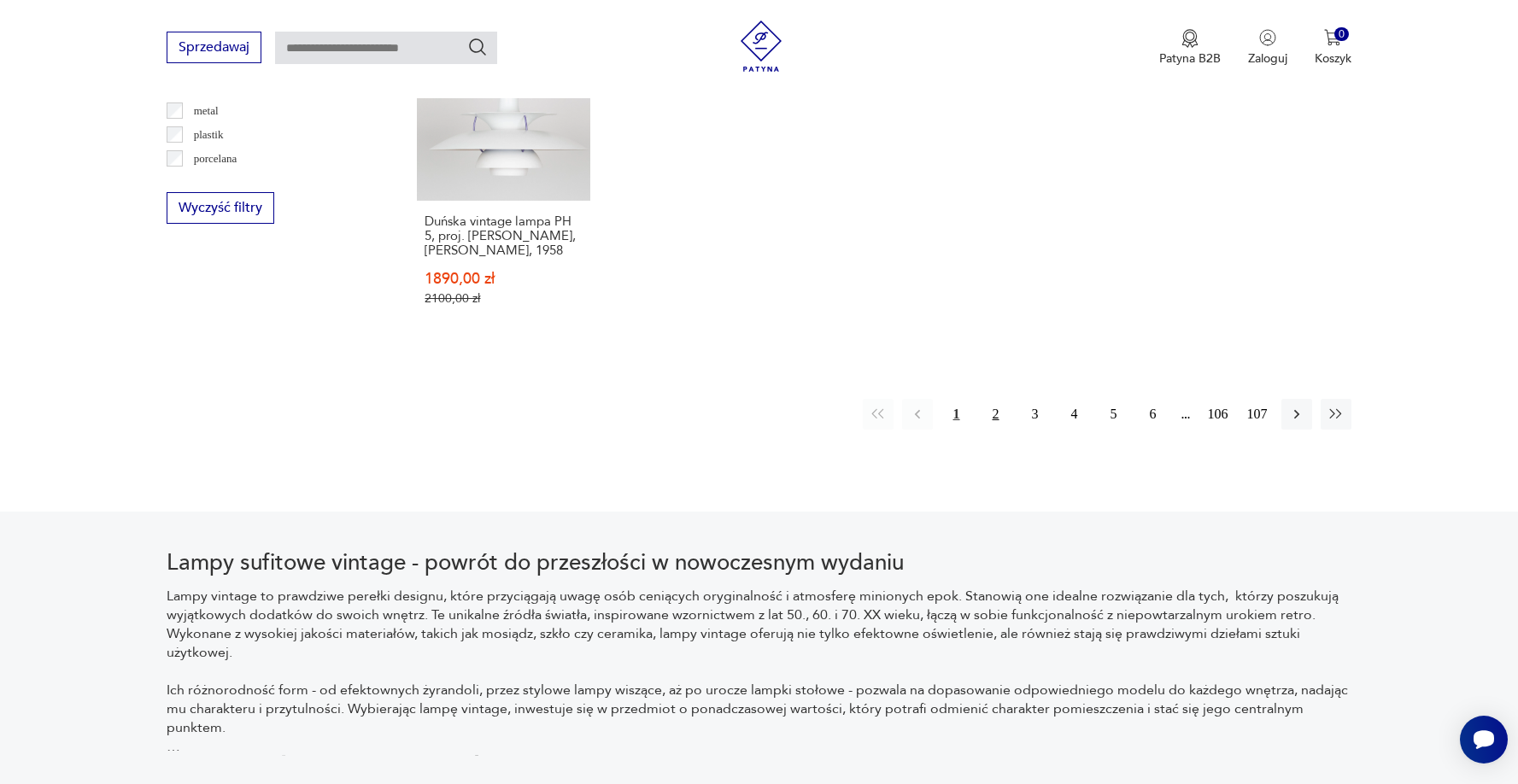
click at [992, 418] on button "2" at bounding box center [996, 414] width 31 height 31
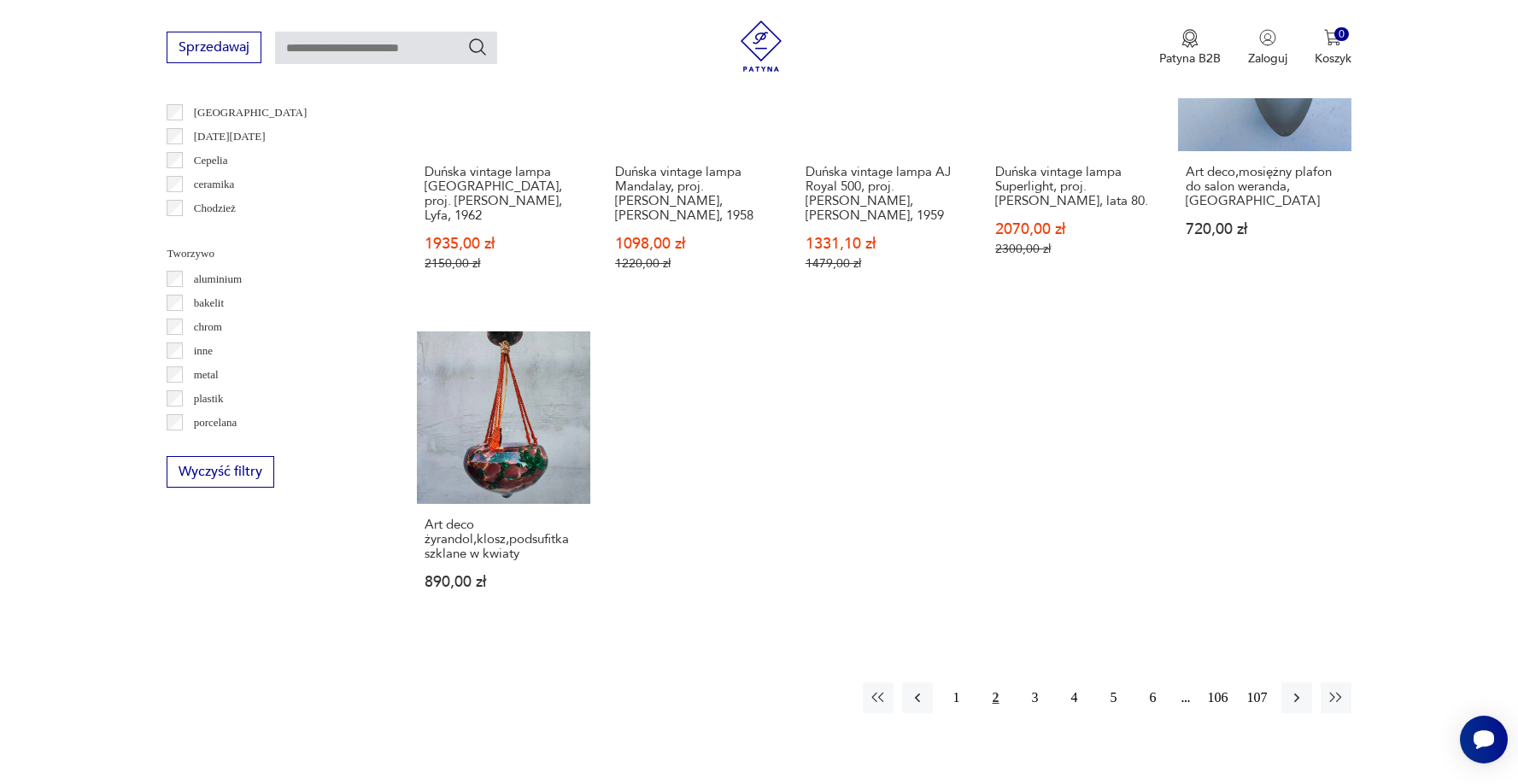
scroll to position [1465, 0]
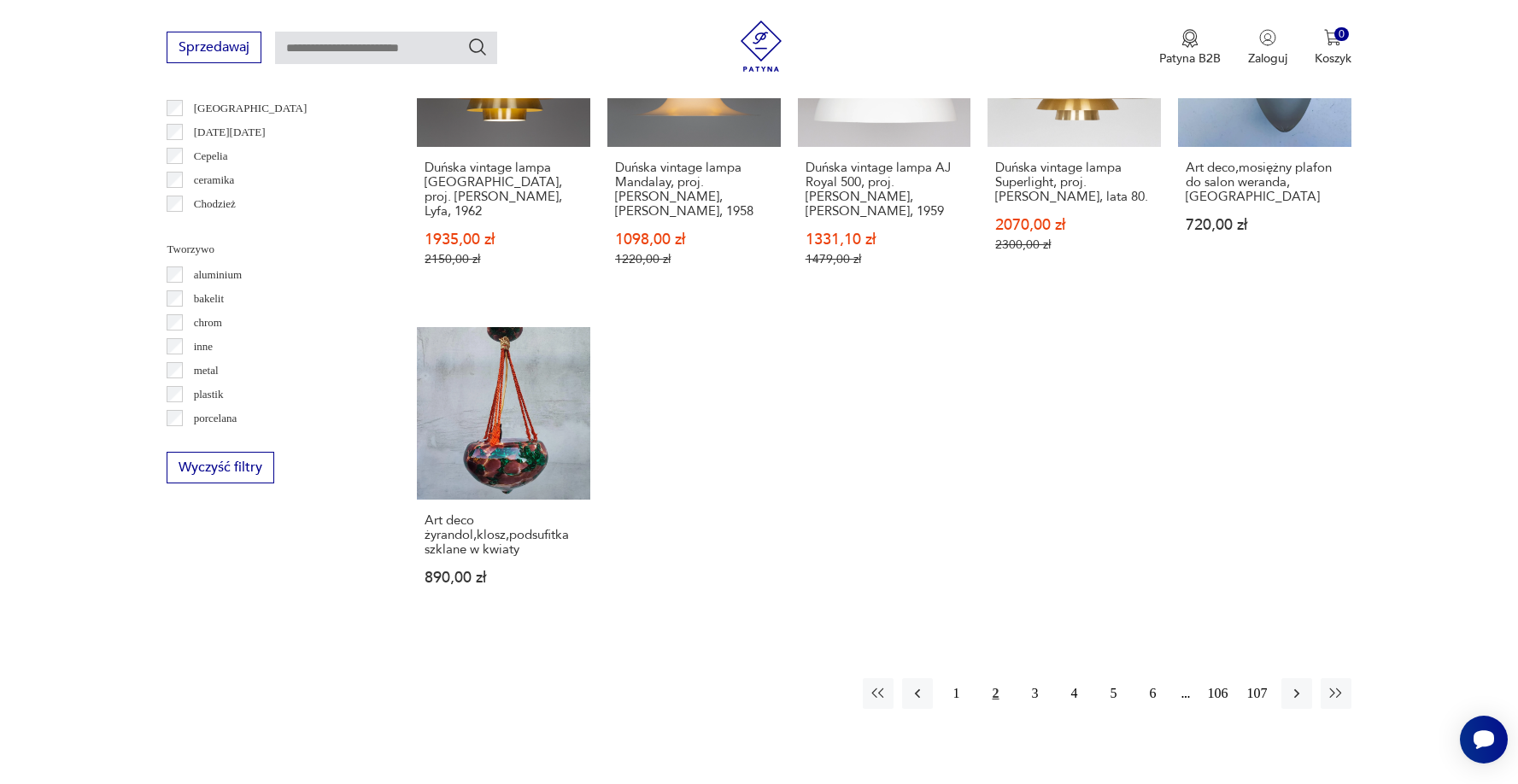
drag, startPoint x: 1036, startPoint y: 703, endPoint x: 1244, endPoint y: 495, distance: 294.2
click at [1036, 703] on button "3" at bounding box center [1035, 693] width 31 height 31
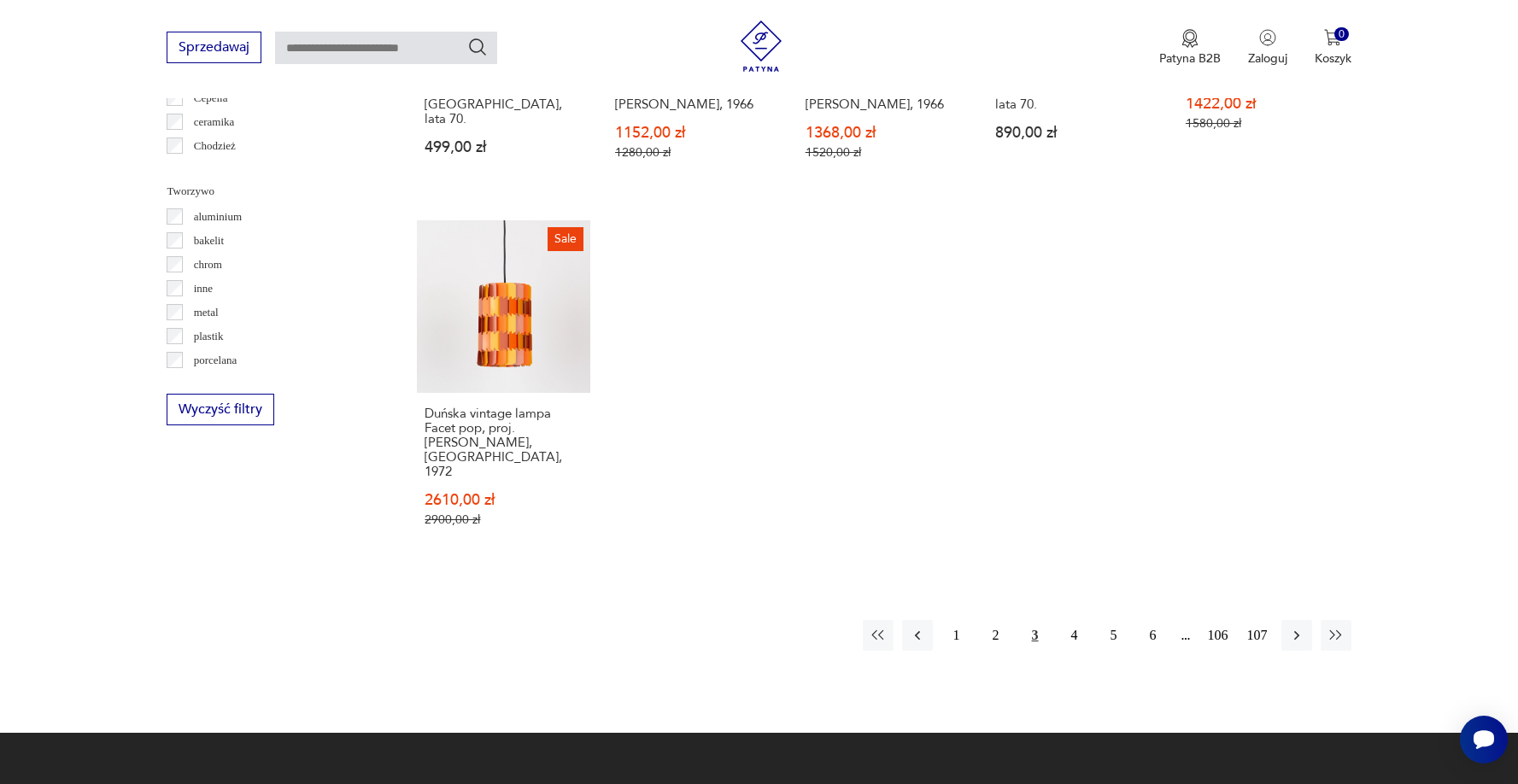
scroll to position [1525, 0]
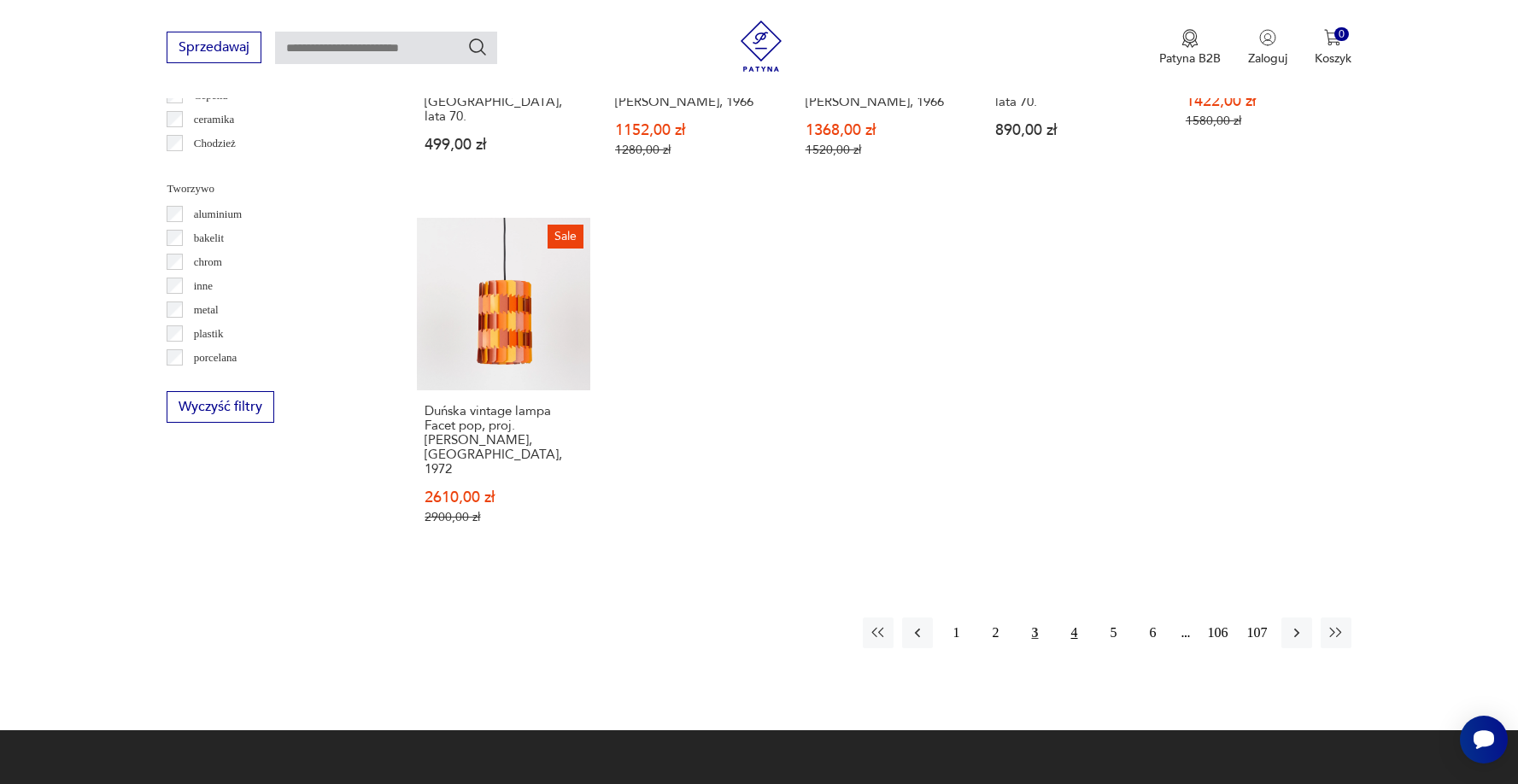
click at [1080, 618] on button "4" at bounding box center [1074, 633] width 31 height 31
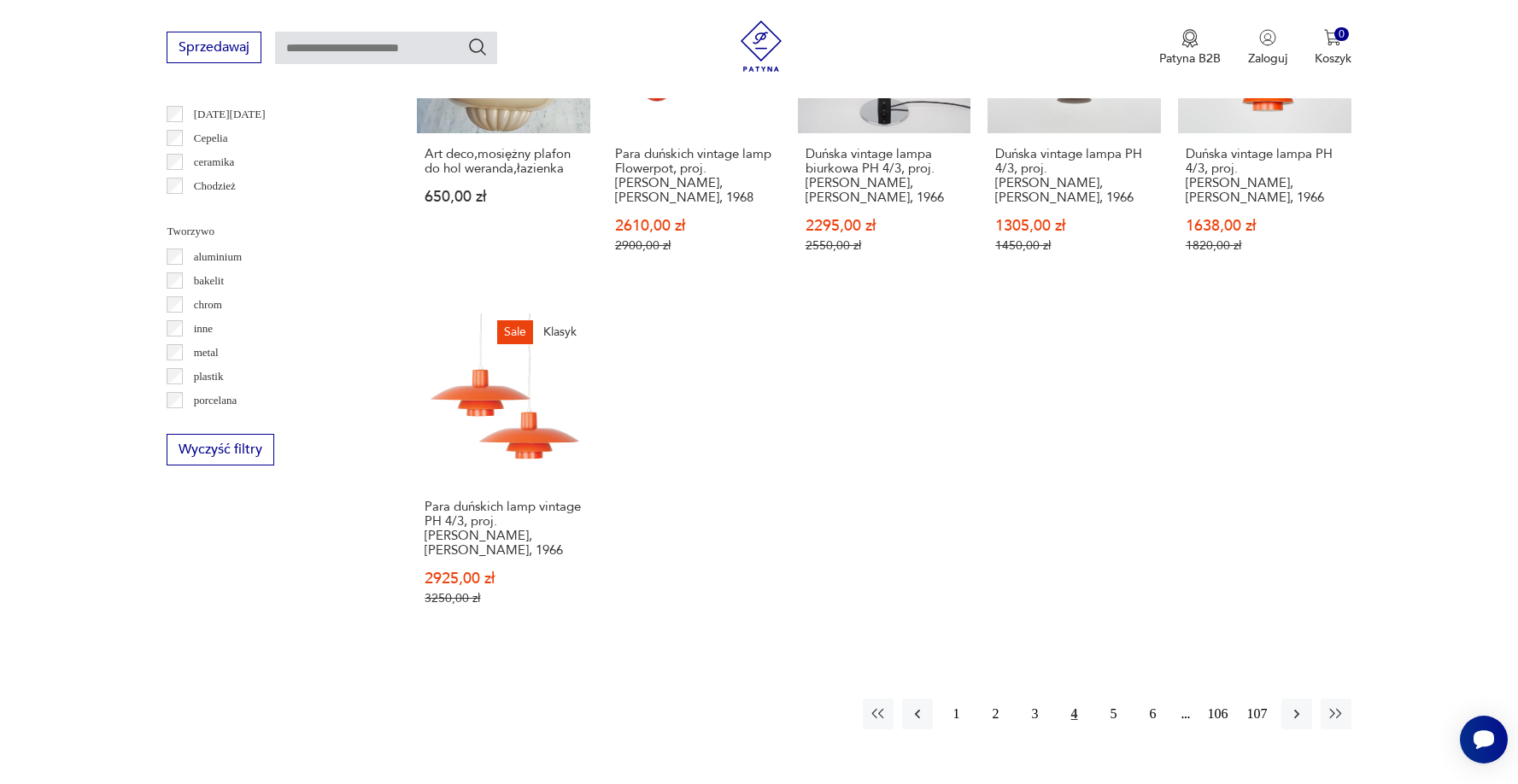
scroll to position [1509, 0]
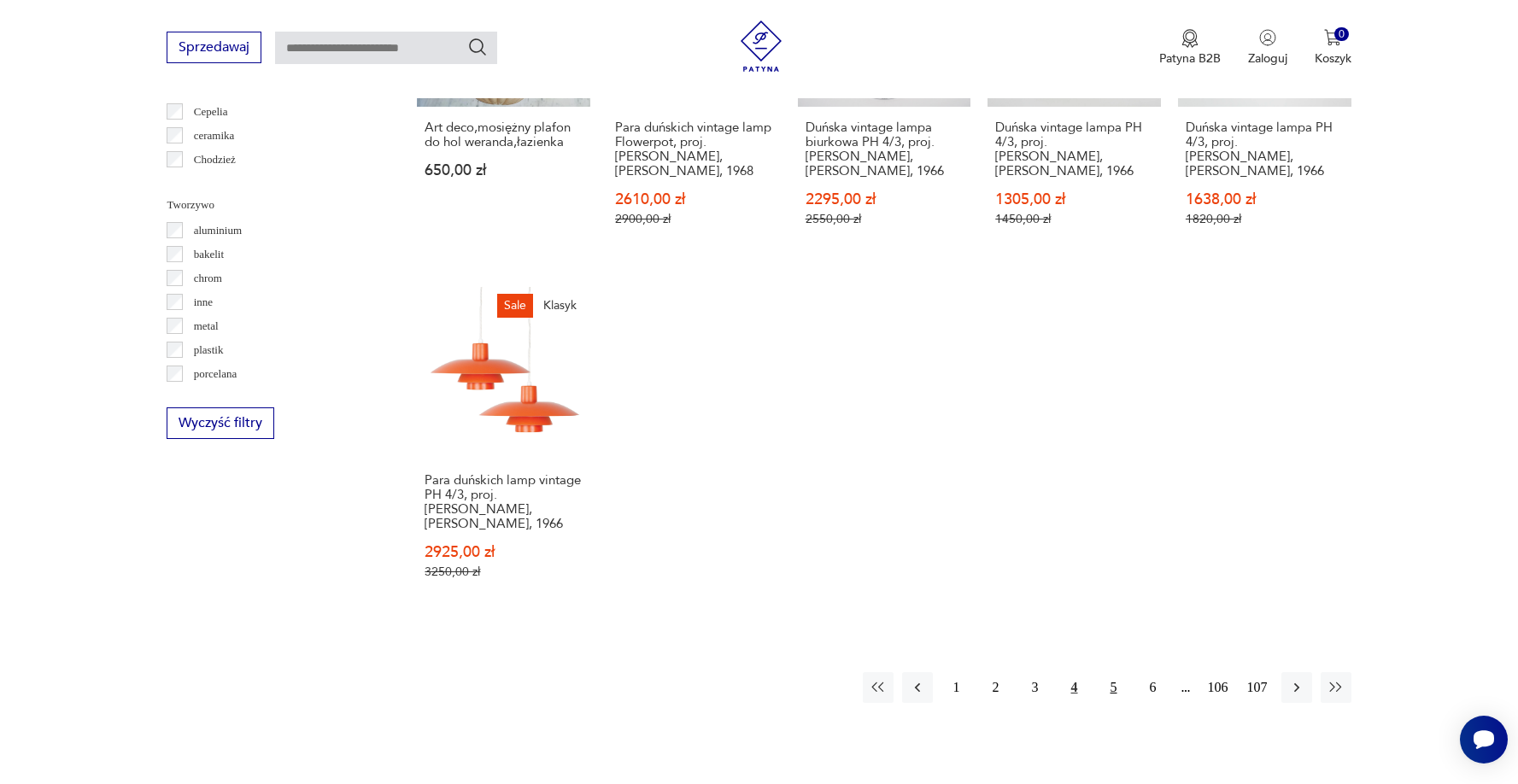
click at [1120, 679] on button "5" at bounding box center [1114, 687] width 31 height 31
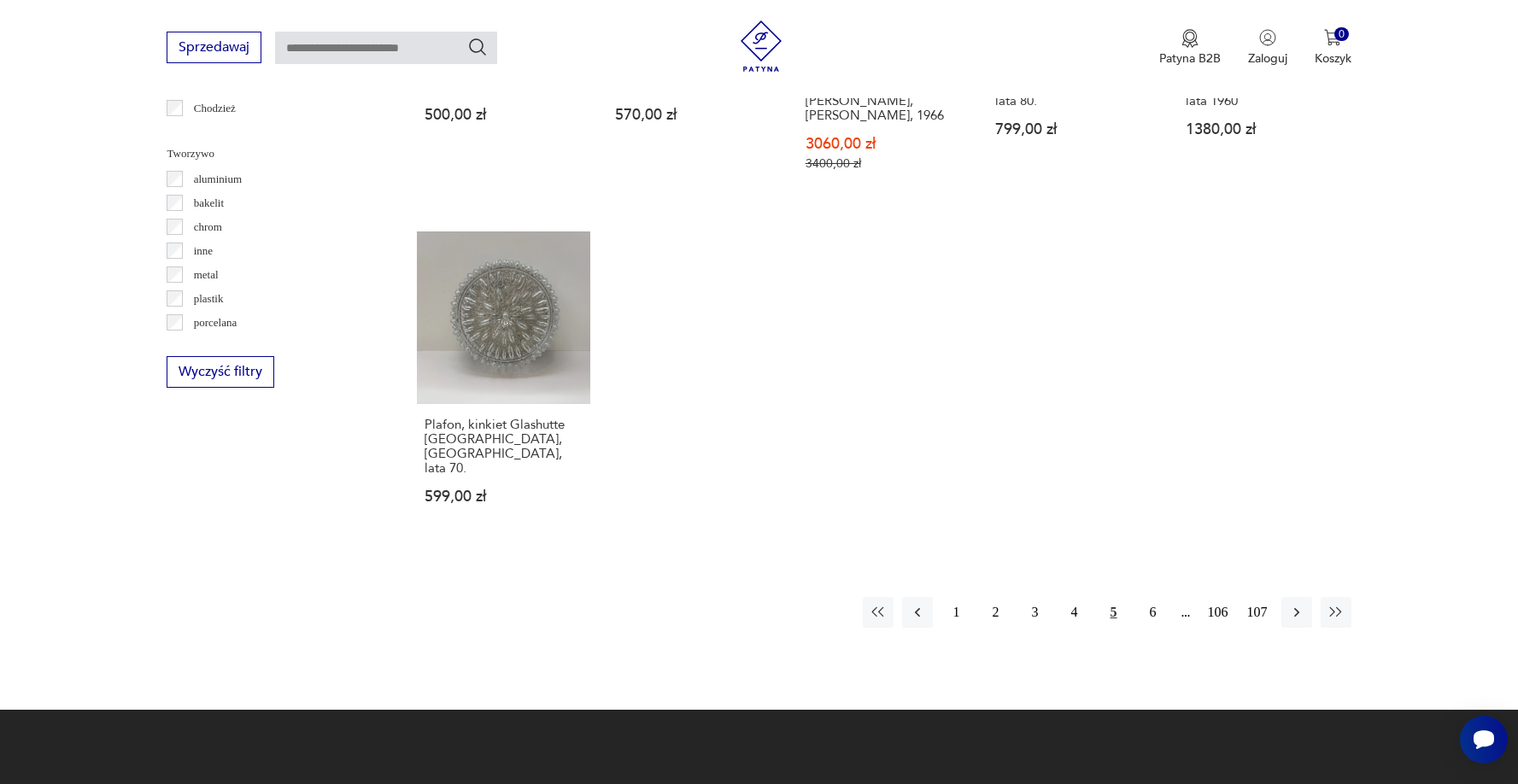
scroll to position [1567, 0]
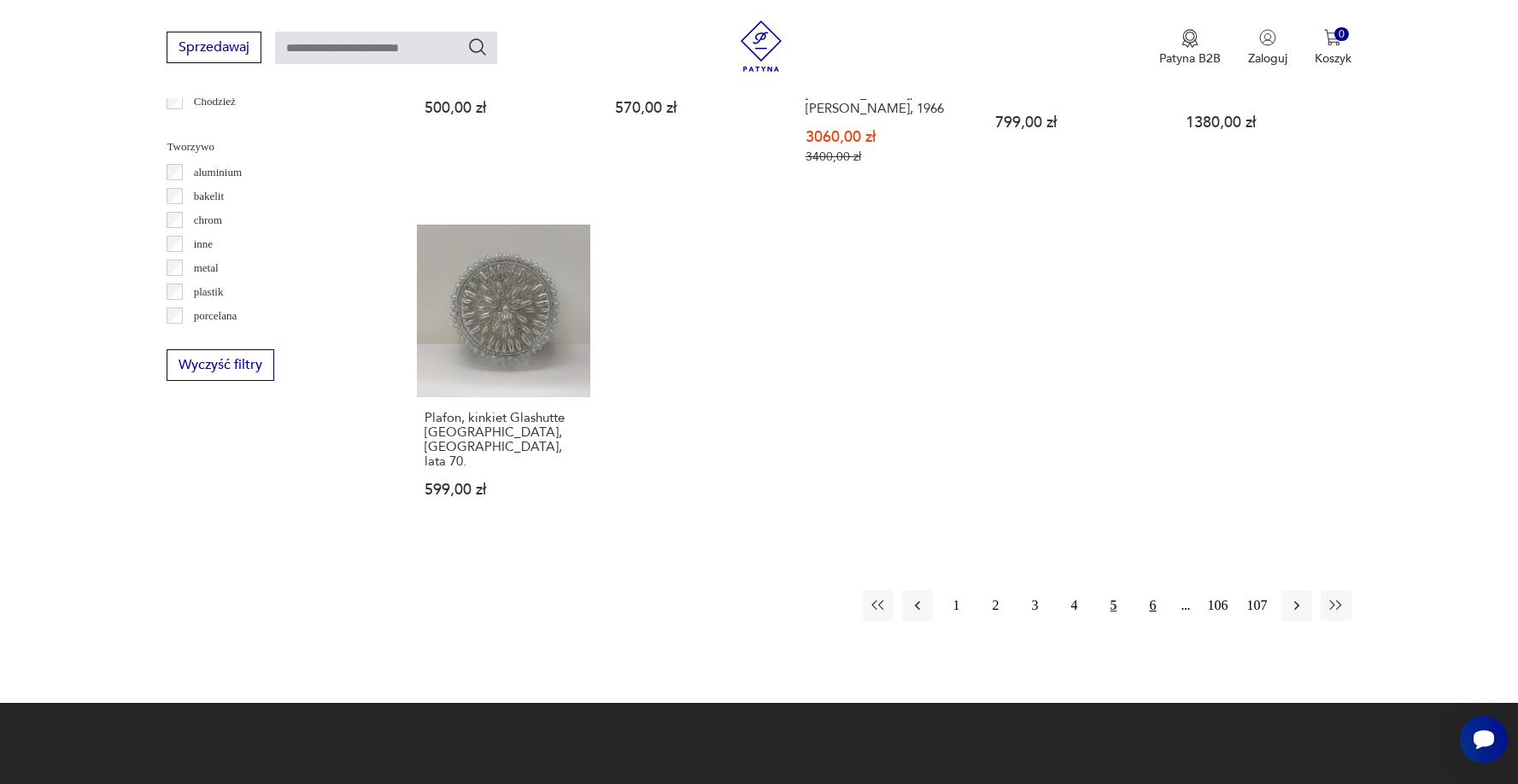
click at [1153, 590] on button "6" at bounding box center [1153, 605] width 31 height 31
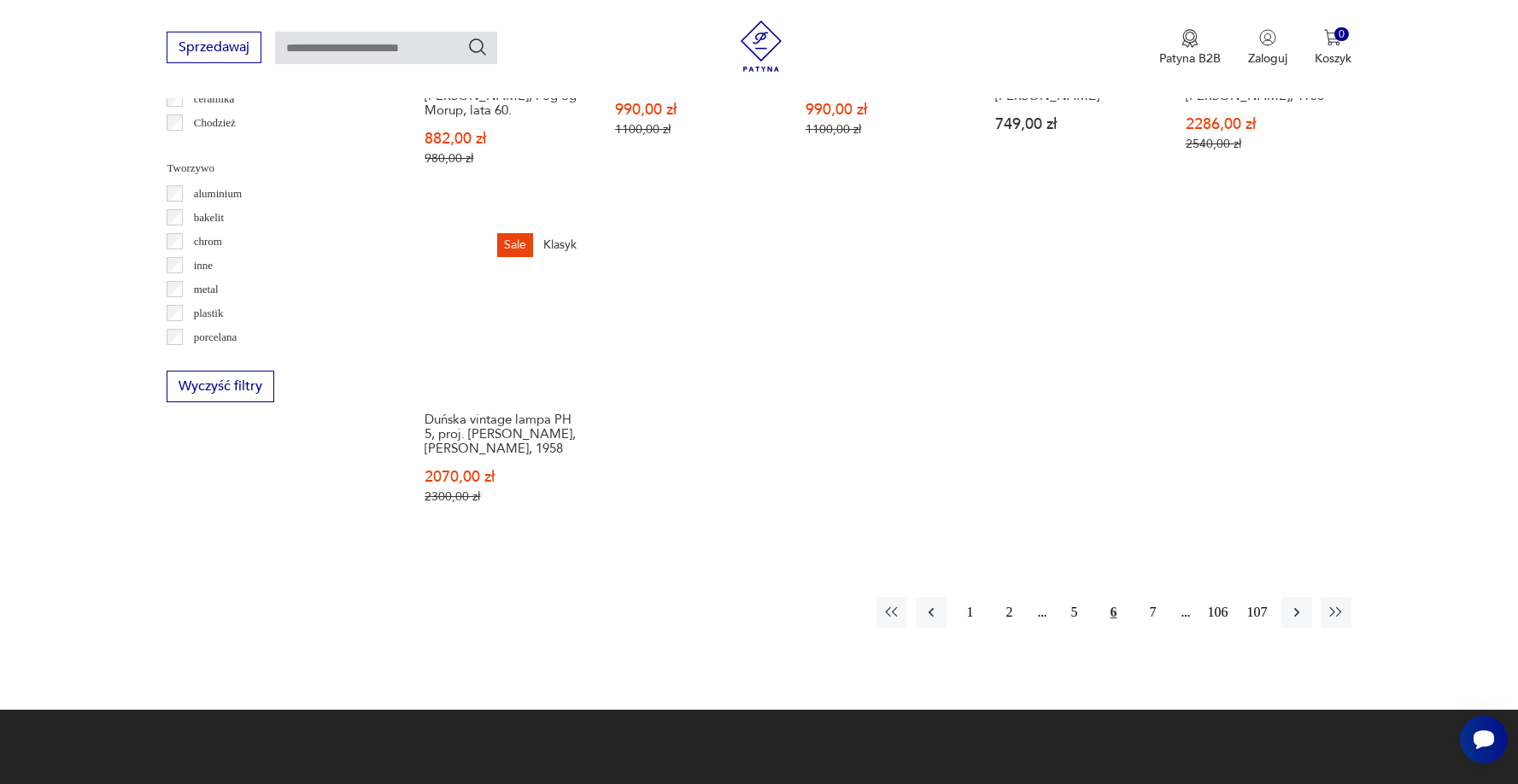
scroll to position [1547, 0]
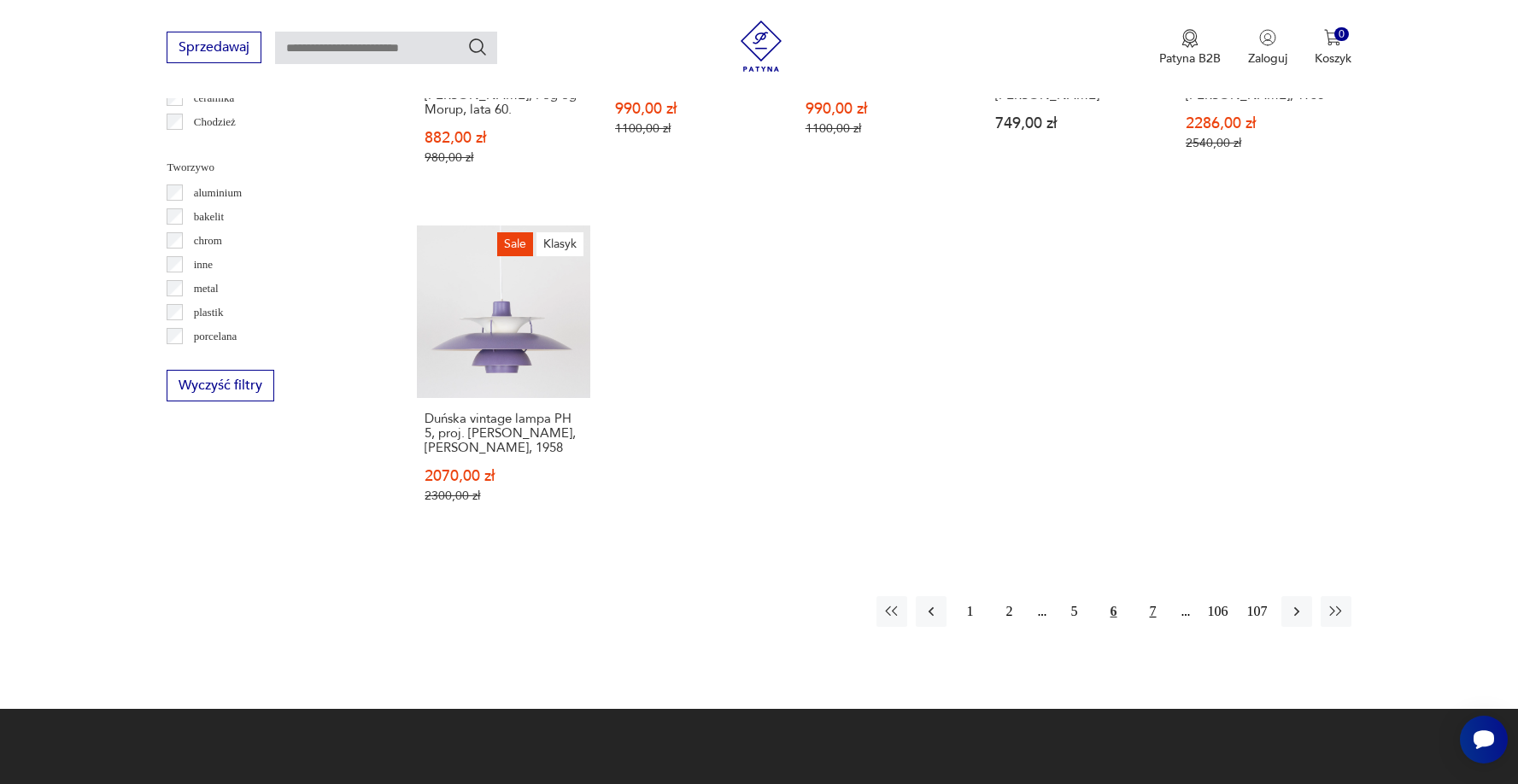
click at [1153, 602] on button "7" at bounding box center [1153, 612] width 31 height 31
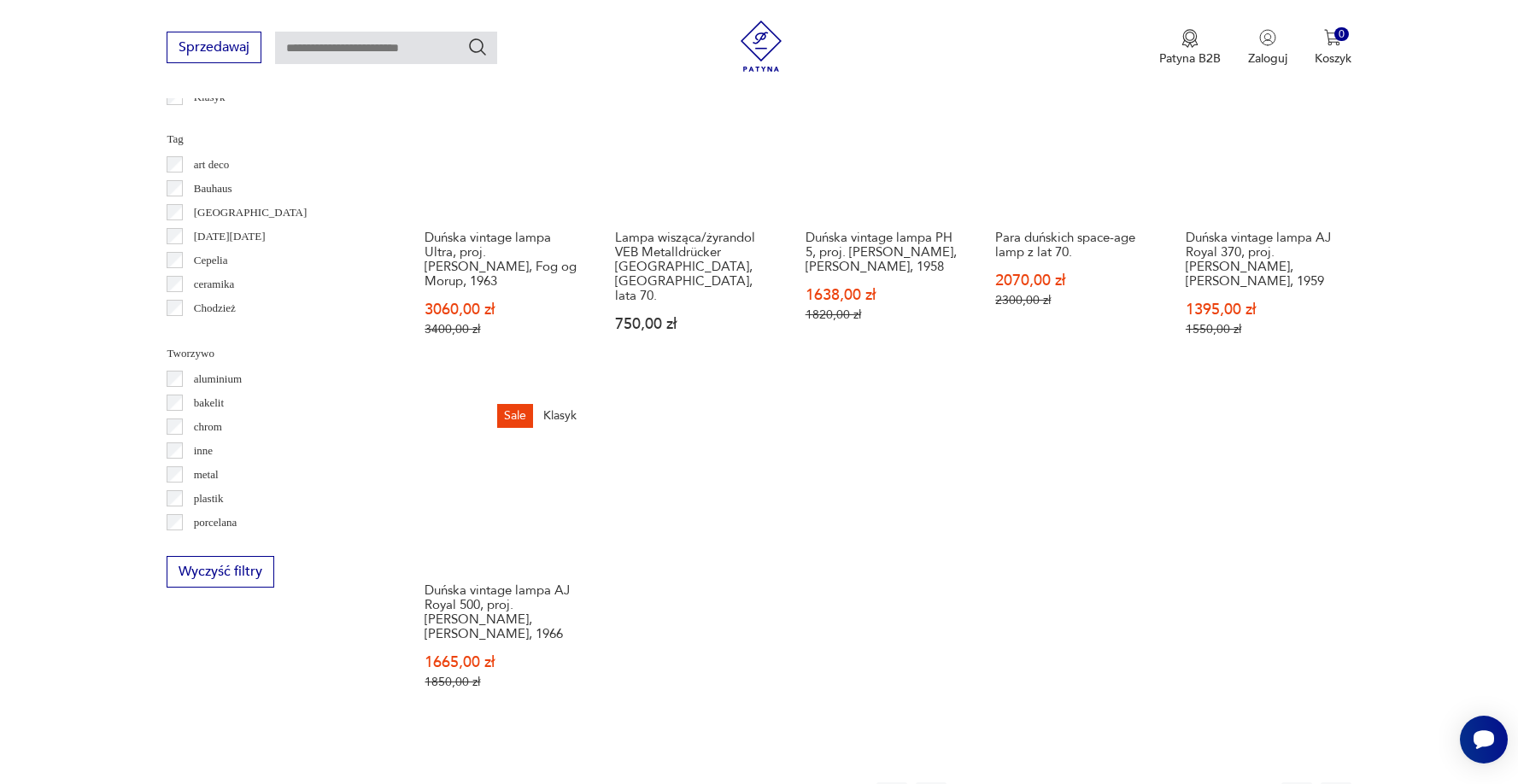
scroll to position [1442, 0]
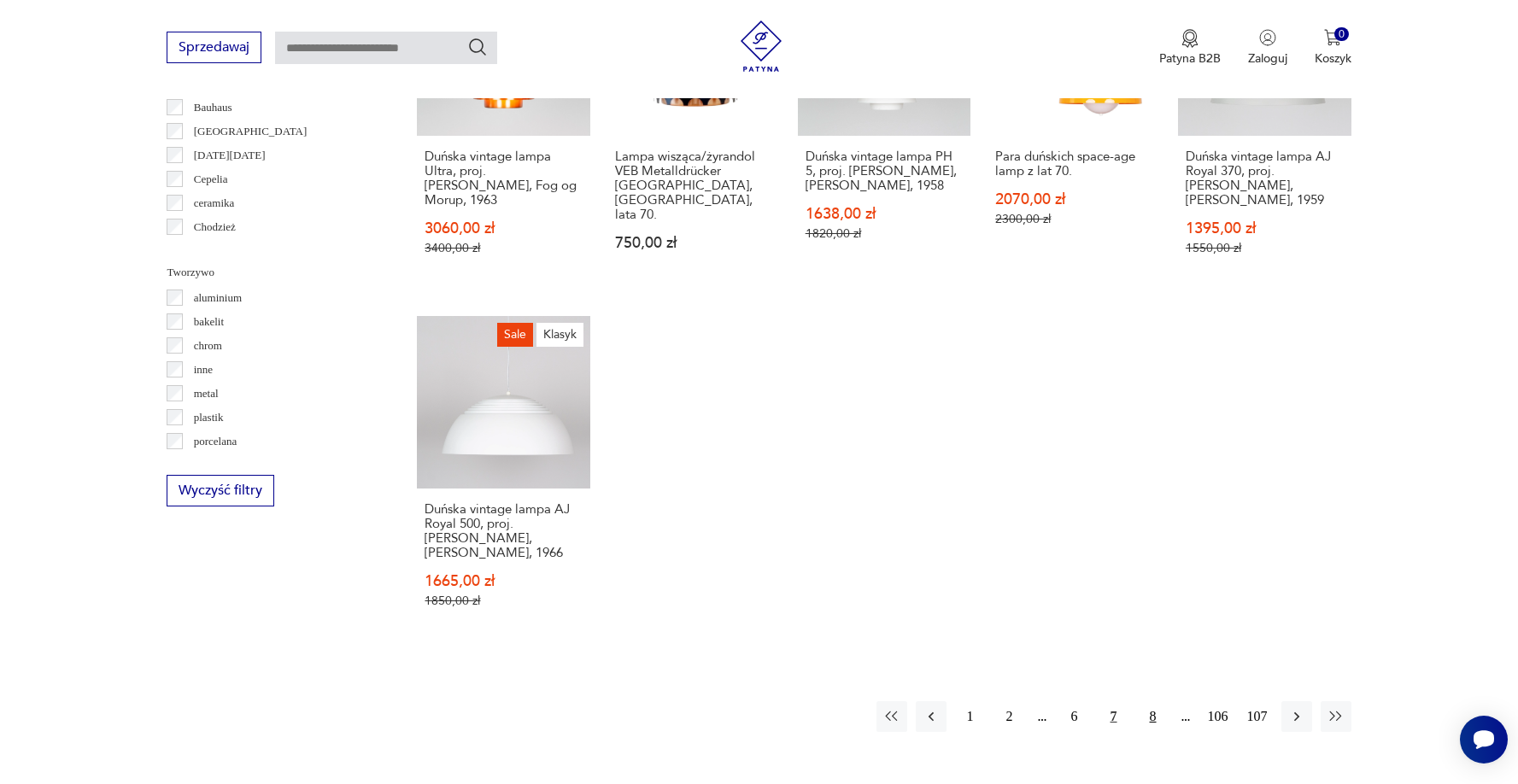
click at [1153, 711] on button "8" at bounding box center [1153, 716] width 31 height 31
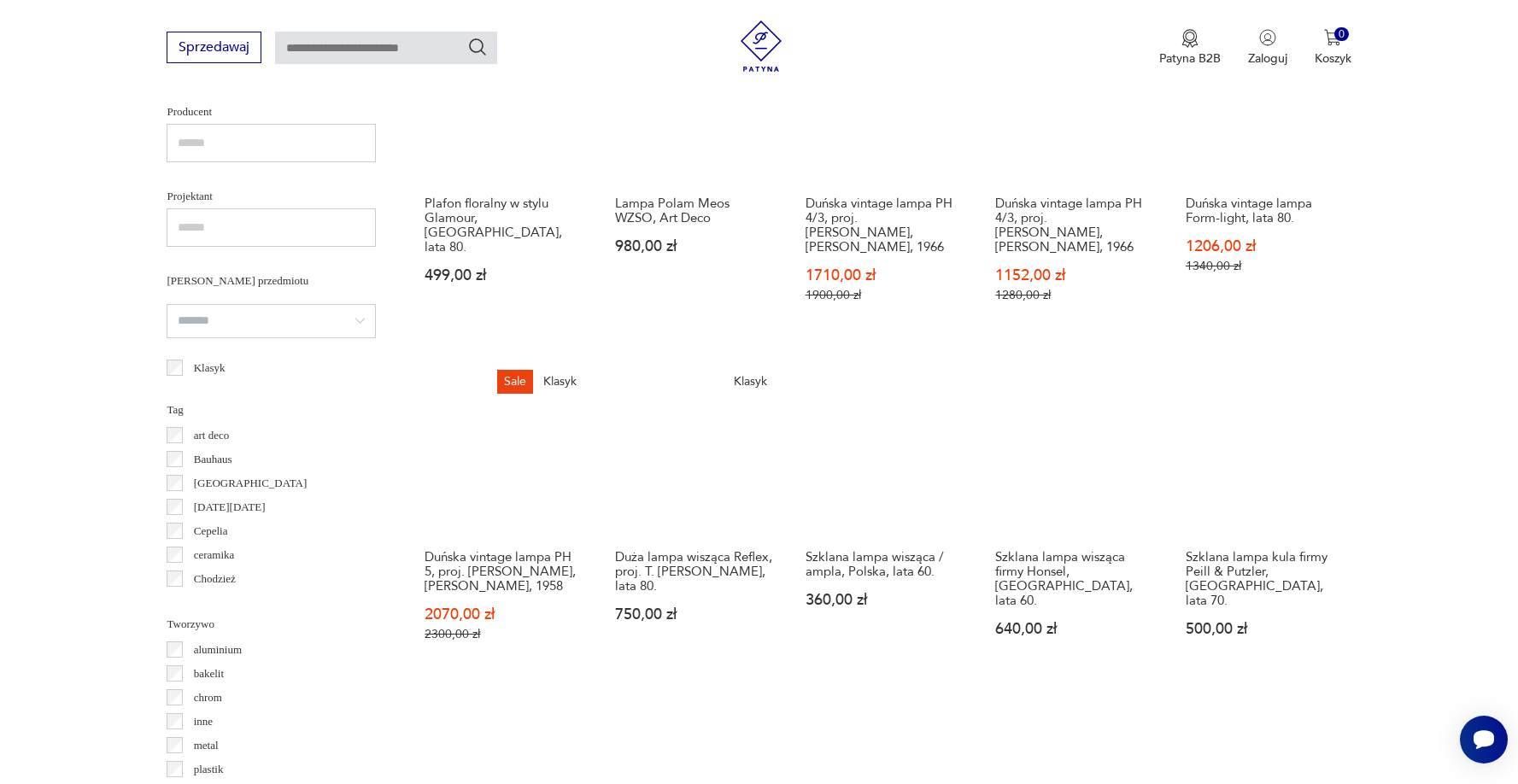
scroll to position [1116, 0]
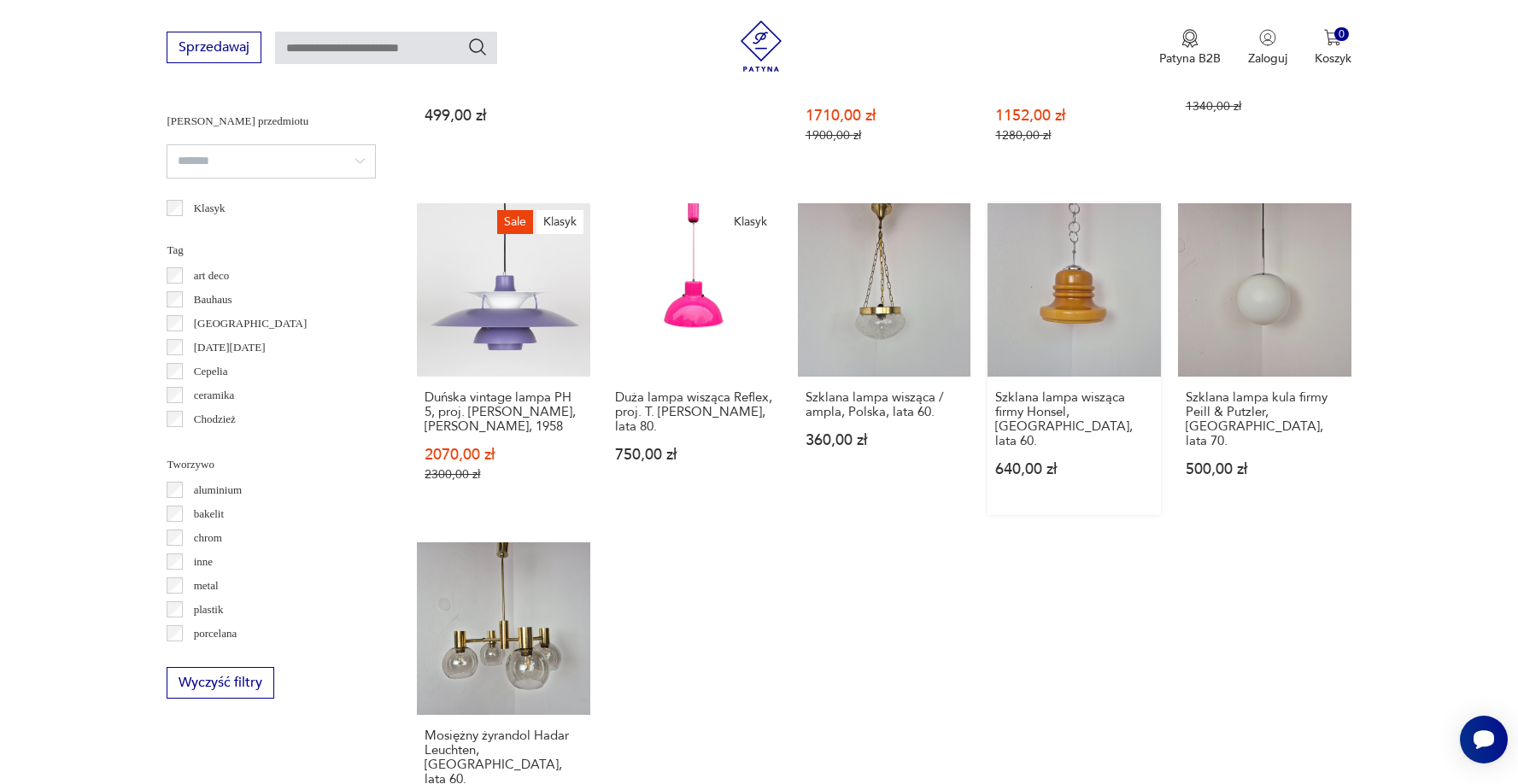
click at [1112, 295] on link "Szklana lampa wisząca firmy Honsel, [GEOGRAPHIC_DATA], lata 60. 640,00 zł" at bounding box center [1074, 359] width 173 height 312
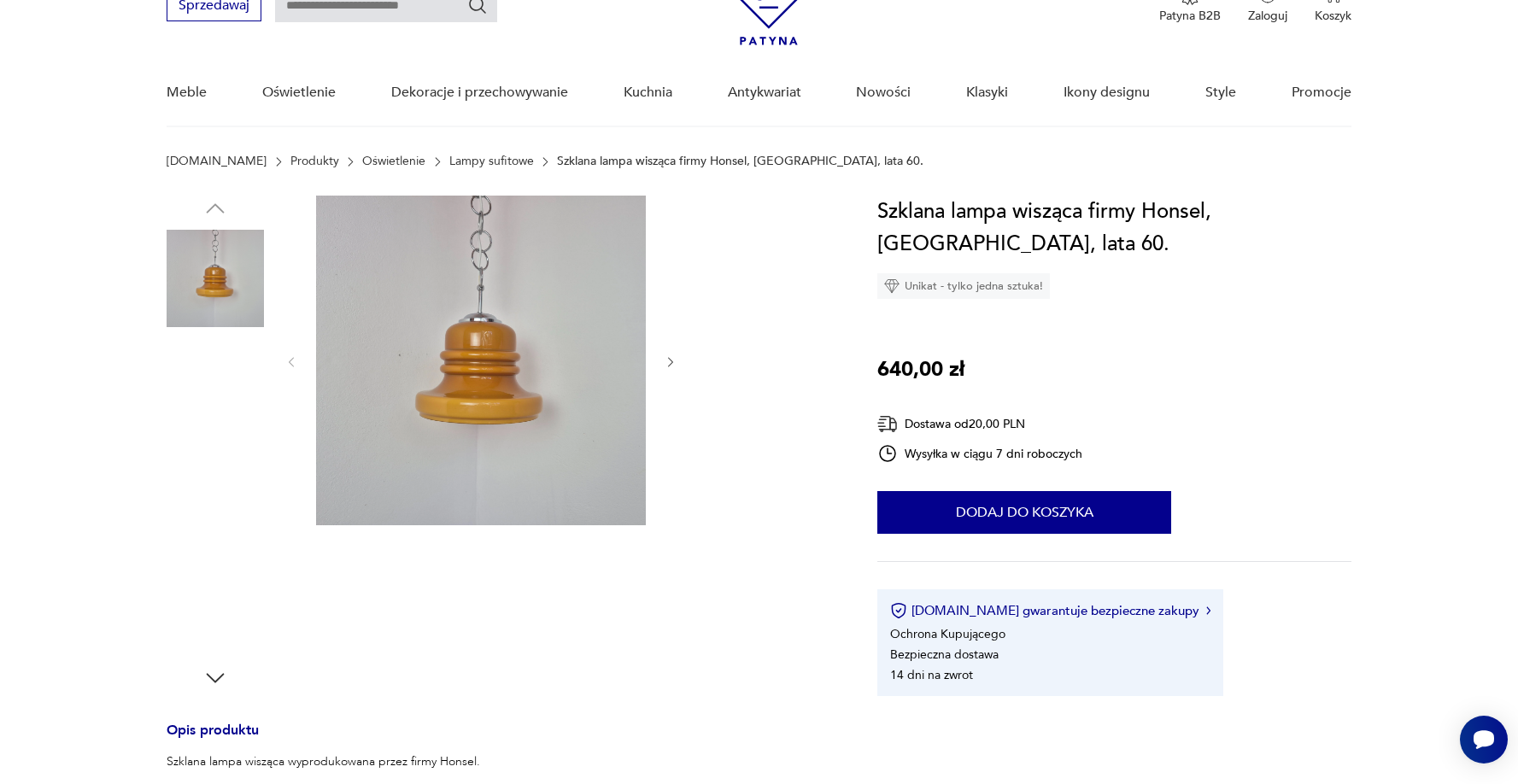
scroll to position [33, 0]
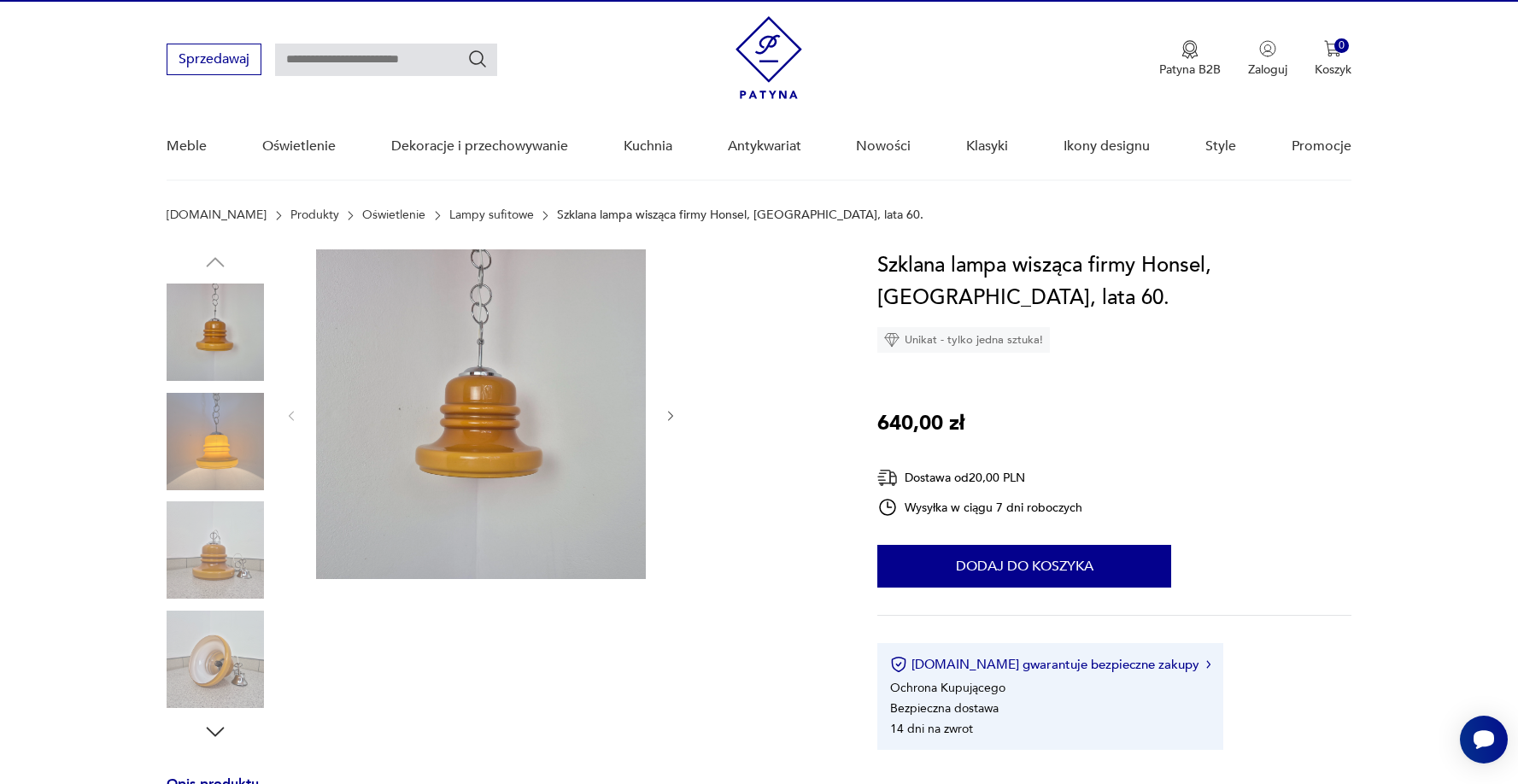
click at [672, 419] on icon "button" at bounding box center [671, 416] width 14 height 14
